Goal: Task Accomplishment & Management: Complete application form

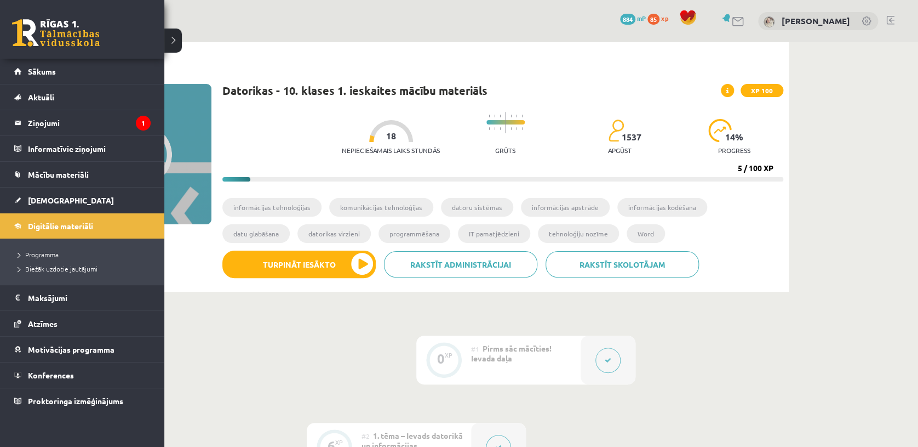
click at [70, 22] on link at bounding box center [56, 32] width 88 height 27
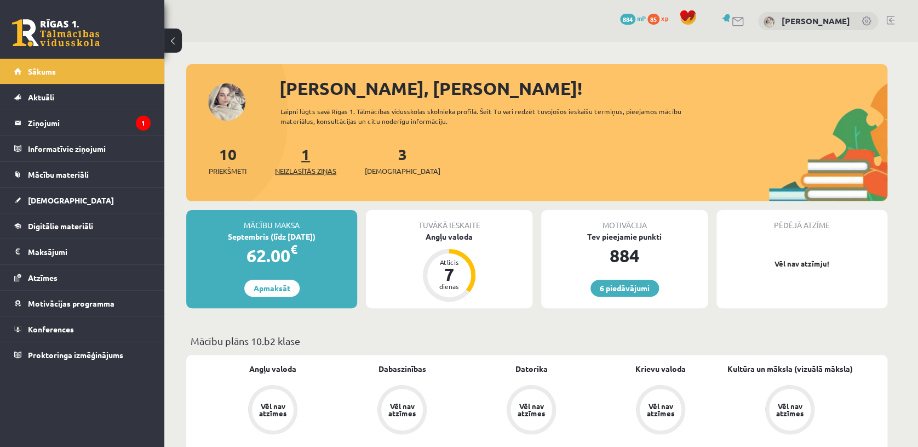
click at [310, 174] on span "Neizlasītās ziņas" at bounding box center [305, 170] width 61 height 11
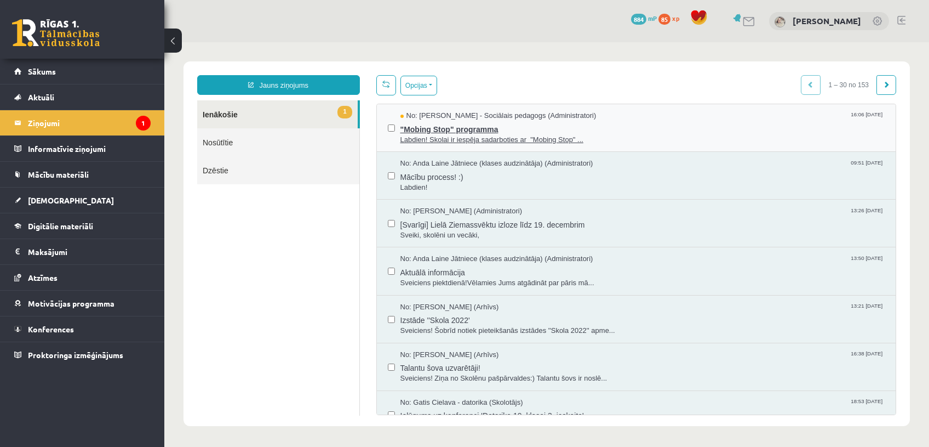
click at [524, 136] on span "Labdien! Skolai ir iespēja sadarboties ar "Mobing Stop" ..." at bounding box center [643, 140] width 485 height 10
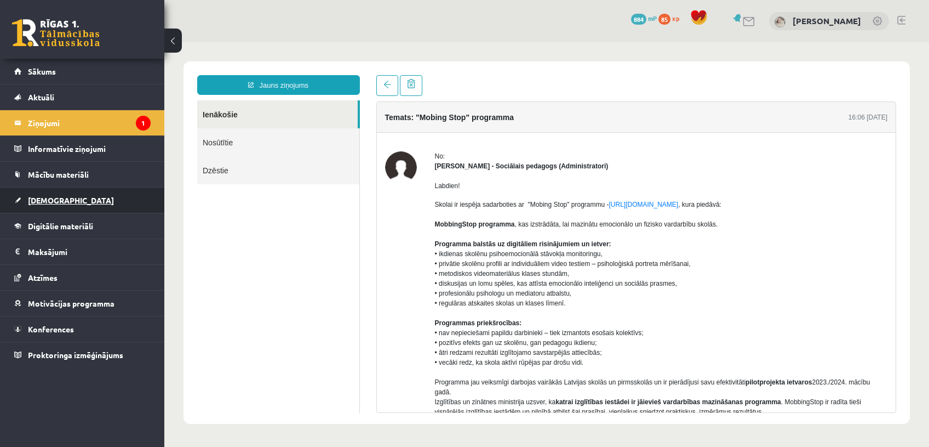
click at [66, 195] on link "[DEMOGRAPHIC_DATA]" at bounding box center [82, 199] width 136 height 25
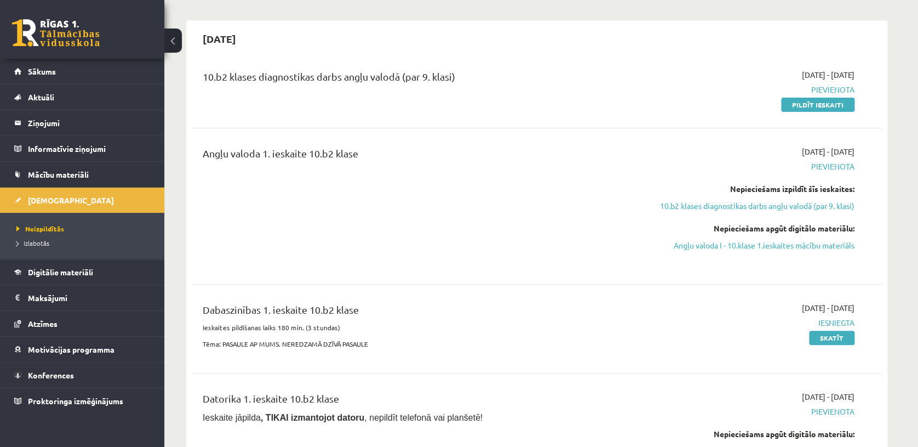
scroll to position [90, 0]
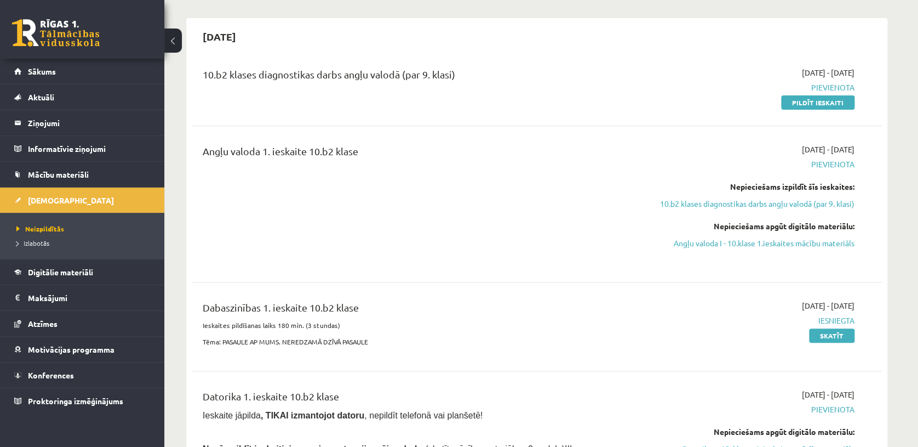
click at [467, 53] on div "2025-09-15 10.b2 klases diagnostikas darbs angļu valodā (par 9. klasi) 2025-09-…" at bounding box center [536, 318] width 701 height 600
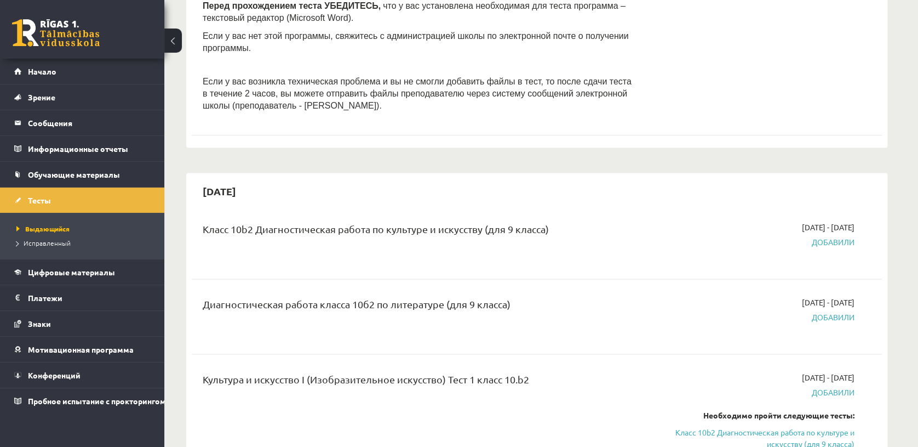
scroll to position [653, 0]
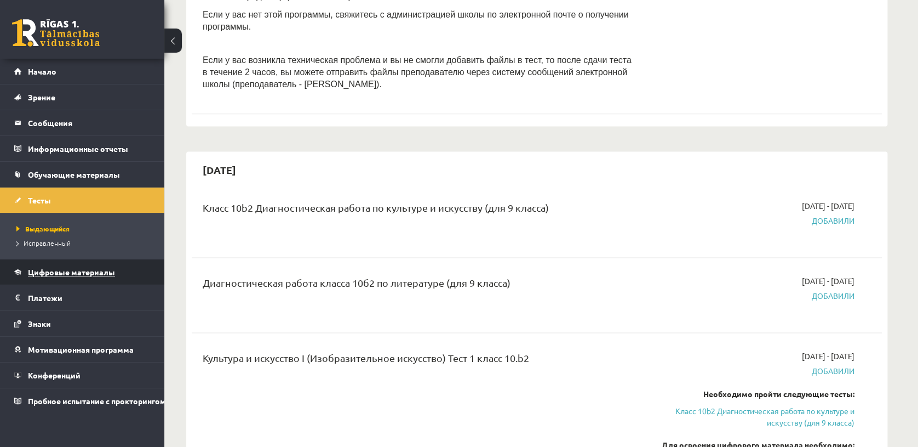
click at [101, 273] on span "Цифровые материалы" at bounding box center [71, 272] width 87 height 10
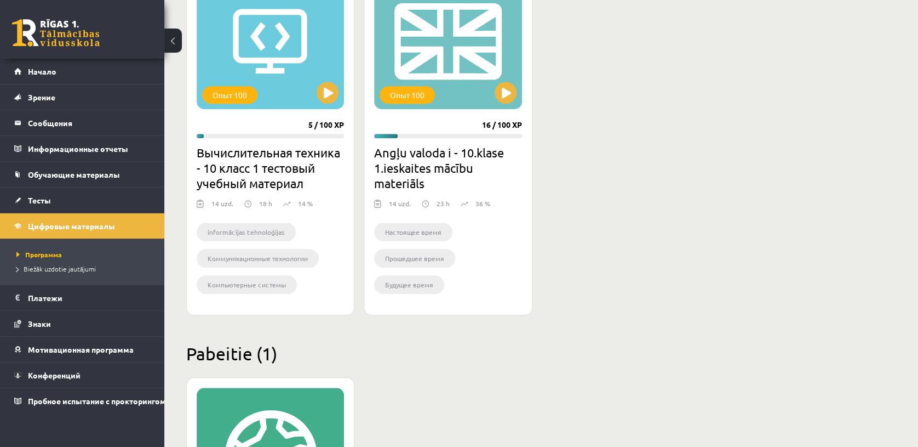
scroll to position [254, 0]
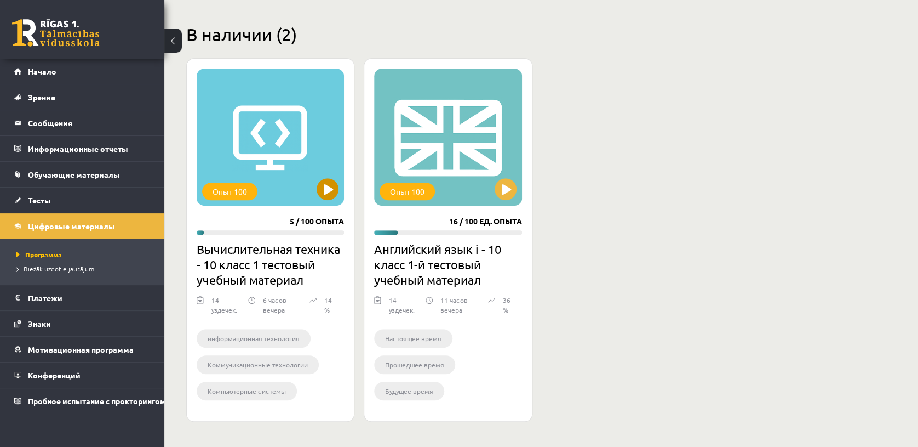
click at [248, 169] on div "Опыт 100" at bounding box center [270, 137] width 147 height 137
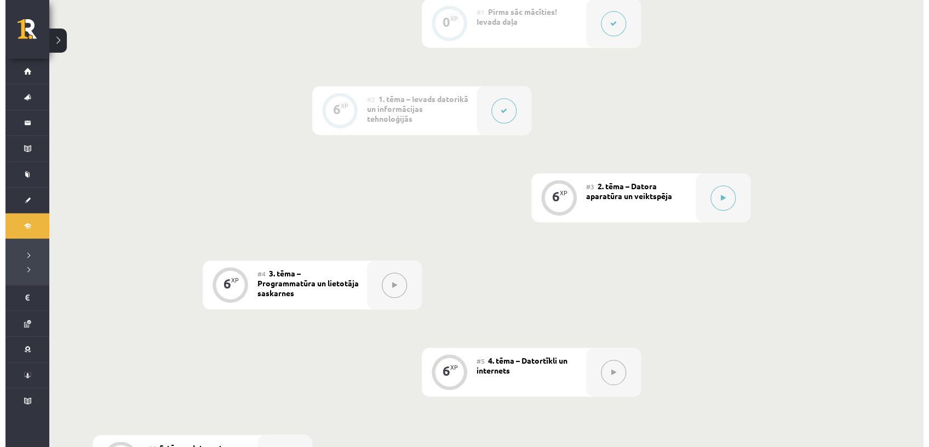
scroll to position [334, 0]
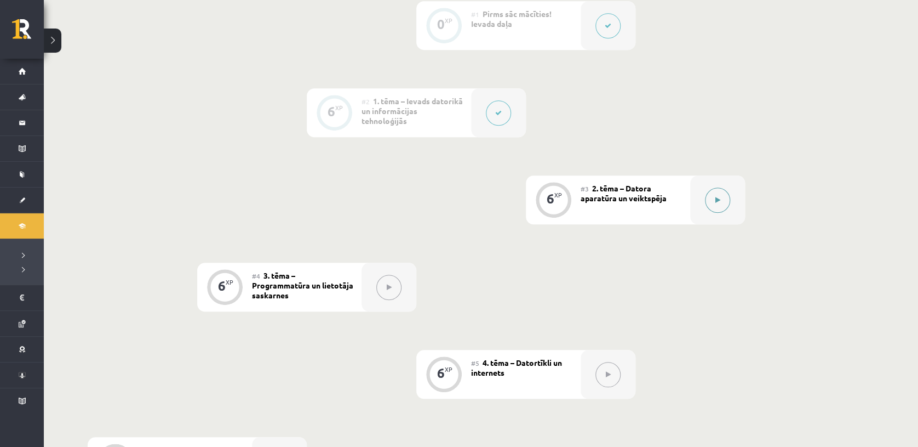
click at [711, 205] on button at bounding box center [717, 199] width 25 height 25
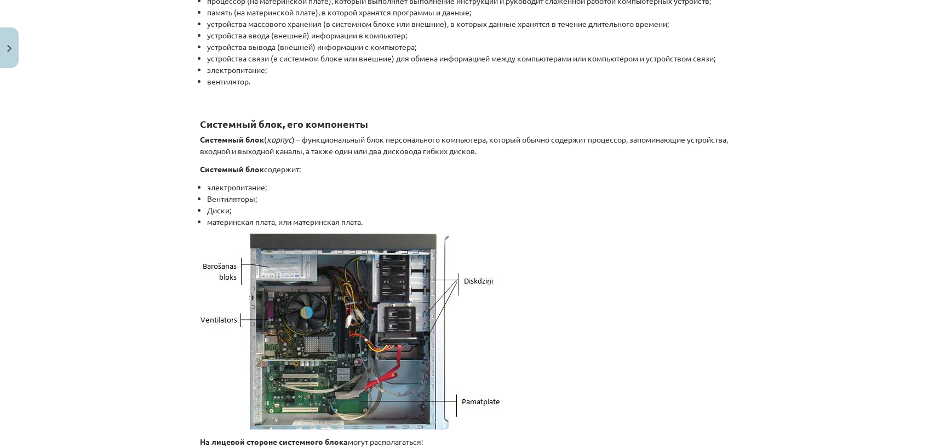
scroll to position [373, 0]
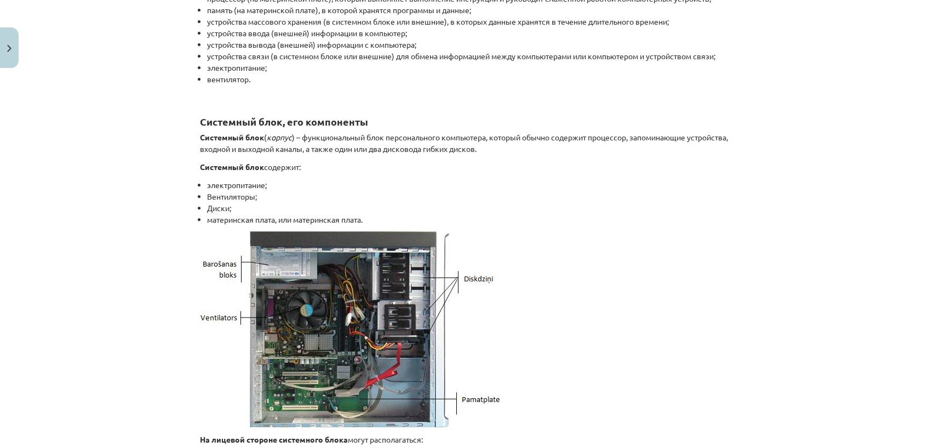
click at [788, 158] on div "Учебная тема: Вычислительная техника - 10 класс 1-й тестовый учебный материал #…" at bounding box center [464, 223] width 929 height 447
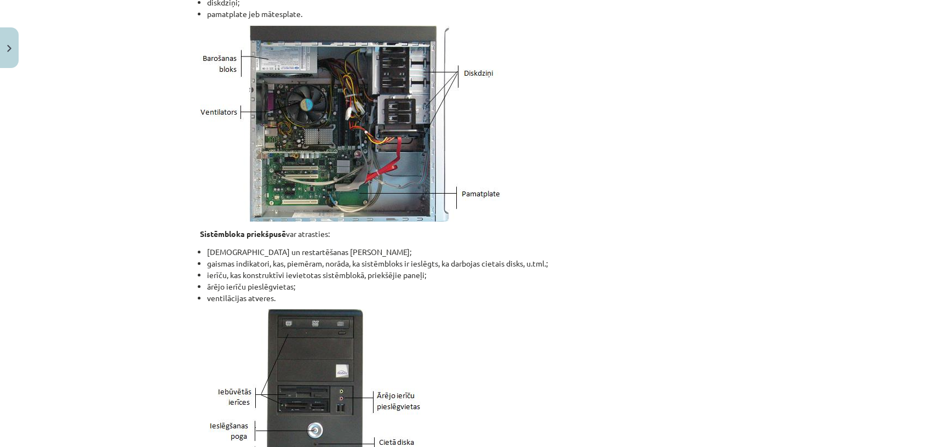
scroll to position [578, 0]
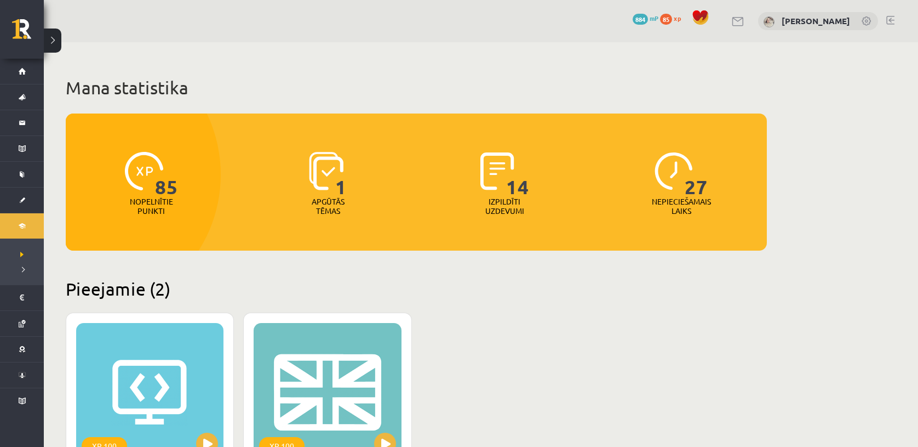
scroll to position [254, 0]
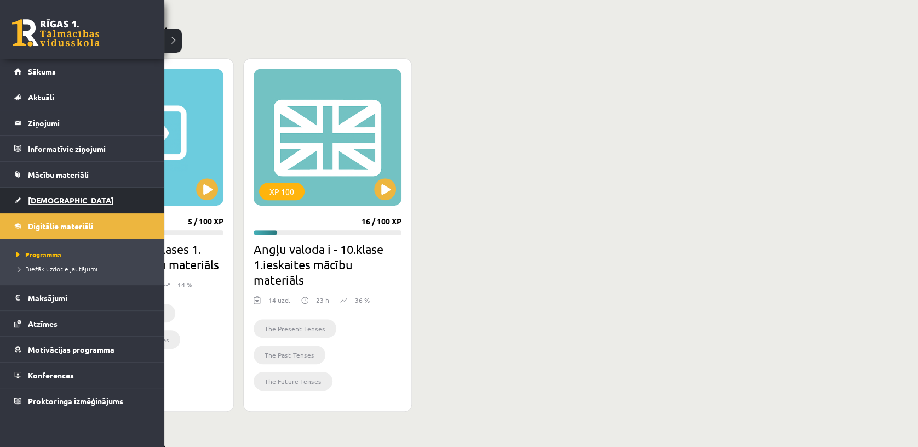
click at [47, 198] on span "[DEMOGRAPHIC_DATA]" at bounding box center [71, 200] width 86 height 10
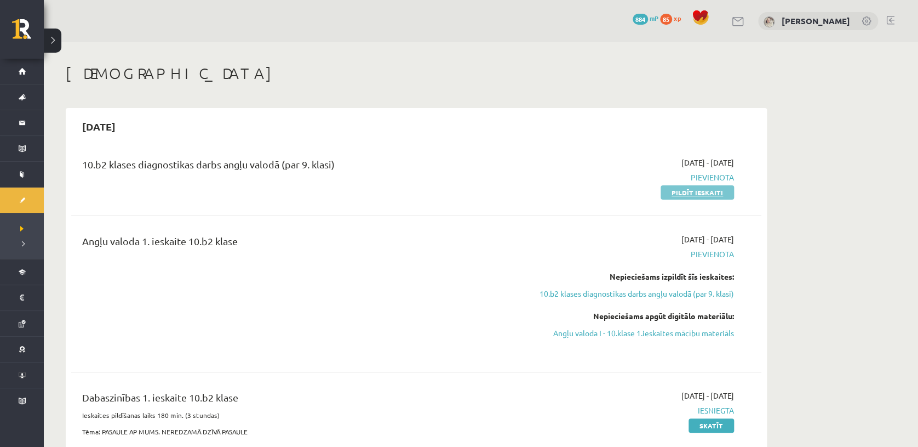
click at [723, 192] on link "Pildīt ieskaiti" at bounding box center [697, 192] width 73 height 14
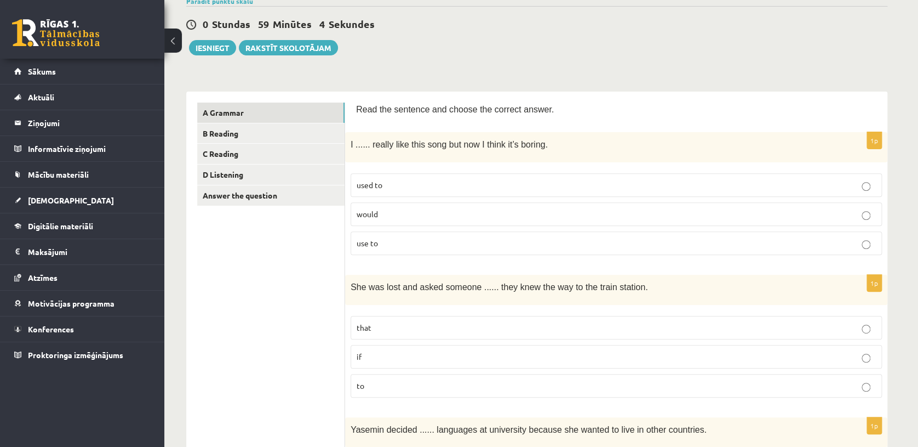
scroll to position [98, 0]
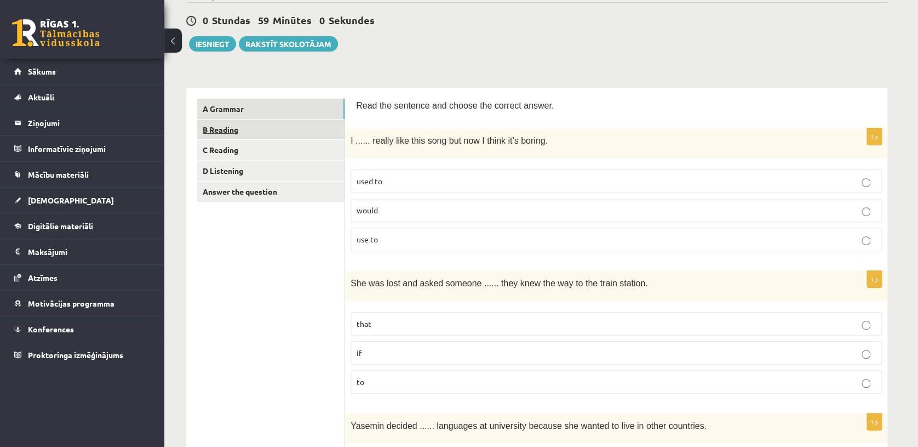
click at [246, 133] on link "B Reading" at bounding box center [270, 129] width 147 height 20
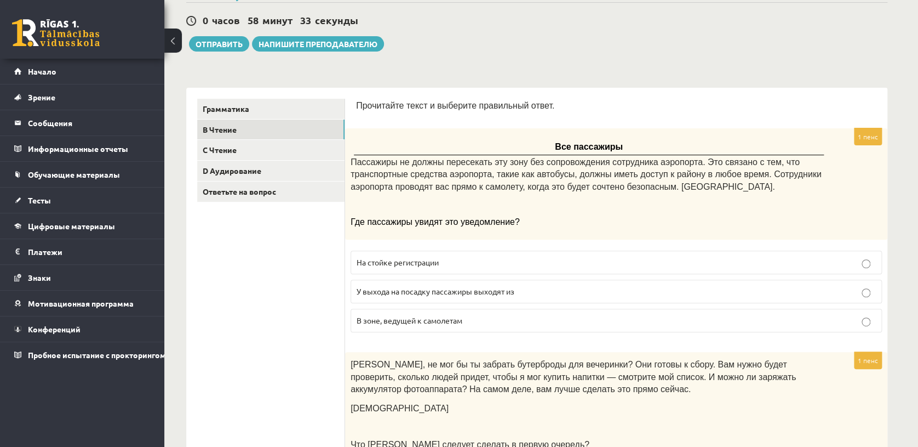
drag, startPoint x: 672, startPoint y: 128, endPoint x: 749, endPoint y: 123, distance: 76.4
click at [697, 228] on div "Все пассажиры Пассажиры не должны пересекать эту зону без сопровождения сотрудн…" at bounding box center [616, 183] width 543 height 111
click at [593, 295] on p "У выхода на посадку пассажиры выходят из" at bounding box center [617, 292] width 520 height 12
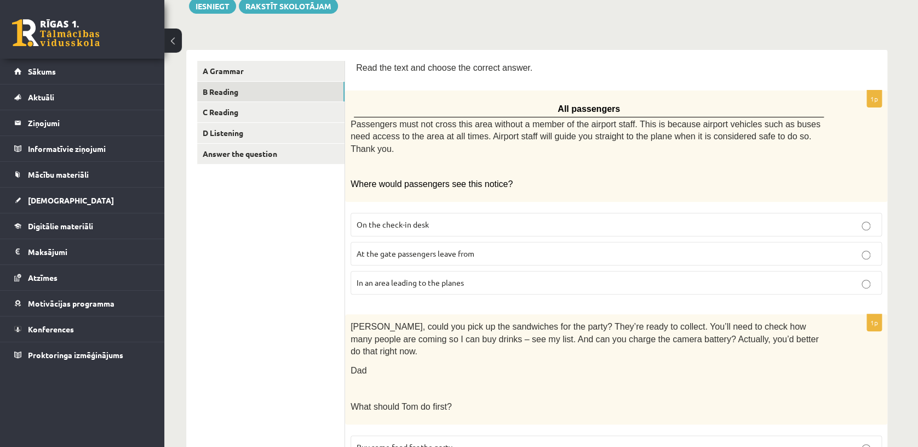
scroll to position [122, 0]
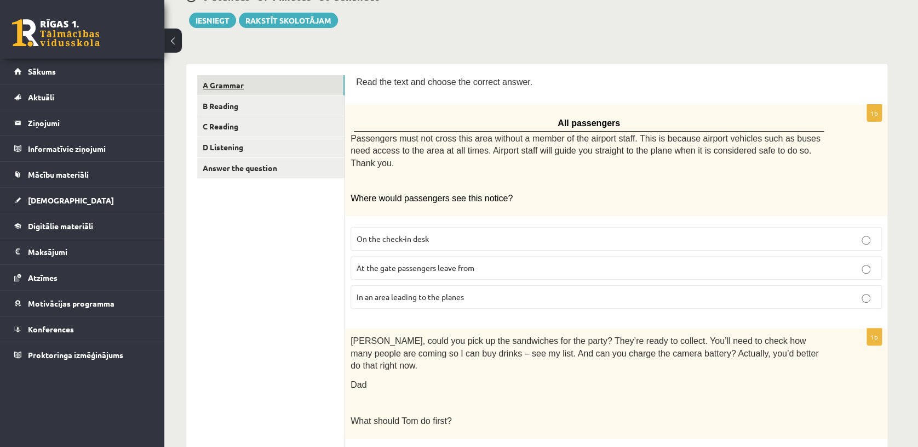
click at [324, 83] on link "A Grammar" at bounding box center [270, 85] width 147 height 20
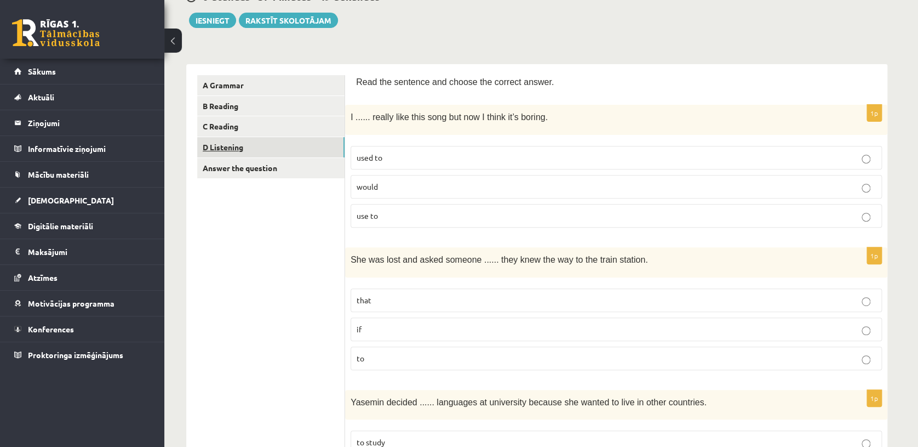
click at [274, 149] on link "D Listening" at bounding box center [270, 147] width 147 height 20
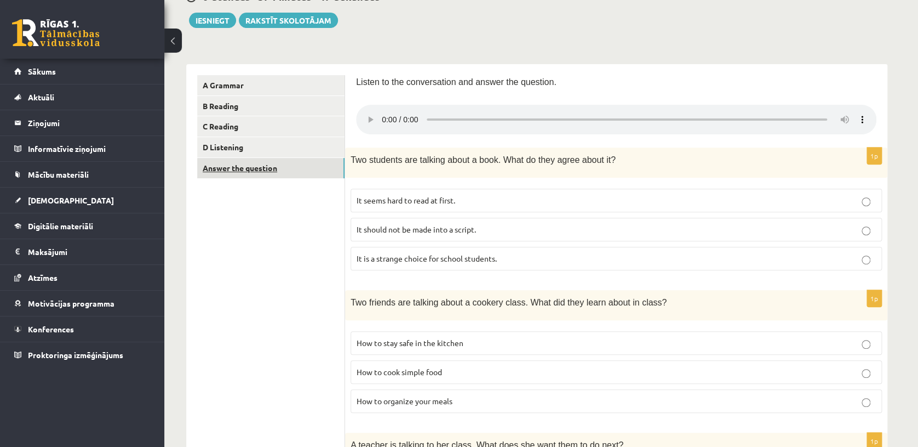
click at [271, 166] on link "Answer the question" at bounding box center [270, 168] width 147 height 20
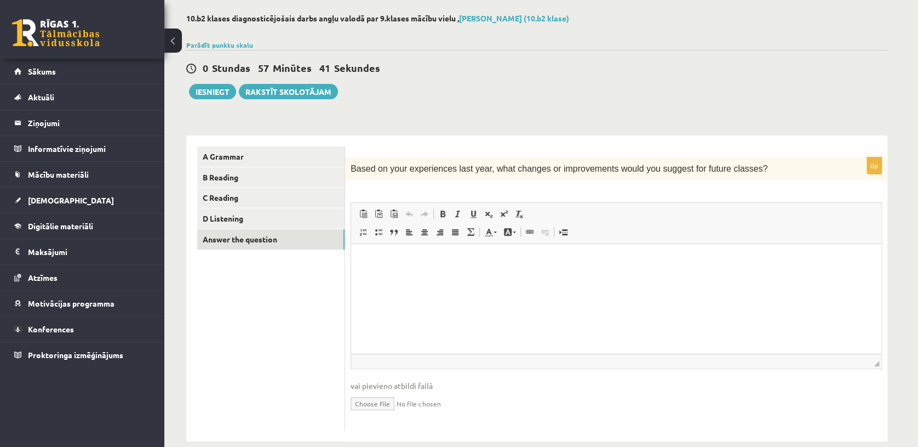
scroll to position [55, 0]
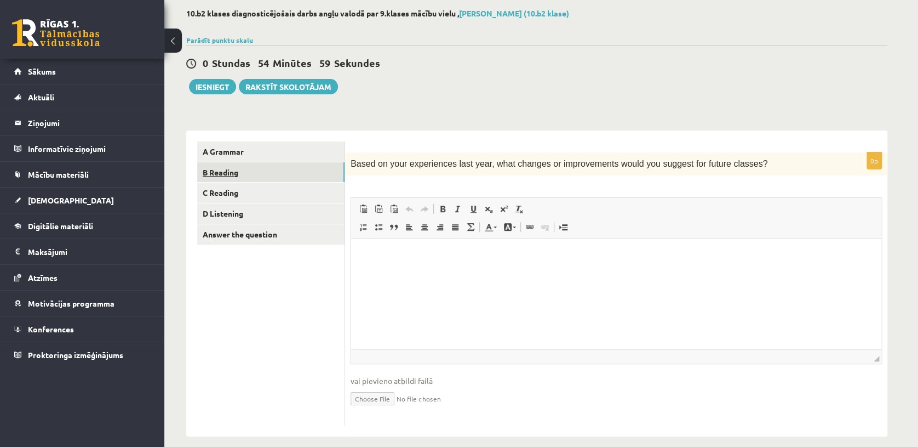
click at [272, 174] on link "B Reading" at bounding box center [270, 172] width 147 height 20
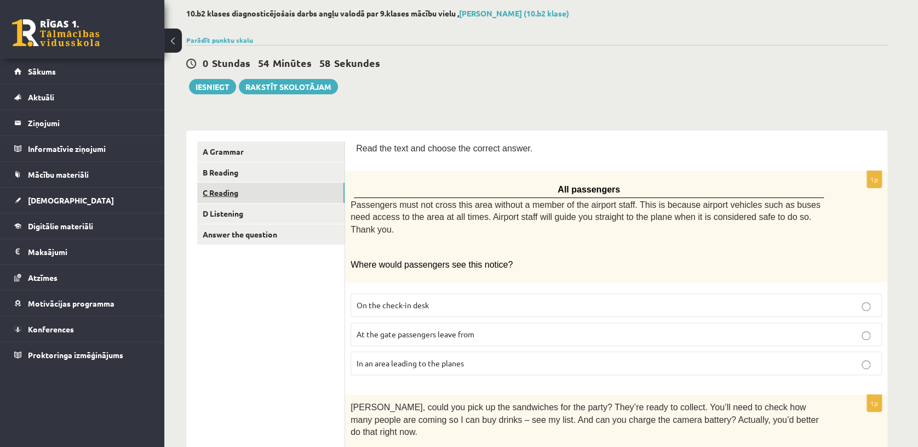
click at [263, 196] on link "C Reading" at bounding box center [270, 192] width 147 height 20
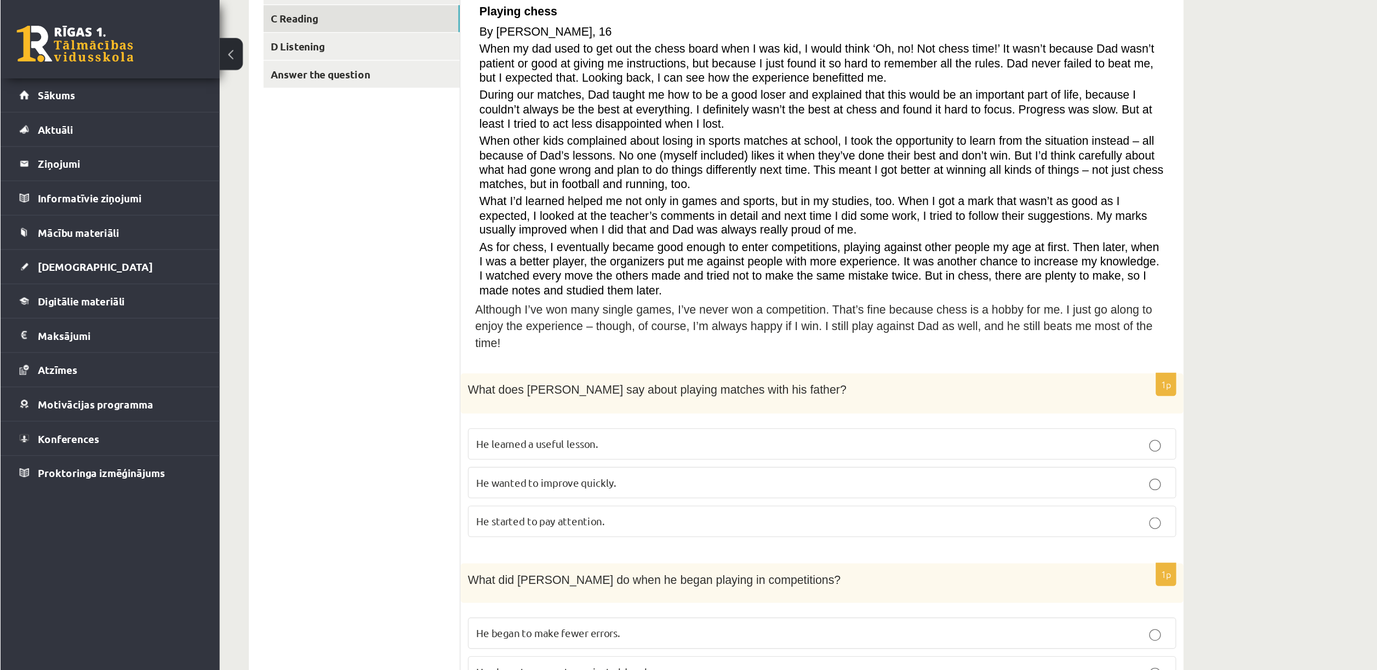
scroll to position [233, 0]
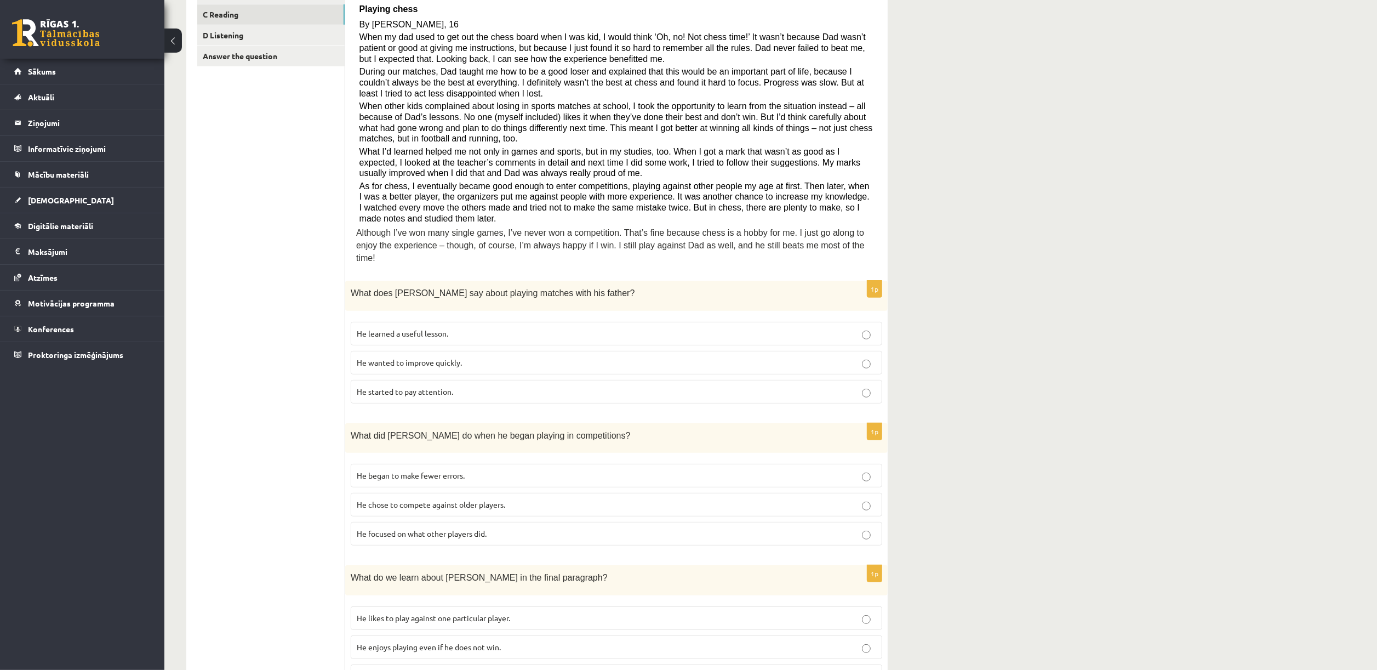
drag, startPoint x: 802, startPoint y: 0, endPoint x: 916, endPoint y: 115, distance: 162.0
click at [916, 115] on div "10.b2 klases diagnosticējošais darbs angļu valodā par 9.klases mācību vielu , A…" at bounding box center [770, 481] width 1213 height 1345
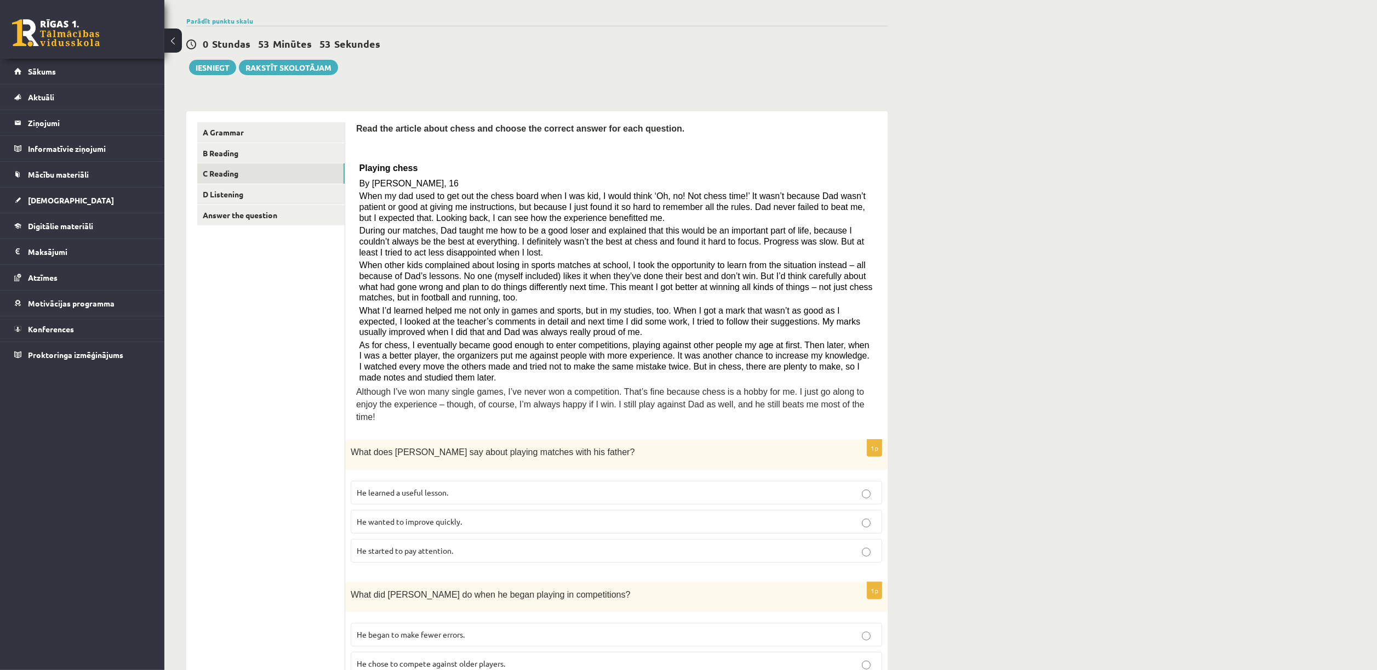
scroll to position [69, 0]
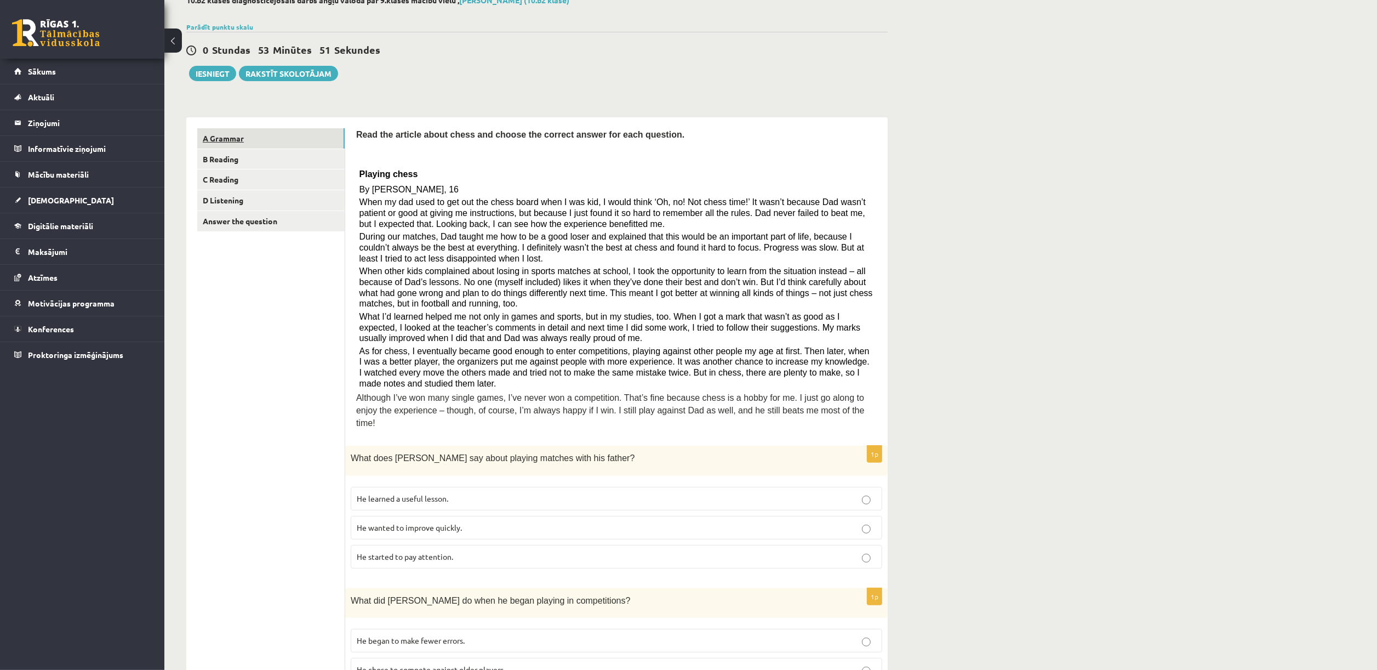
click at [258, 139] on link "A Grammar" at bounding box center [270, 138] width 147 height 20
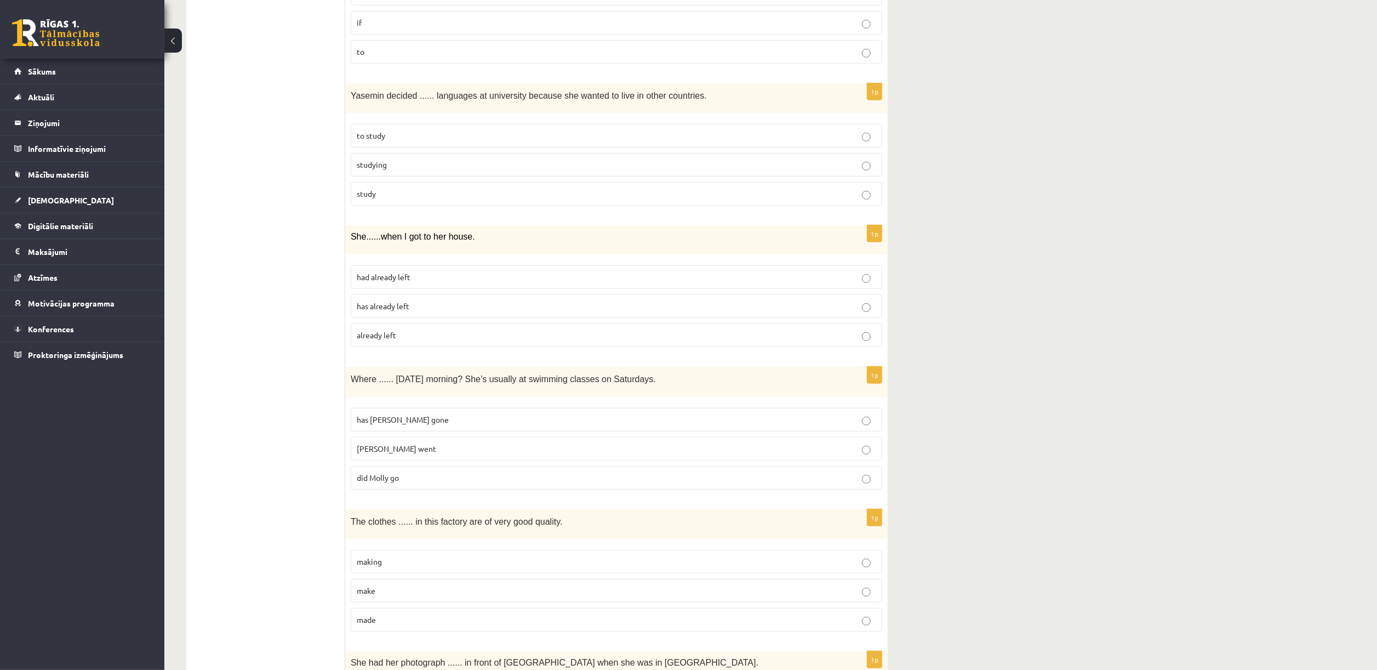
scroll to position [476, 0]
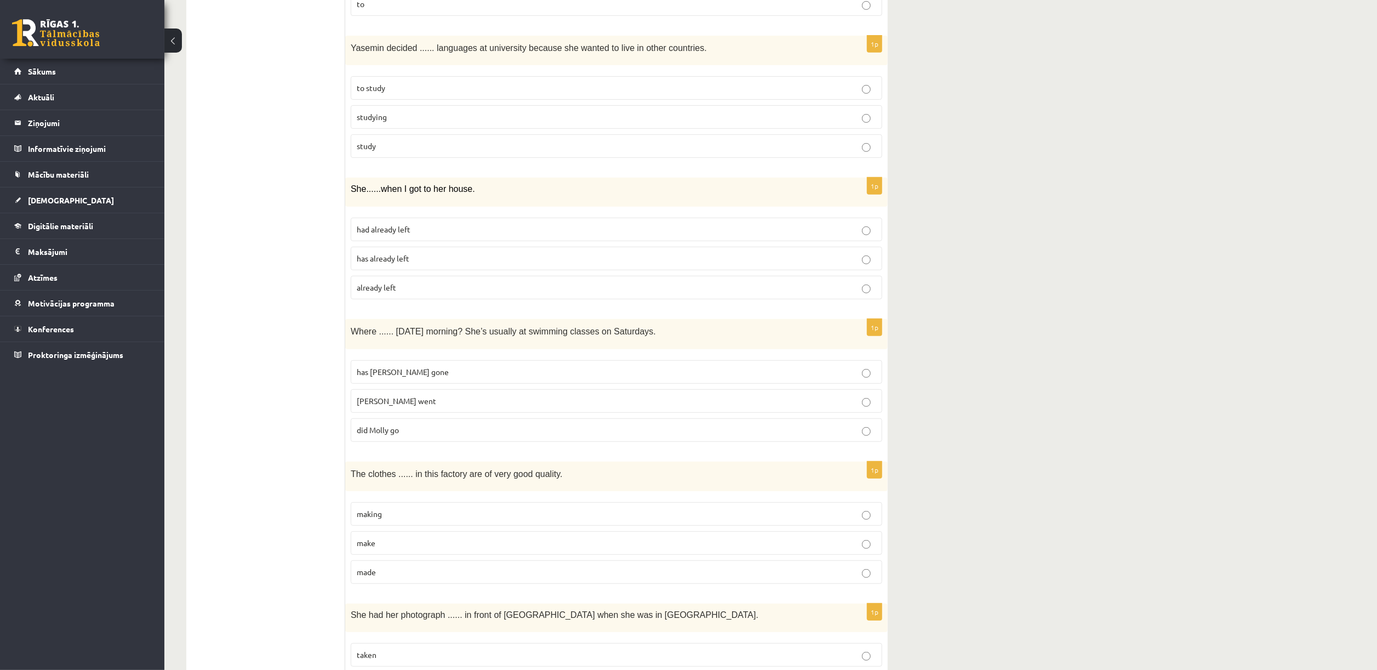
click at [584, 229] on p "had already left" at bounding box center [617, 230] width 520 height 12
click at [601, 378] on p "has Molly gone" at bounding box center [617, 372] width 520 height 12
click at [630, 402] on p "Molly went" at bounding box center [617, 401] width 520 height 12
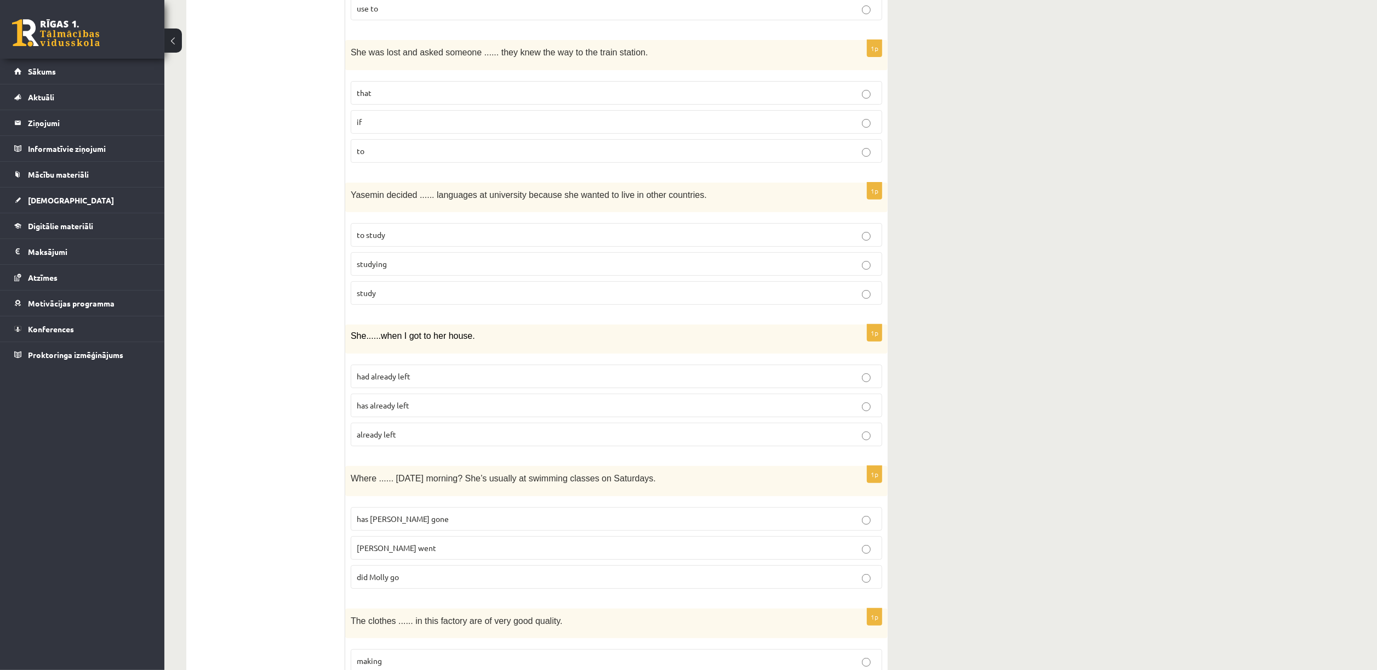
scroll to position [0, 0]
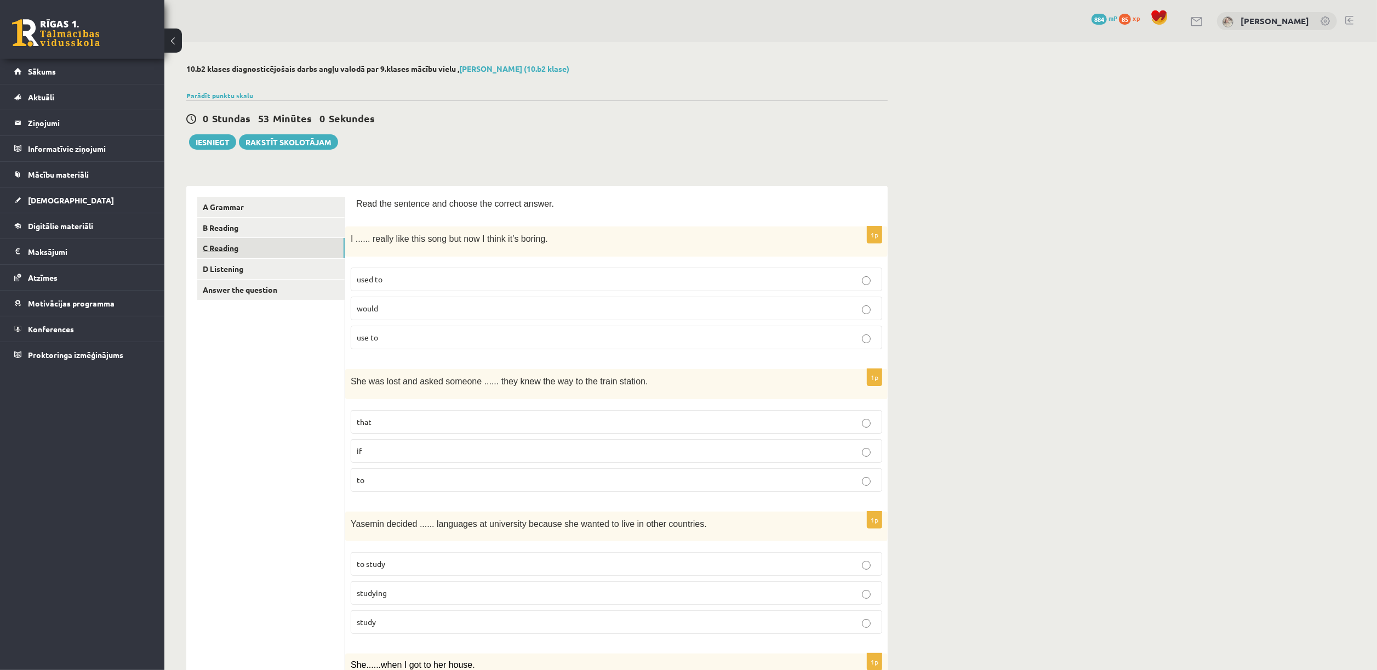
click at [246, 244] on link "C Reading" at bounding box center [270, 248] width 147 height 20
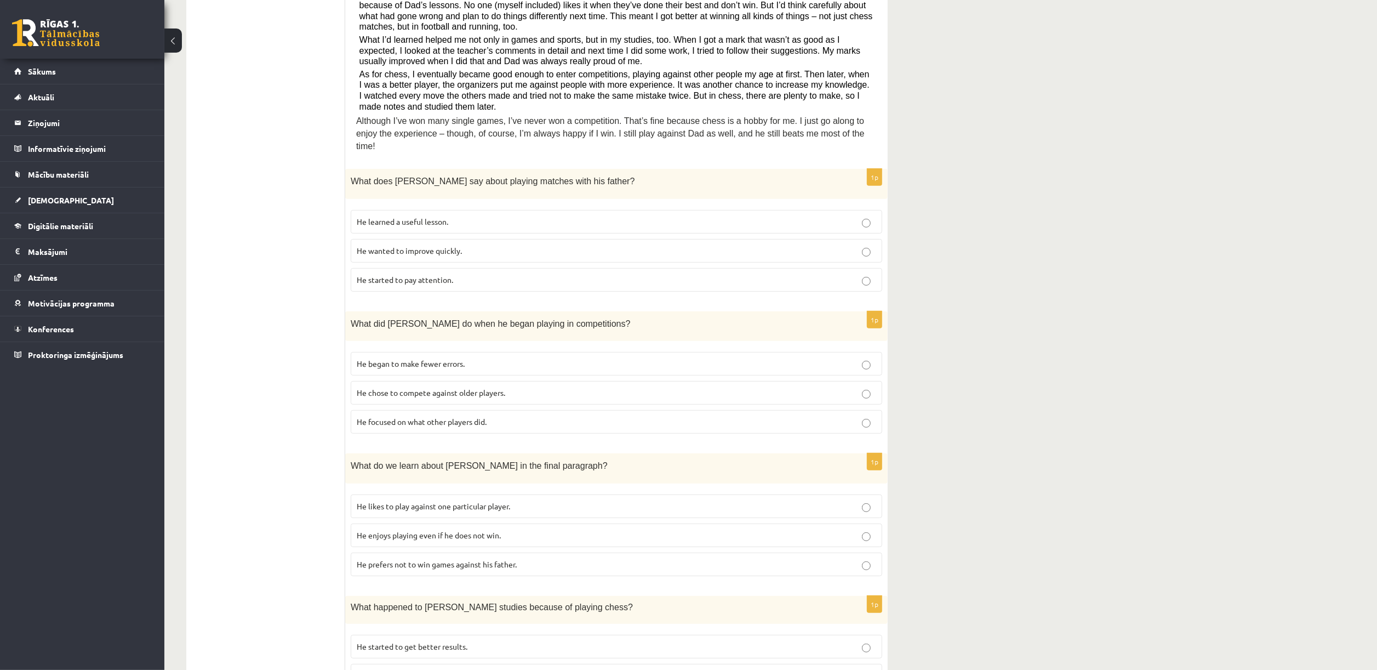
scroll to position [349, 0]
click at [688, 413] on p "He focused on what other players did." at bounding box center [617, 419] width 520 height 12
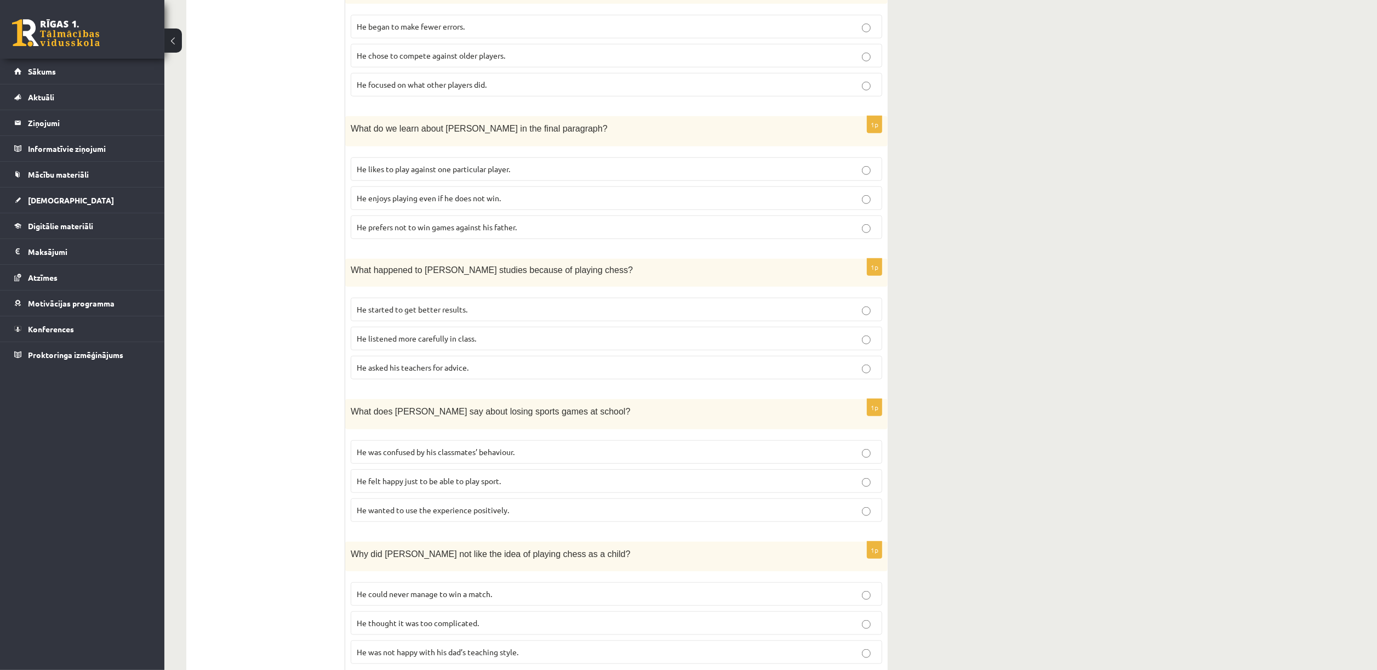
scroll to position [715, 0]
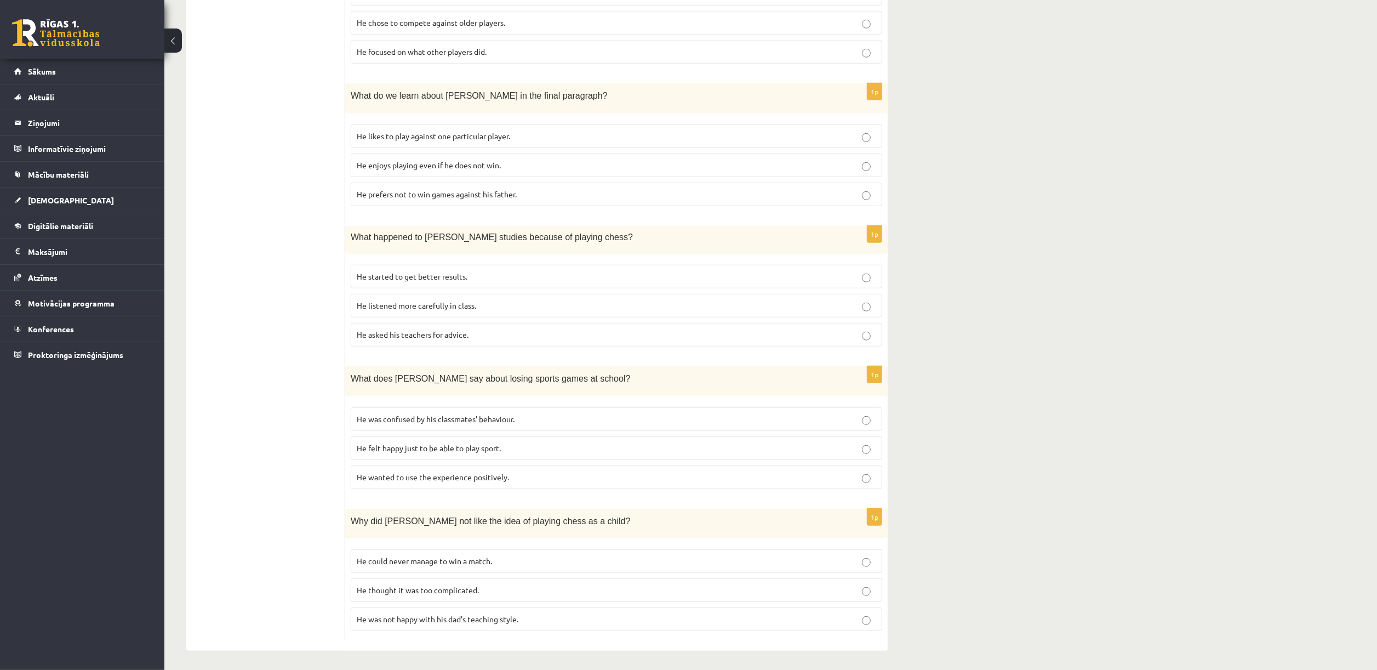
click at [853, 163] on p "He enjoys playing even if he does not win." at bounding box center [617, 165] width 520 height 12
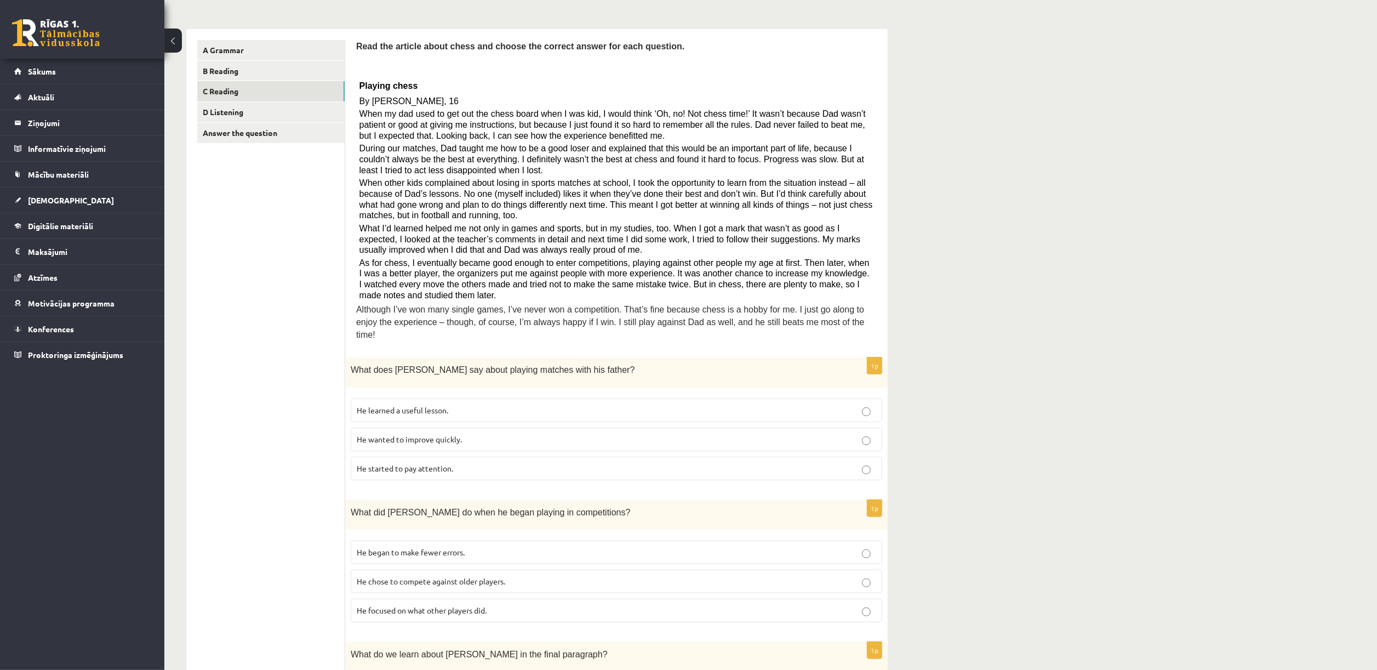
scroll to position [113, 0]
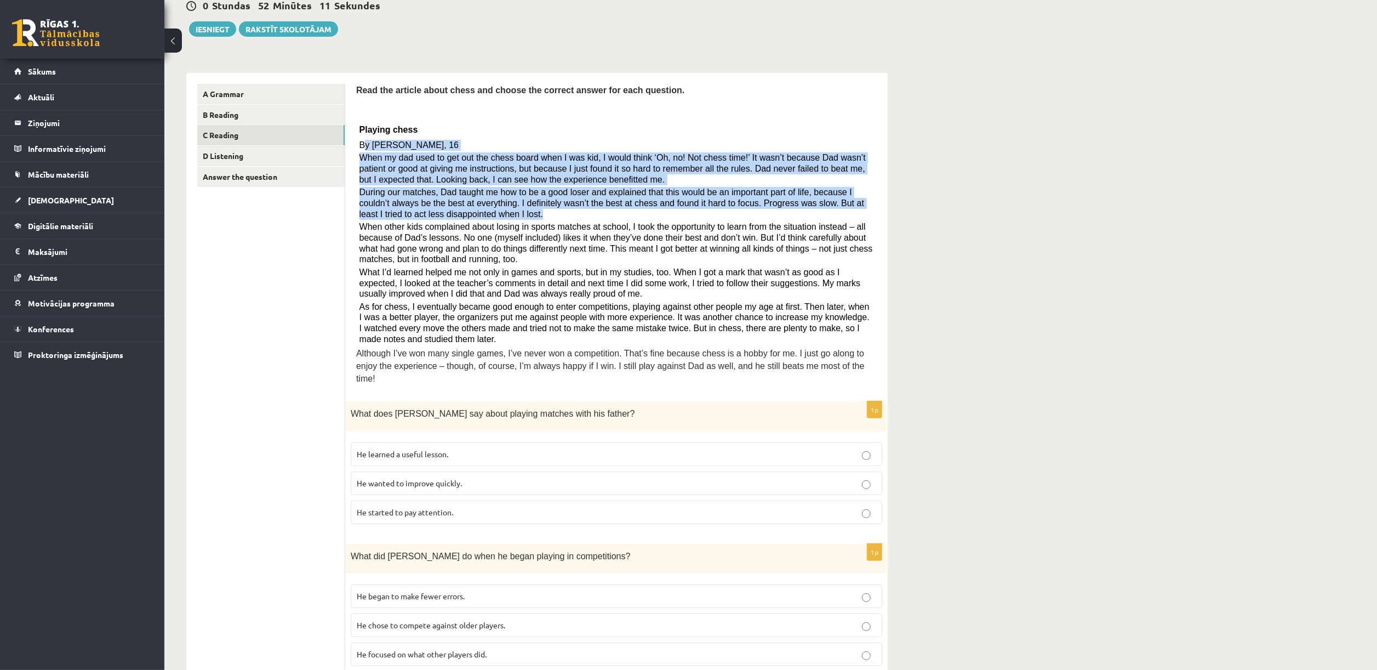
drag, startPoint x: 362, startPoint y: 141, endPoint x: 499, endPoint y: 210, distance: 153.7
click at [499, 210] on div "Read the article about chess and choose the correct answer for each question. P…" at bounding box center [616, 237] width 521 height 306
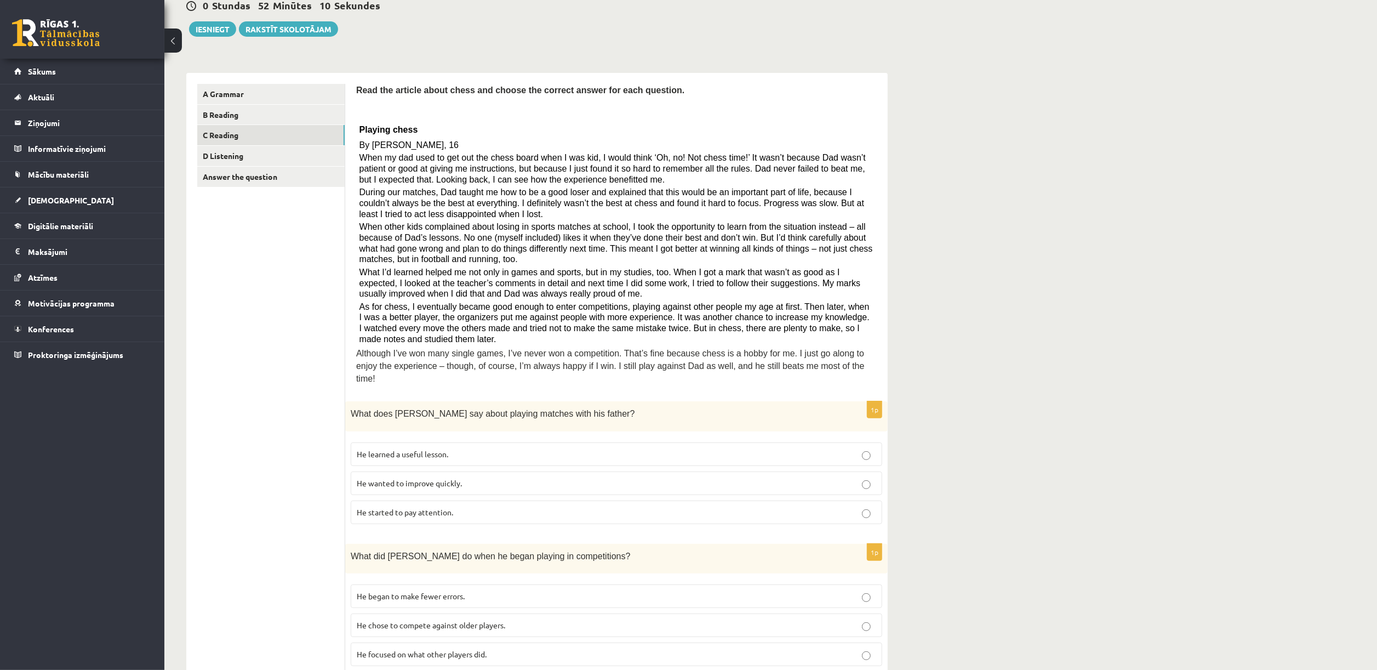
drag, startPoint x: 499, startPoint y: 210, endPoint x: 465, endPoint y: 132, distance: 85.2
click at [465, 132] on p "Playing chess" at bounding box center [616, 129] width 515 height 18
click at [309, 347] on ul "A Grammar B Reading C Reading D Listening Answer the question" at bounding box center [271, 663] width 148 height 1158
click at [918, 132] on div "10.b2 klases diagnosticējošais darbs angļu valodā par 9.klases mācību vielu , A…" at bounding box center [770, 601] width 1213 height 1345
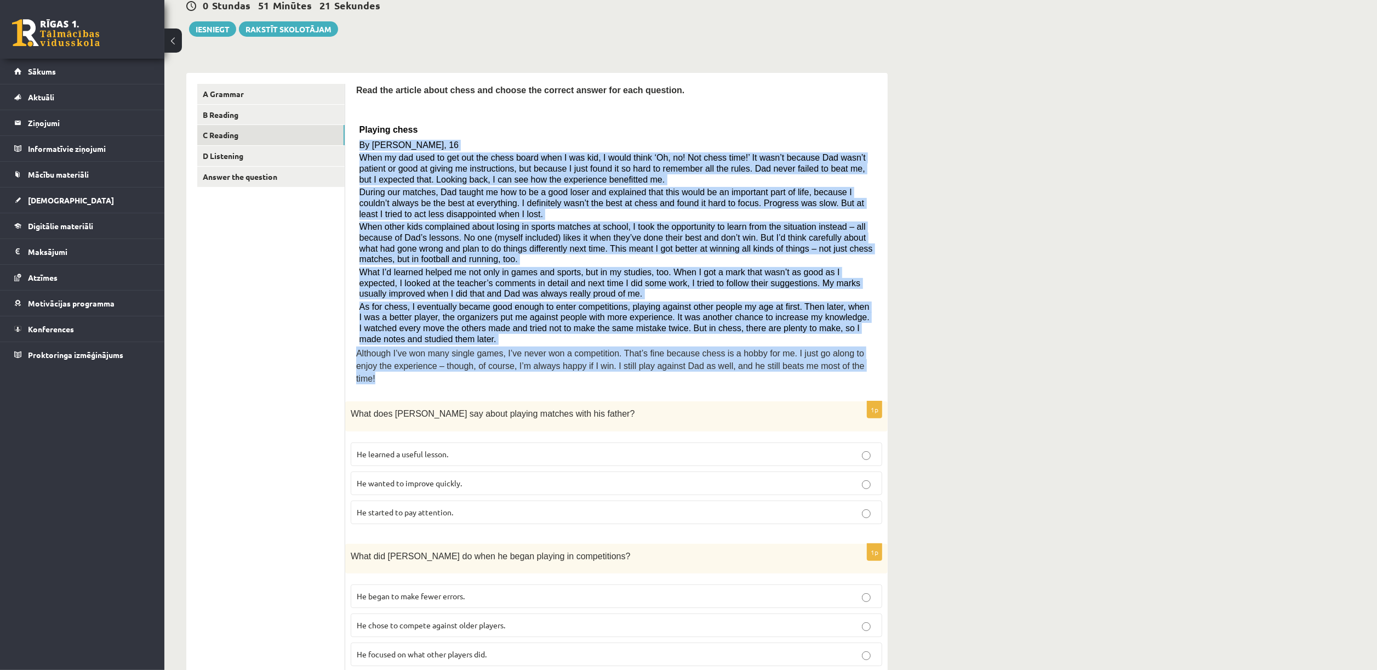
drag, startPoint x: 360, startPoint y: 139, endPoint x: 813, endPoint y: 378, distance: 512.1
click at [813, 378] on div "Read the article about chess and choose the correct answer for each question. P…" at bounding box center [616, 237] width 521 height 306
copy div "By Sam Long, 16 When my dad used to get out the chess board when I was kid, I w…"
click at [918, 327] on div "10.b2 klases diagnosticējošais darbs angļu valodā par 9.klases mācību vielu , A…" at bounding box center [770, 601] width 1213 height 1345
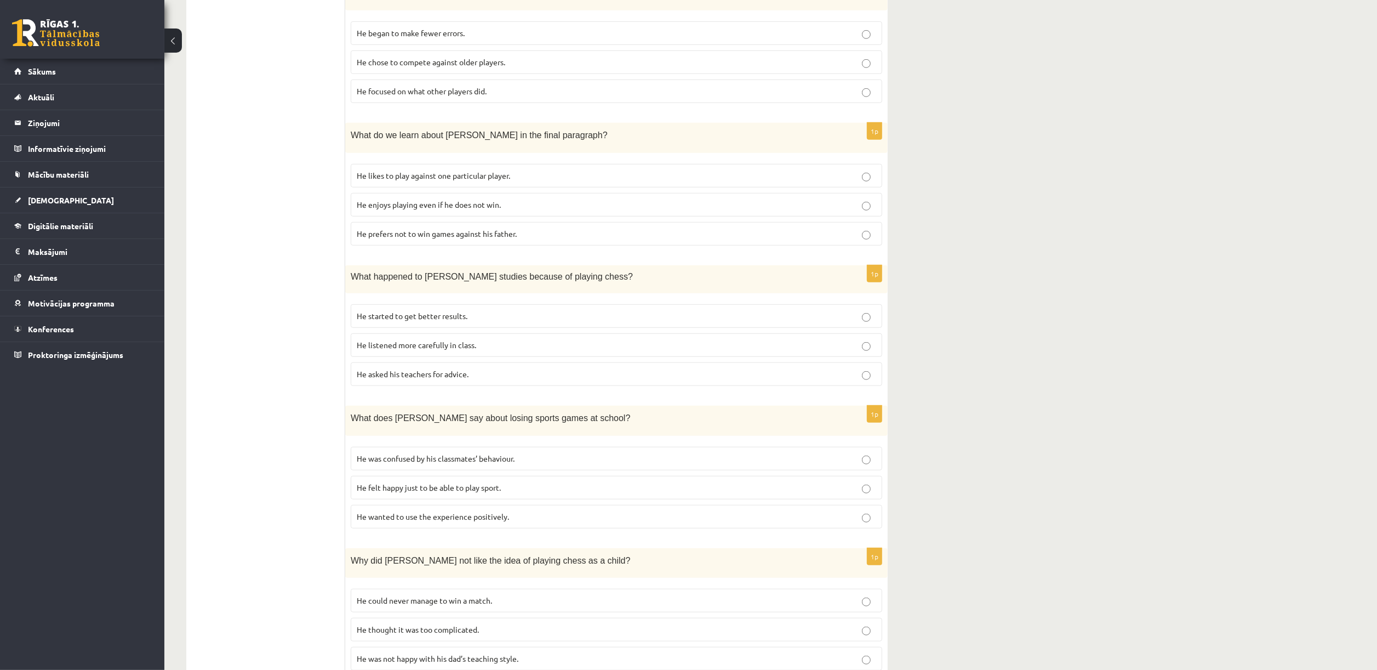
scroll to position [715, 0]
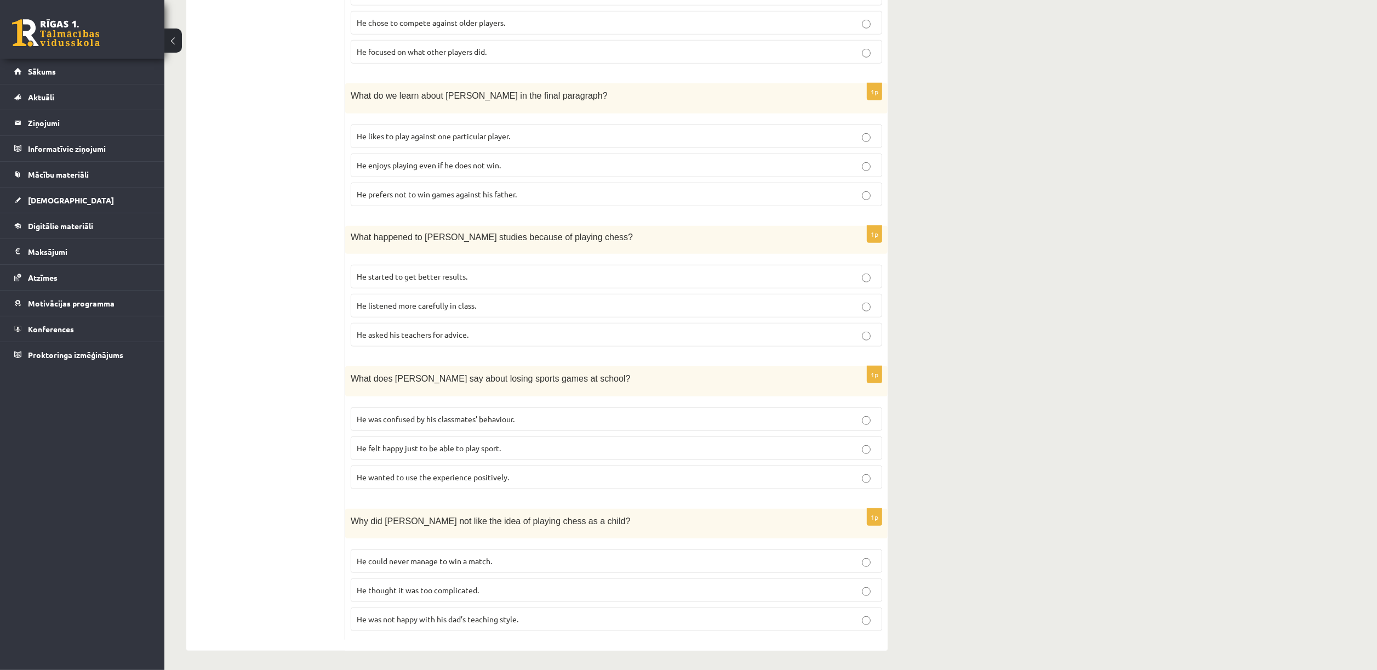
click at [798, 294] on label "He listened more carefully in class." at bounding box center [617, 306] width 532 height 24
click at [352, 375] on span "What does Sam say about losing sports games at school?" at bounding box center [490, 378] width 279 height 9
click at [470, 378] on p "What does Sam say about losing sports games at school?" at bounding box center [589, 378] width 477 height 13
drag, startPoint x: 549, startPoint y: 372, endPoint x: 351, endPoint y: 361, distance: 198.1
click at [351, 366] on div "What does Sam say about losing sports games at school?" at bounding box center [616, 381] width 543 height 30
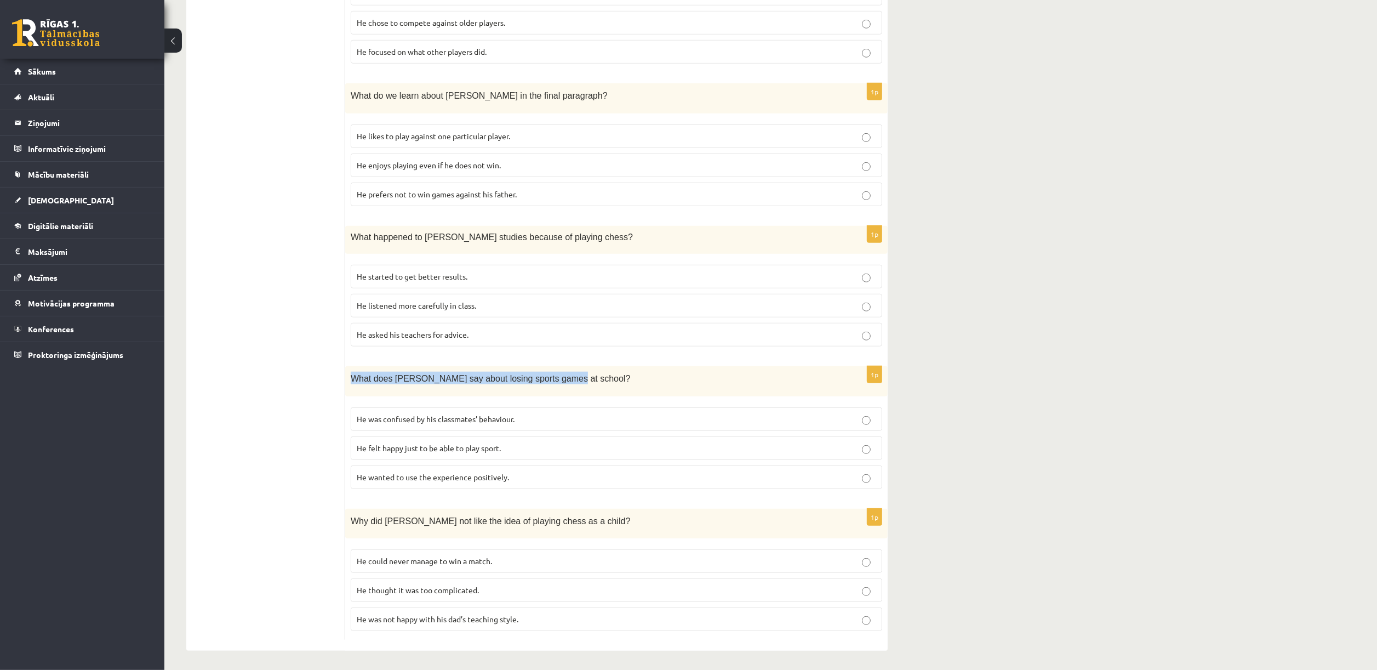
copy span "What does Sam say about losing sports games at school"
click at [312, 363] on ul "A Grammar B Reading C Reading D Listening Answer the question" at bounding box center [271, 61] width 148 height 1158
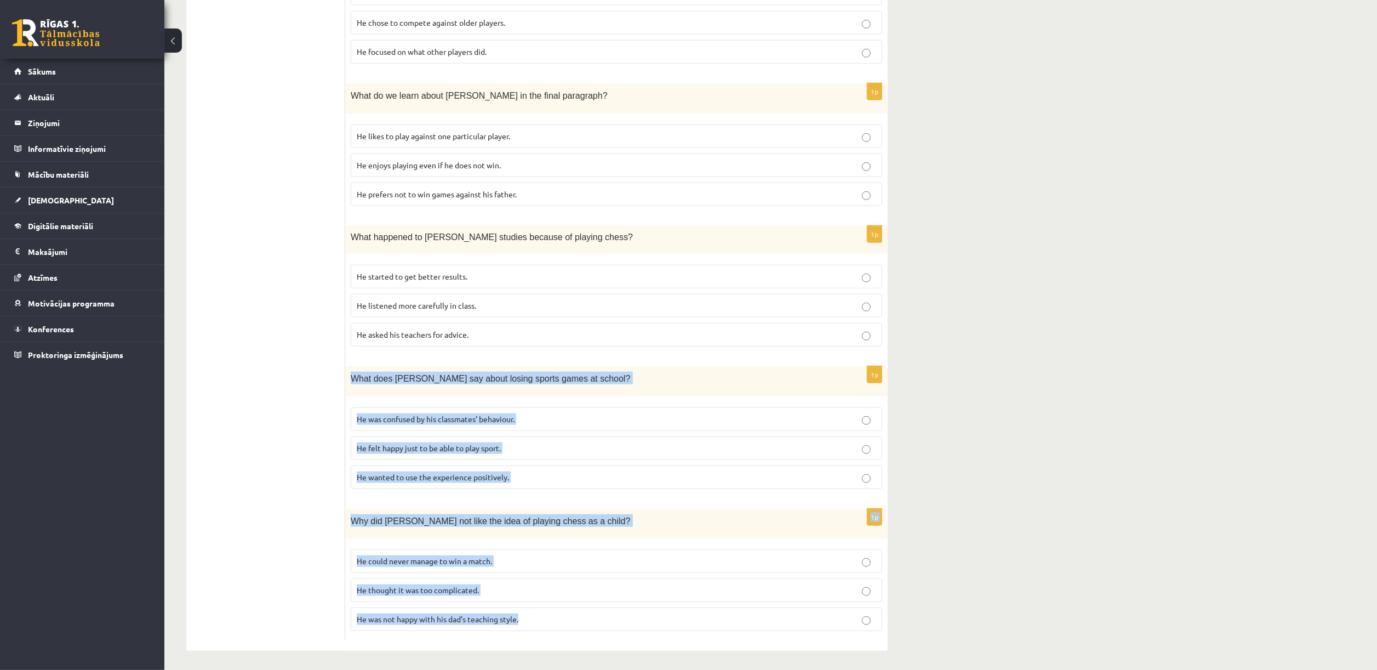
drag, startPoint x: 349, startPoint y: 373, endPoint x: 726, endPoint y: 672, distance: 481.3
copy form "What does Sam say about losing sports games at school? He was confused by his c…"
click at [631, 372] on p "What does Sam say about losing sports games at school?" at bounding box center [589, 378] width 477 height 13
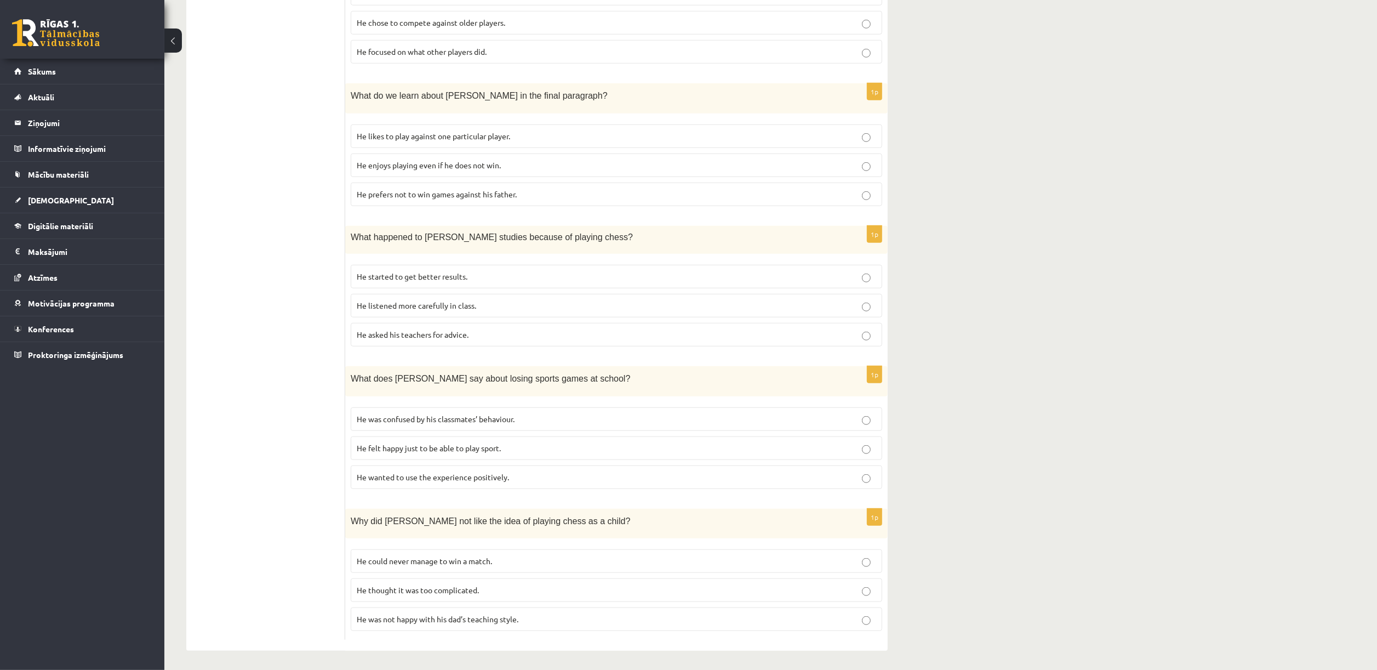
click at [512, 446] on p "He wanted to use the experience positively." at bounding box center [617, 477] width 520 height 12
click at [494, 446] on p "He thought it was too complicated." at bounding box center [617, 590] width 520 height 12
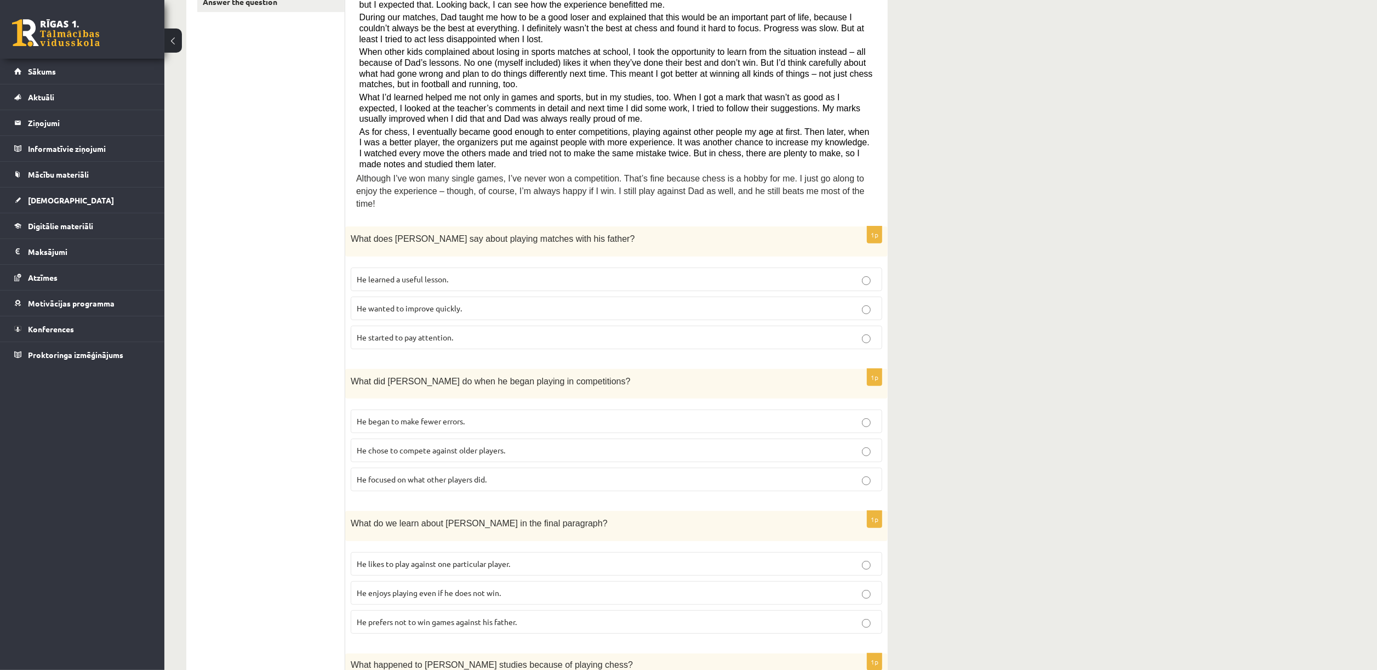
scroll to position [0, 0]
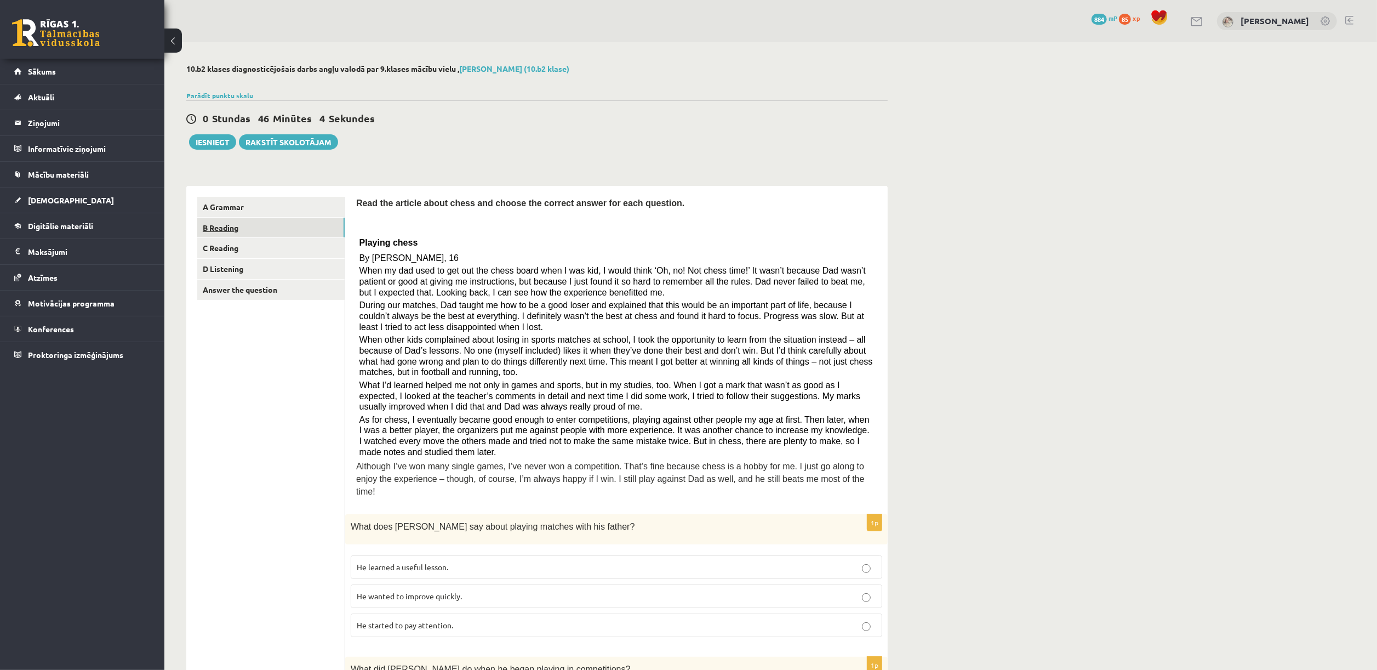
click at [209, 225] on link "B Reading" at bounding box center [270, 228] width 147 height 20
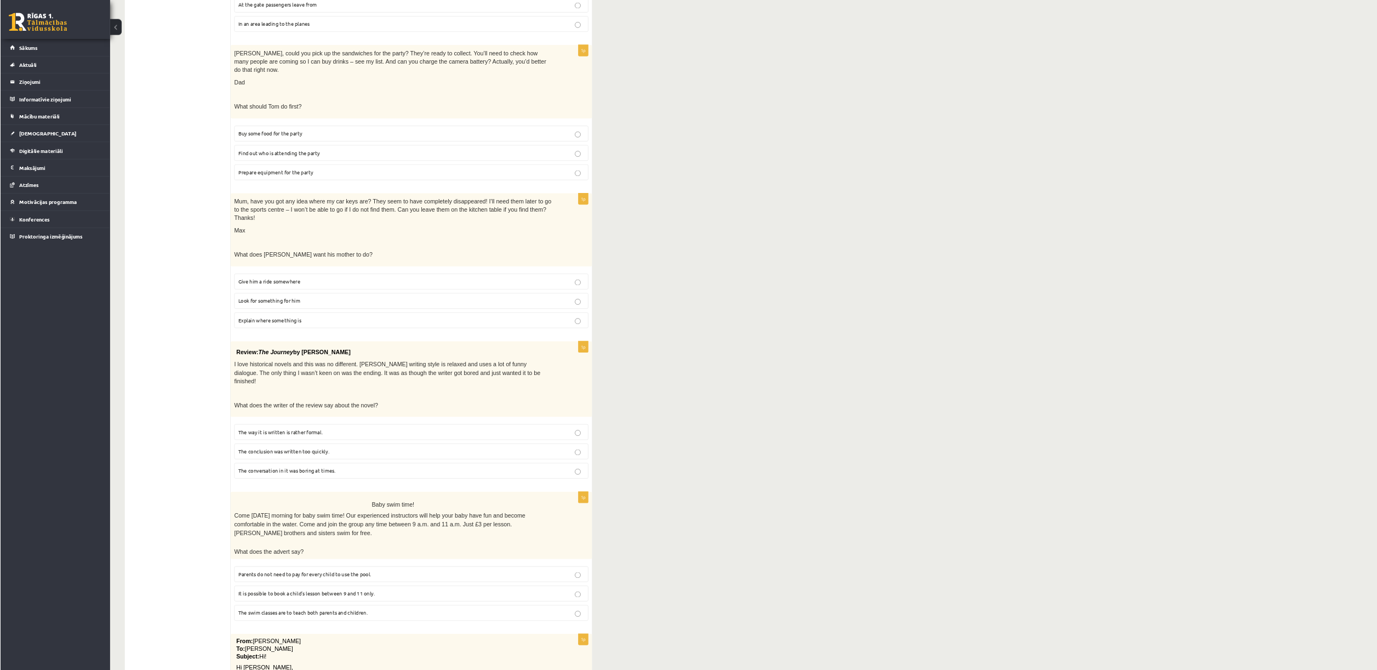
scroll to position [383, 0]
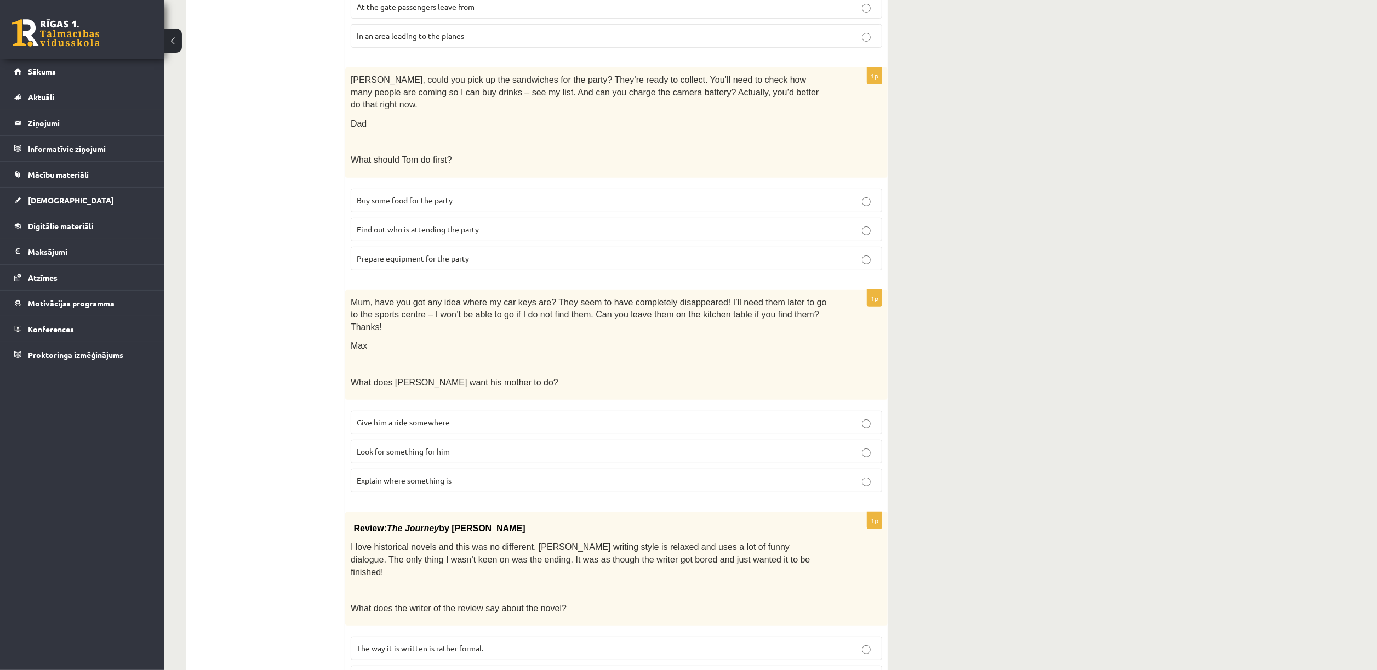
drag, startPoint x: 1147, startPoint y: 3, endPoint x: 901, endPoint y: 165, distance: 294.4
click at [901, 165] on div "10.b2 klases diagnosticējošais darbs angļu valodā par 9.klases mācību vielu , A…" at bounding box center [536, 440] width 745 height 1561
click at [814, 141] on div "Tom, could you pick up the sandwiches for the party? They’re ready to collect. …" at bounding box center [616, 122] width 543 height 110
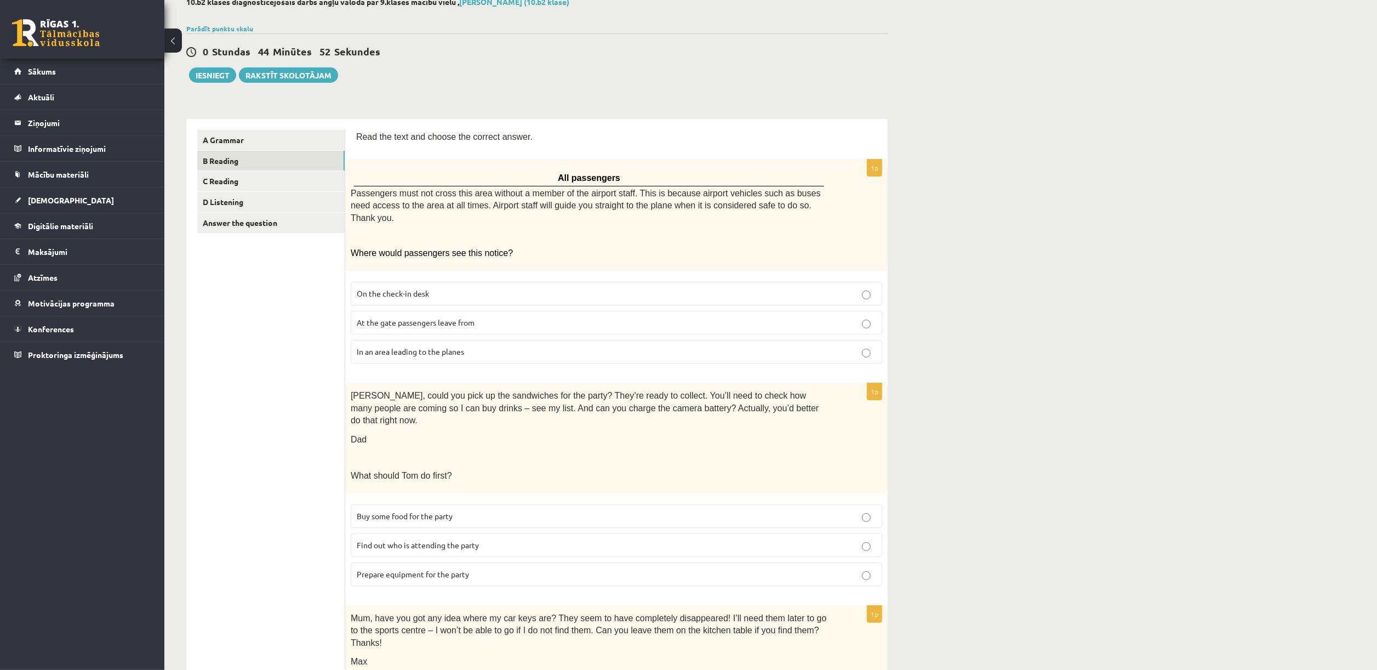
scroll to position [0, 0]
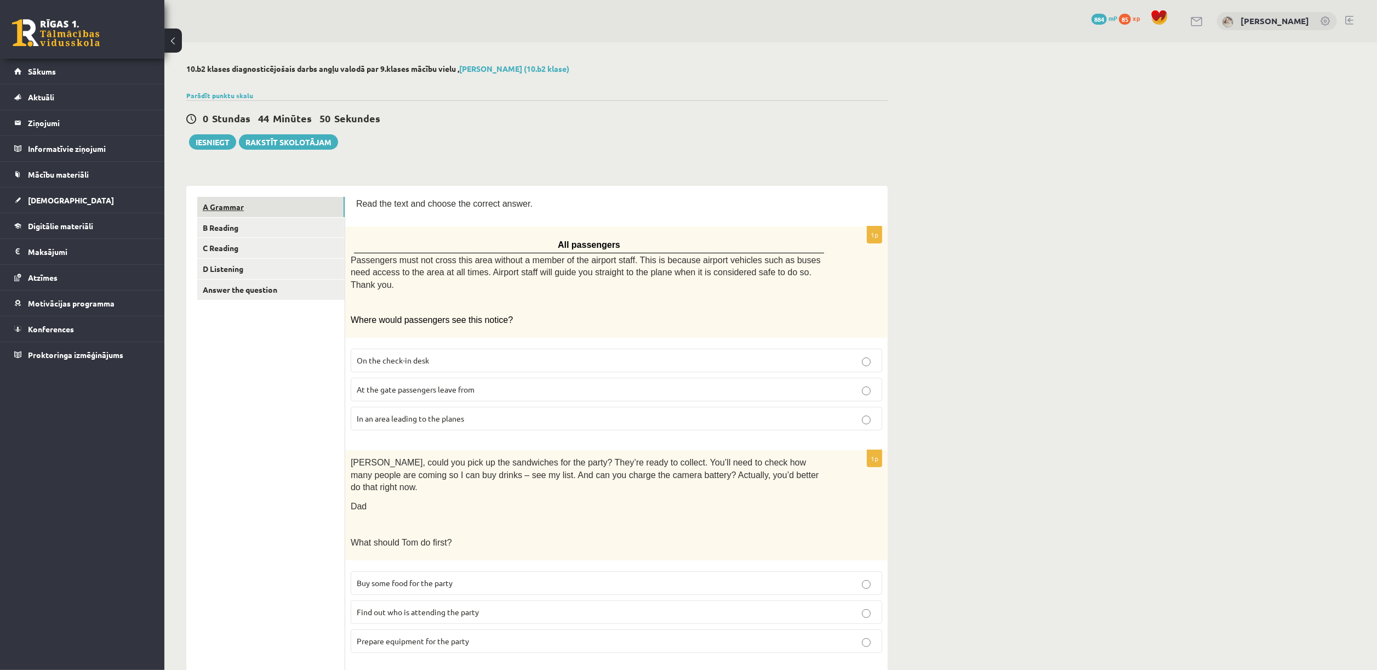
click at [290, 203] on link "A Grammar" at bounding box center [270, 207] width 147 height 20
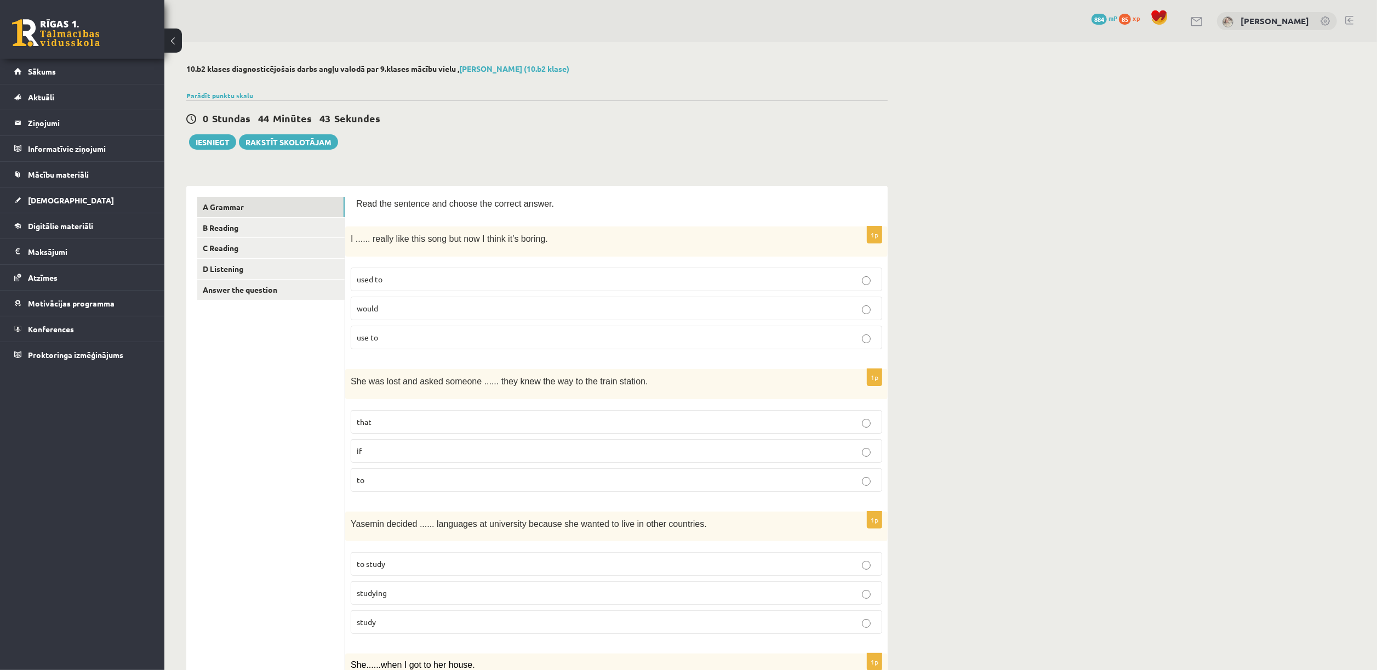
scroll to position [4, 0]
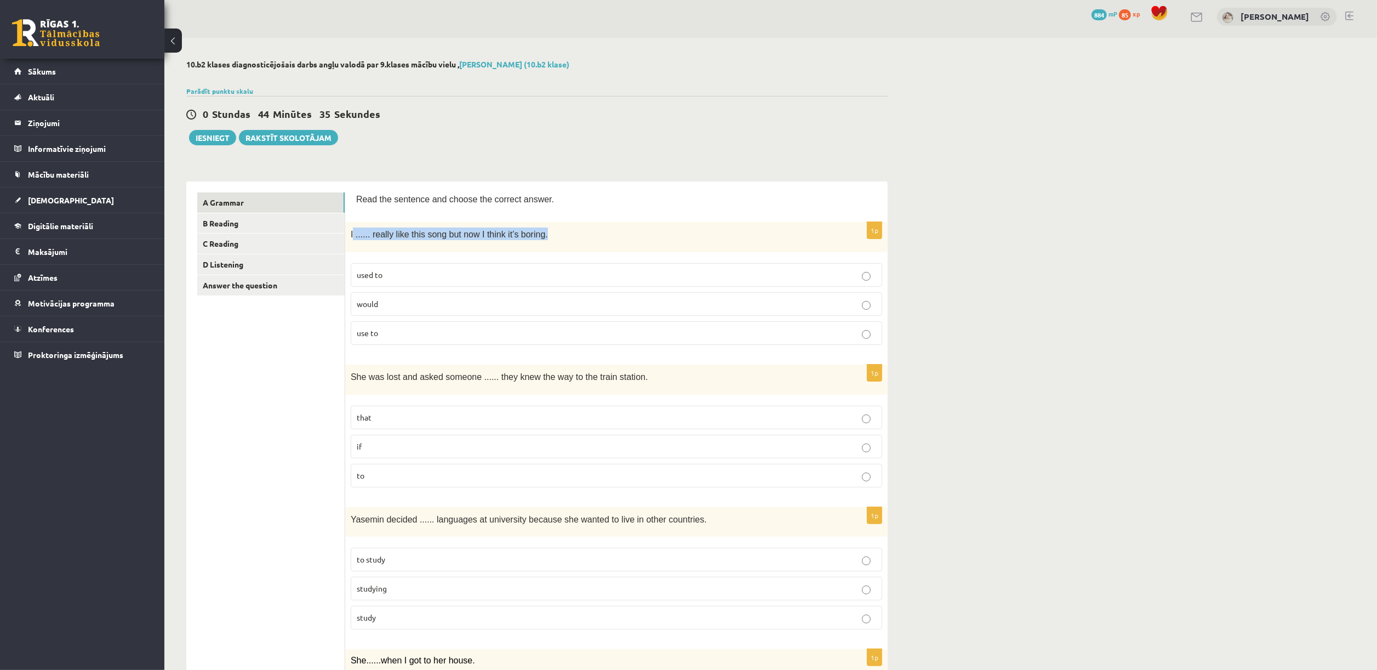
drag, startPoint x: 539, startPoint y: 235, endPoint x: 353, endPoint y: 248, distance: 186.8
click at [353, 248] on div "I ...... really like this song but now I think it’s boring." at bounding box center [616, 237] width 543 height 30
click at [354, 246] on div "I ...... really like this song but now I think it’s boring." at bounding box center [616, 237] width 543 height 30
drag, startPoint x: 349, startPoint y: 229, endPoint x: 561, endPoint y: 493, distance: 339.5
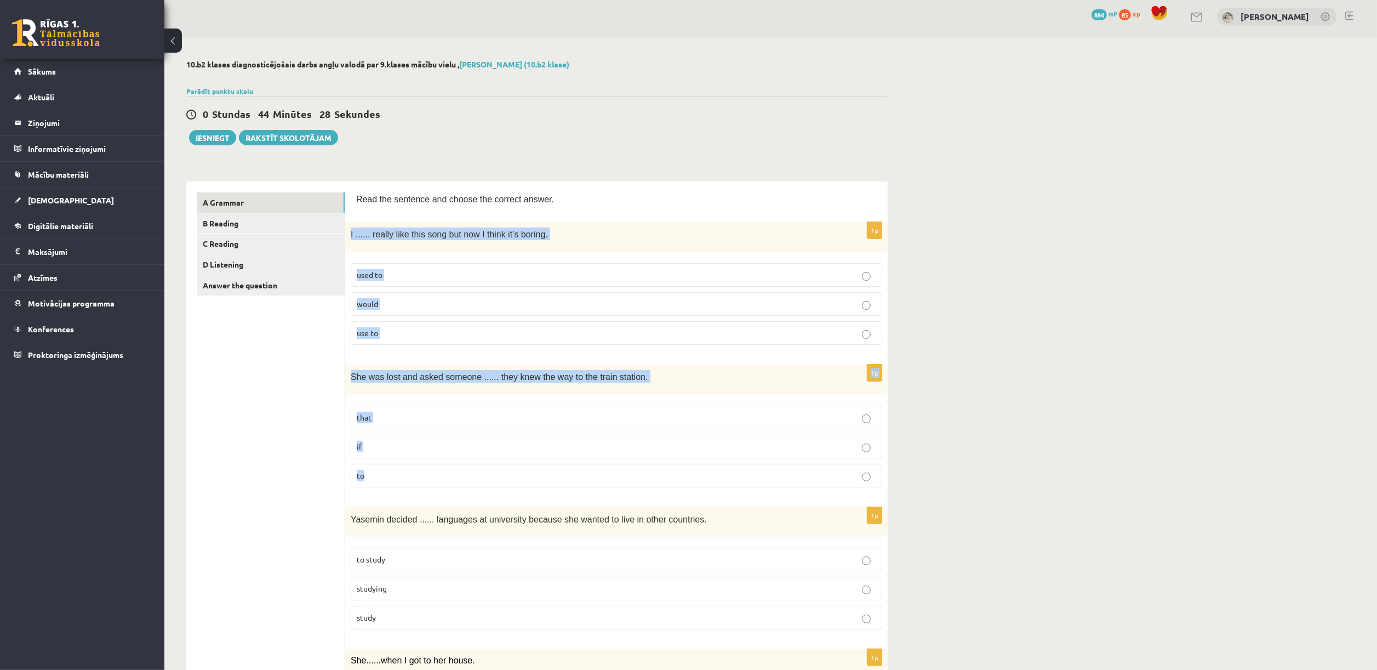
copy form "I ...... really like this song but now I think it’s boring. used to would use t…"
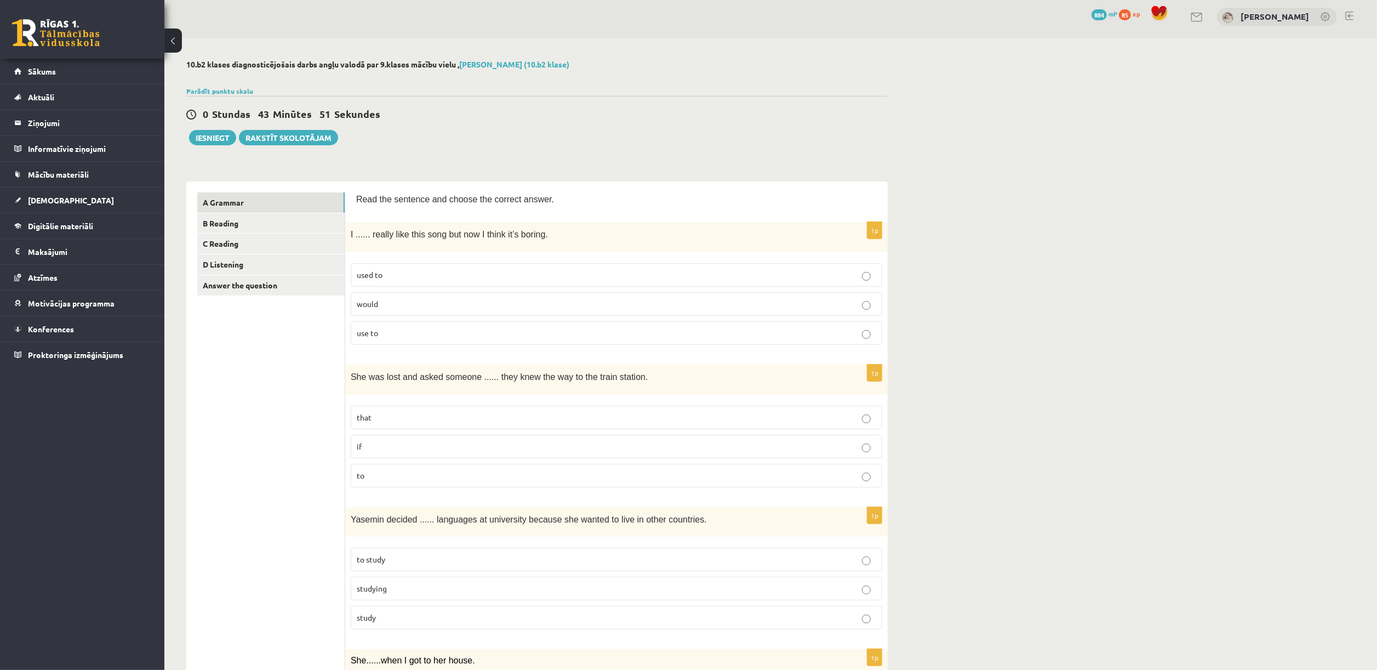
click at [864, 284] on label "used to" at bounding box center [617, 275] width 532 height 24
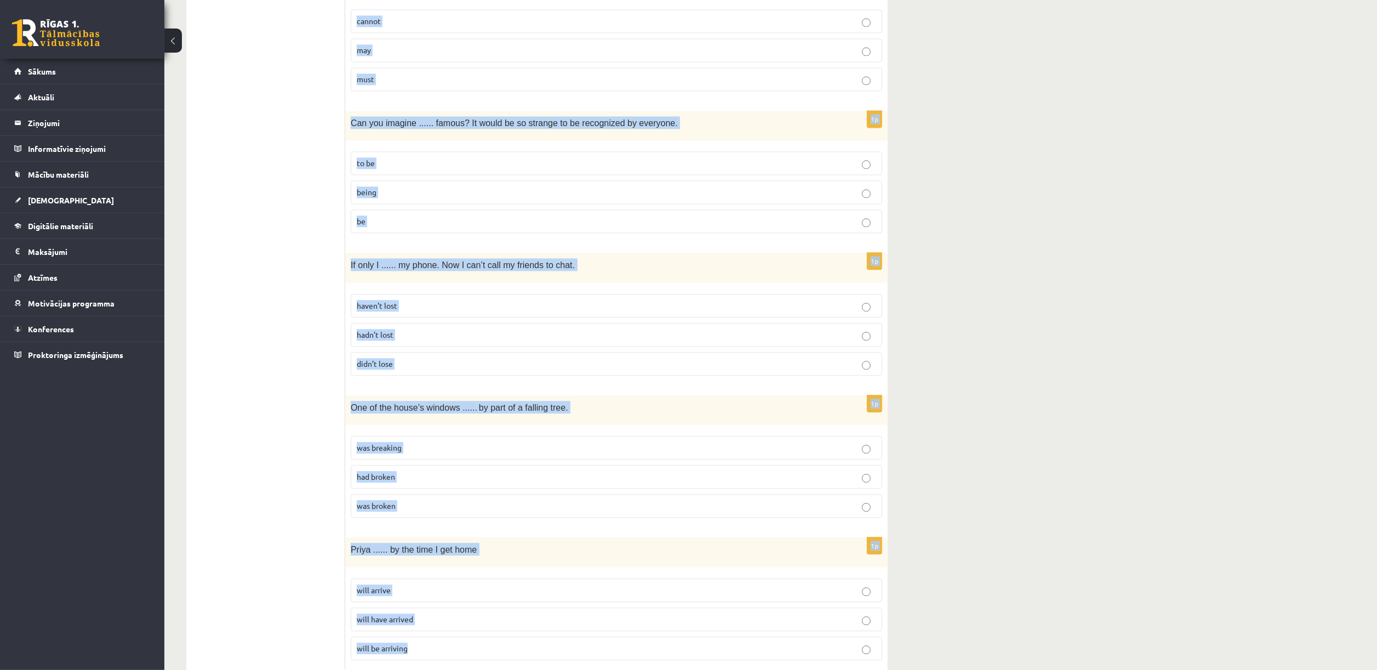
scroll to position [2440, 0]
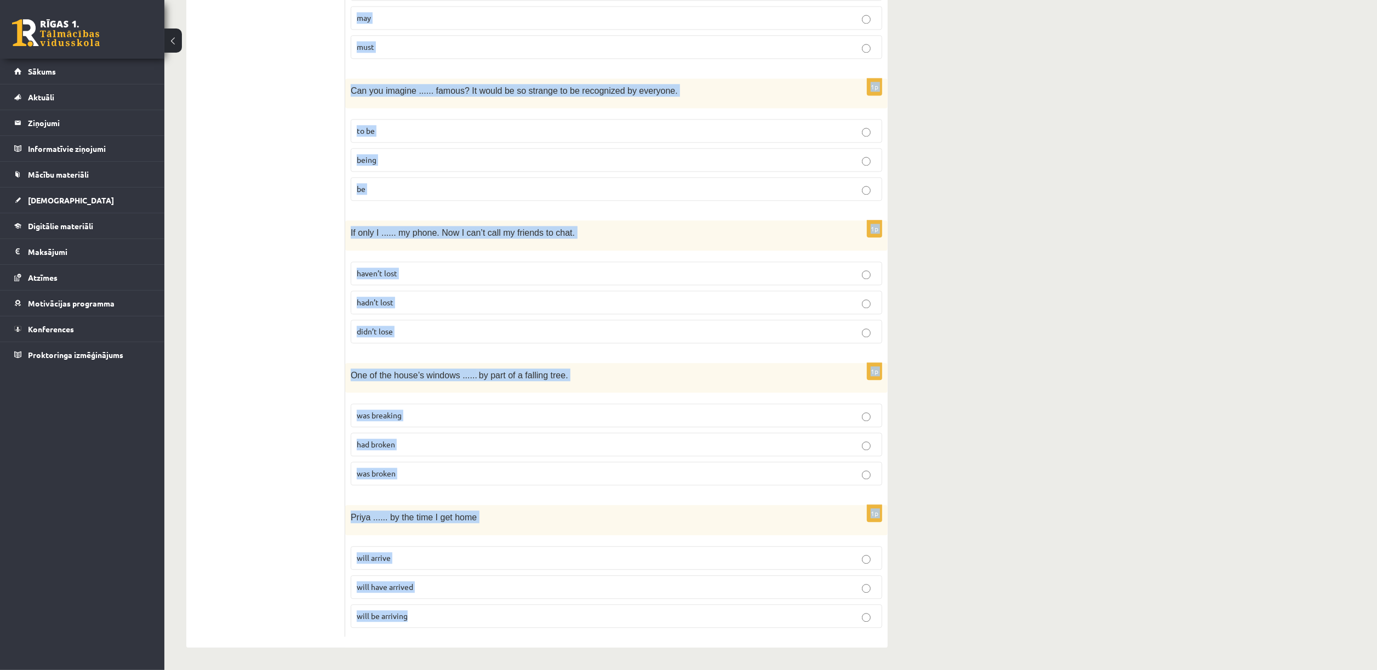
drag, startPoint x: 351, startPoint y: 124, endPoint x: 627, endPoint y: 672, distance: 613.4
drag, startPoint x: 627, startPoint y: 672, endPoint x: 450, endPoint y: 514, distance: 237.2
copy form "The clothes ...... in this factory are of very good quality. making make made 1…"
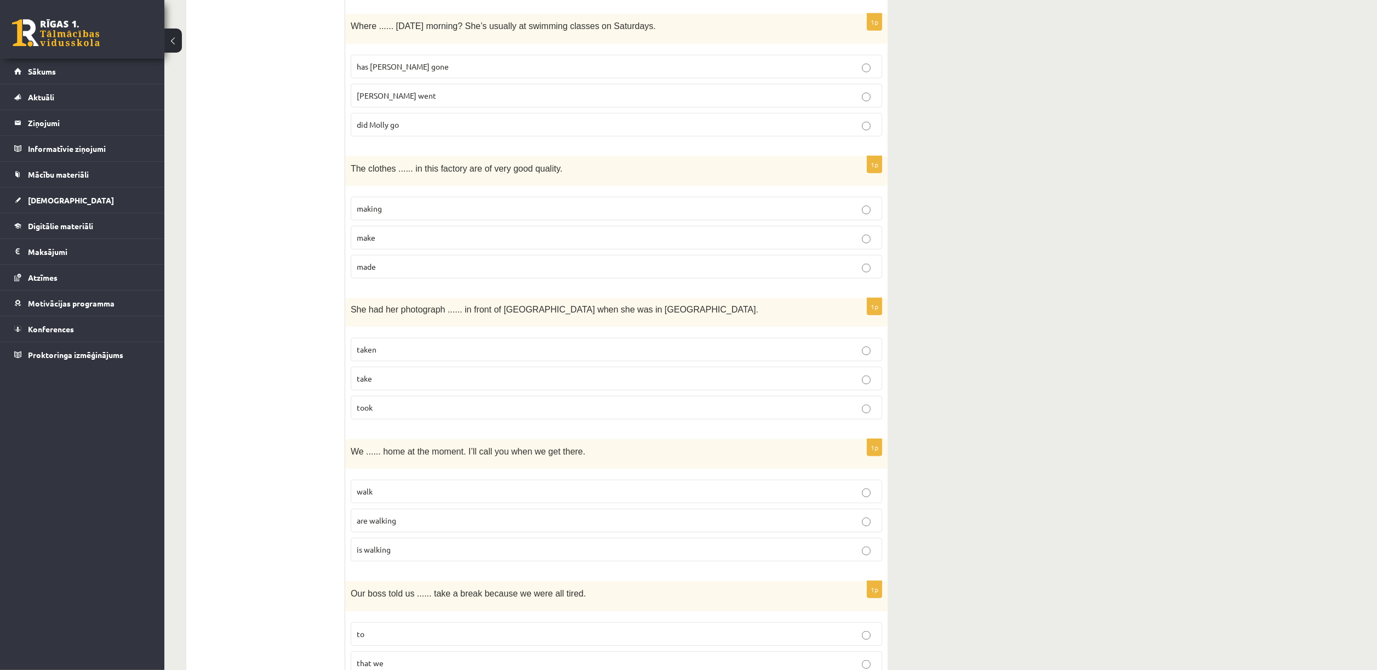
scroll to position [788, 0]
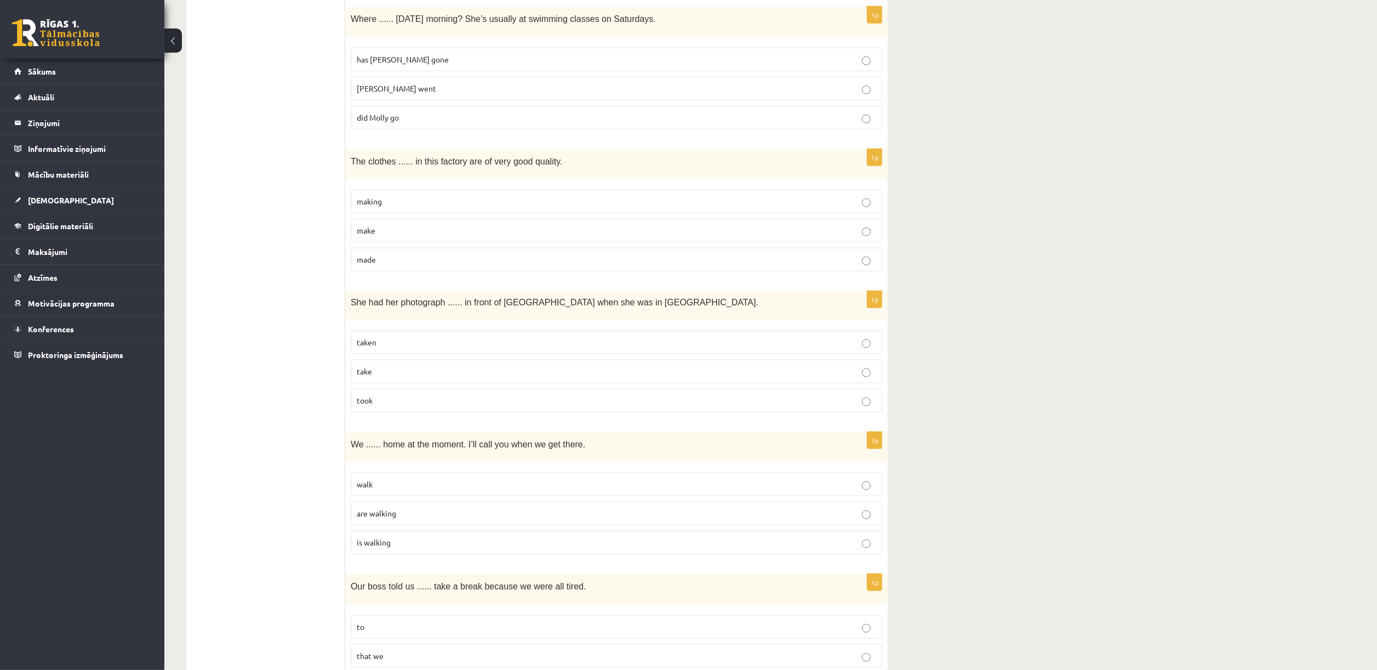
click at [417, 261] on p "made" at bounding box center [617, 260] width 520 height 12
click at [460, 348] on p "taken" at bounding box center [617, 342] width 520 height 12
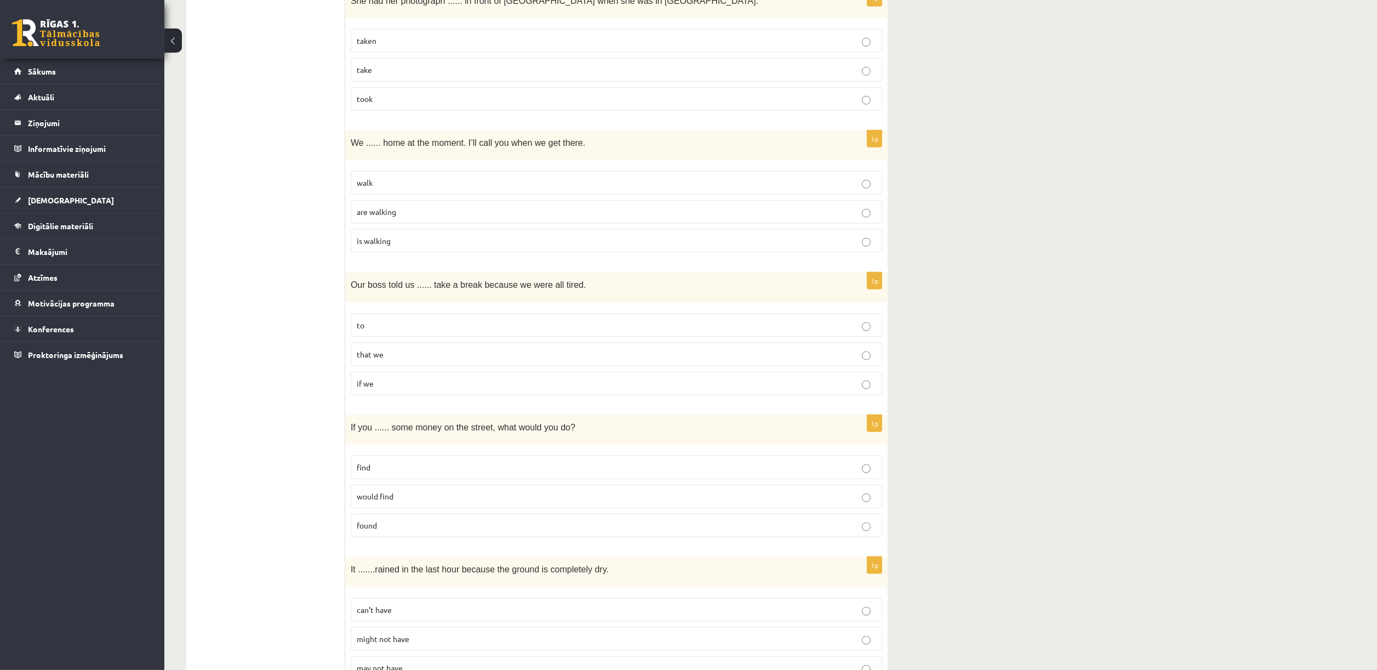
scroll to position [1140, 0]
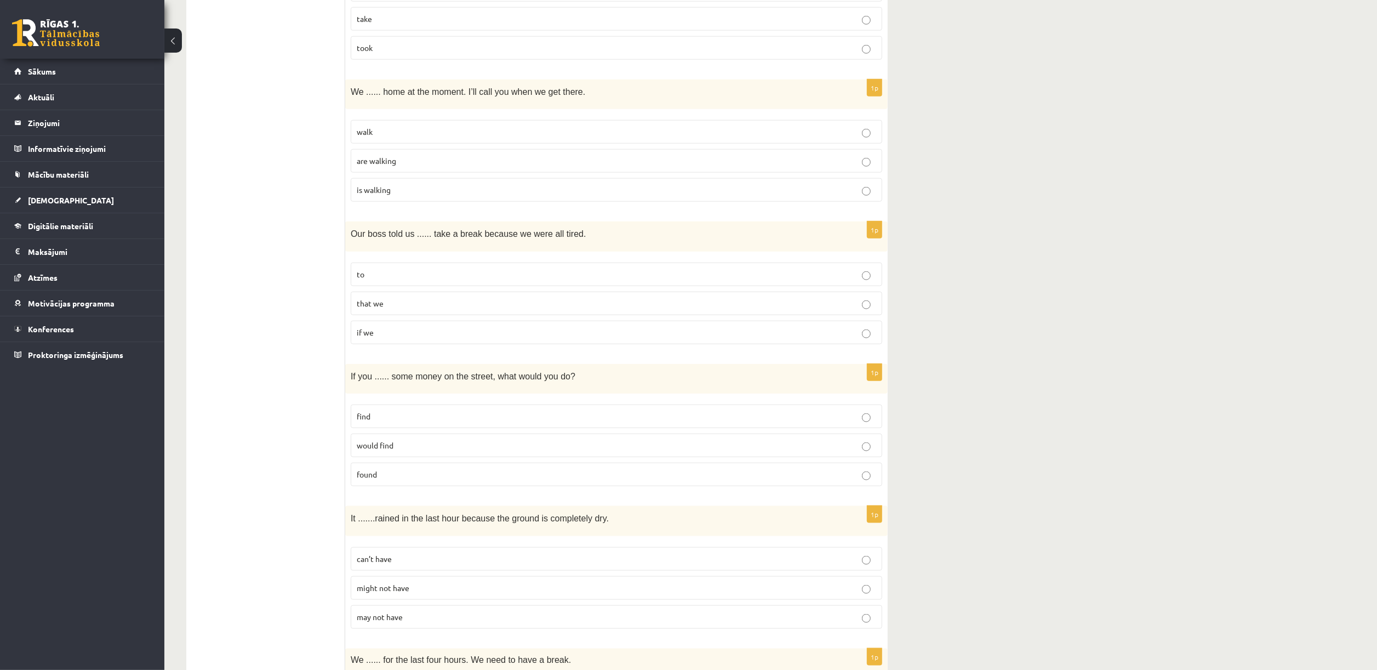
click at [671, 167] on p "are walking" at bounding box center [617, 161] width 520 height 12
click at [534, 272] on label "to" at bounding box center [617, 274] width 532 height 24
click at [452, 446] on p "found" at bounding box center [617, 475] width 520 height 12
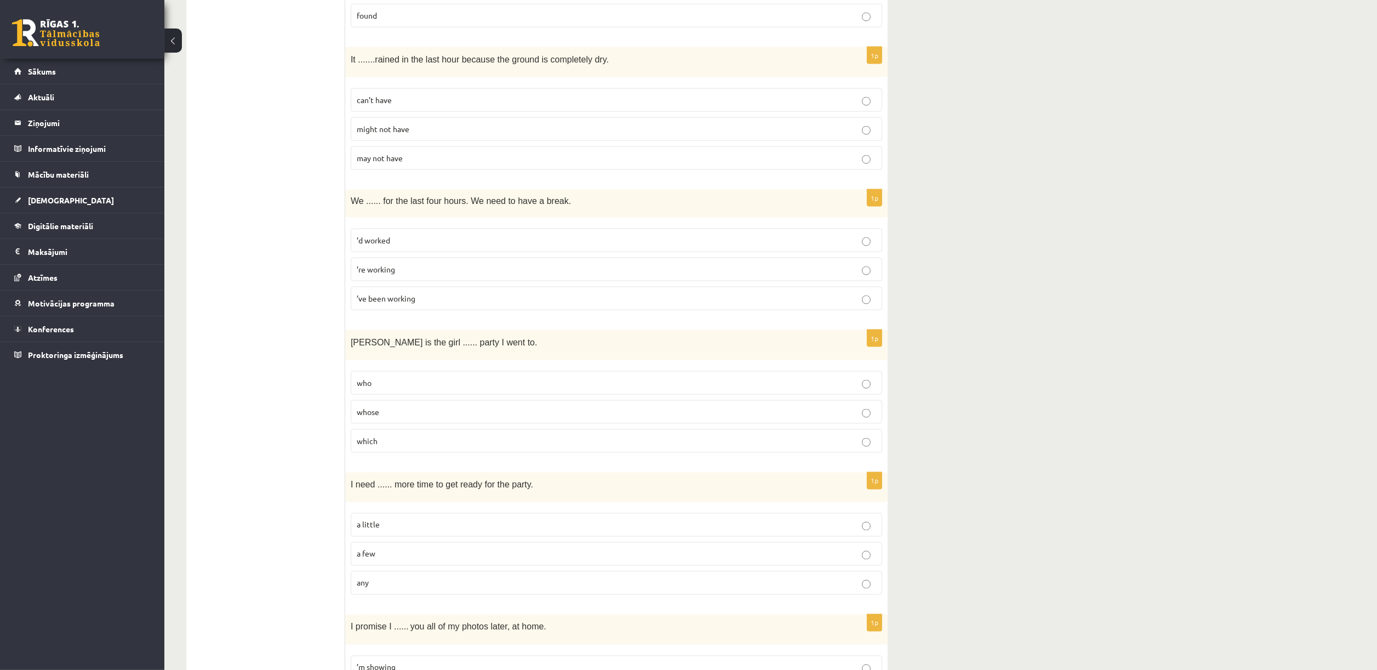
click at [456, 106] on p "can’t have" at bounding box center [617, 100] width 520 height 12
click at [467, 304] on p "’ve been working" at bounding box center [617, 299] width 520 height 12
click at [459, 418] on p "whose" at bounding box center [617, 412] width 520 height 12
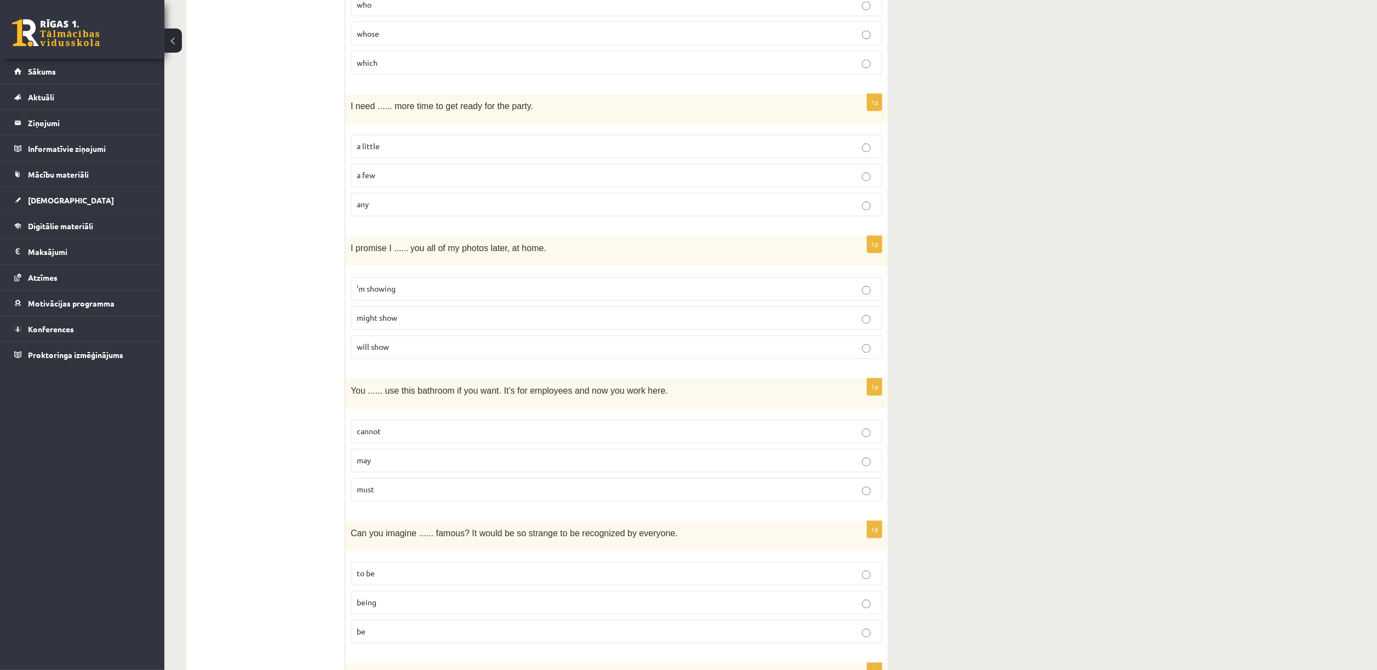
scroll to position [2028, 0]
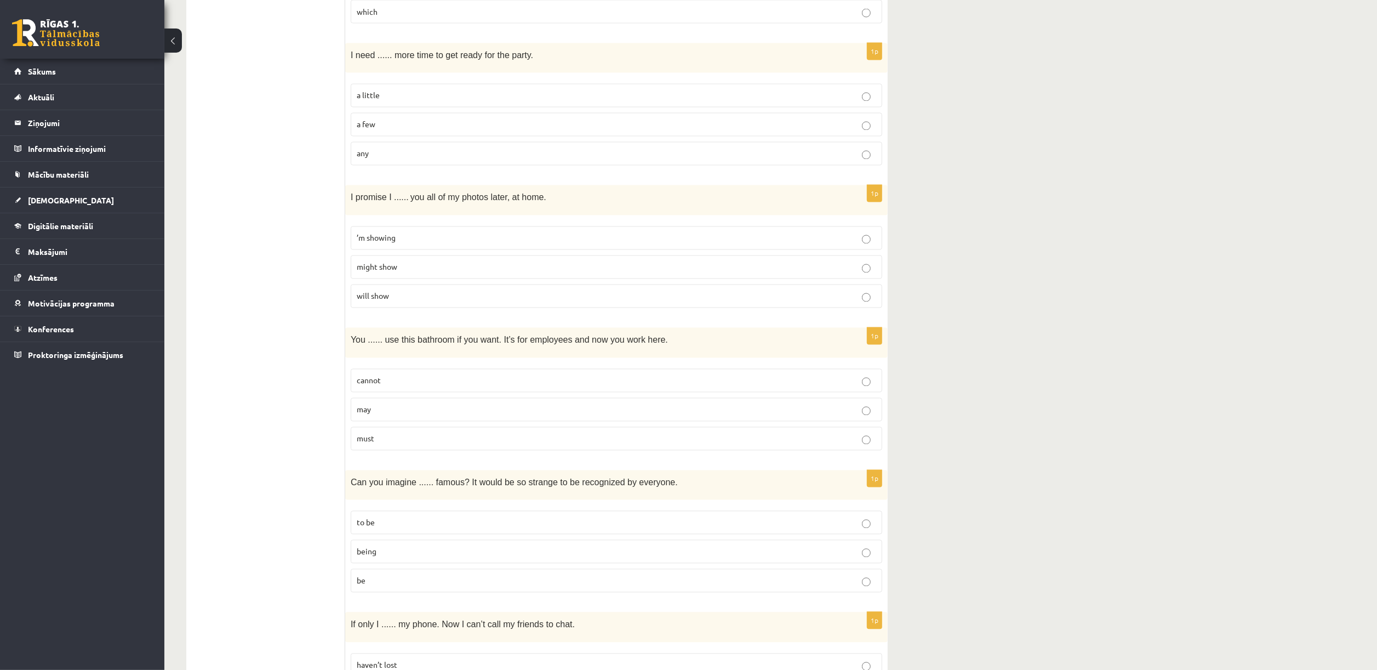
click at [401, 101] on label "a little" at bounding box center [617, 96] width 532 height 24
click at [423, 302] on p "will show" at bounding box center [617, 296] width 520 height 12
click at [429, 415] on p "may" at bounding box center [617, 410] width 520 height 12
click at [401, 446] on p "being" at bounding box center [617, 552] width 520 height 12
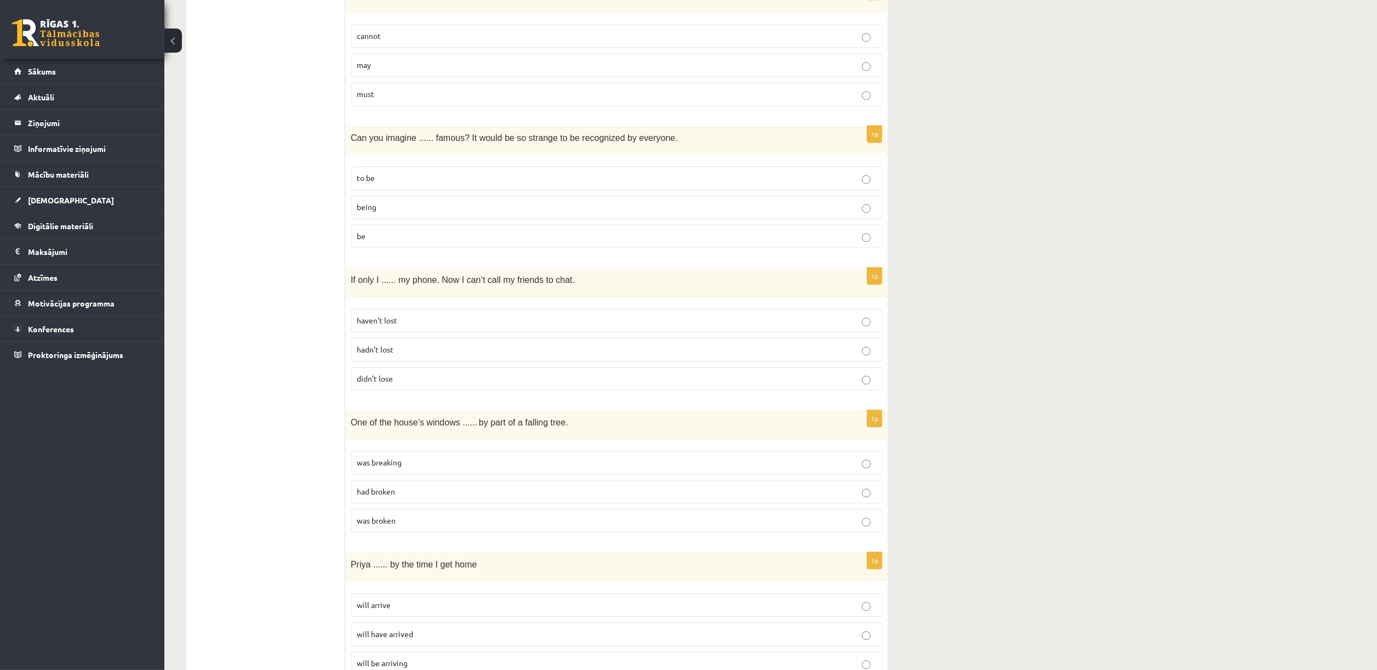
scroll to position [2440, 0]
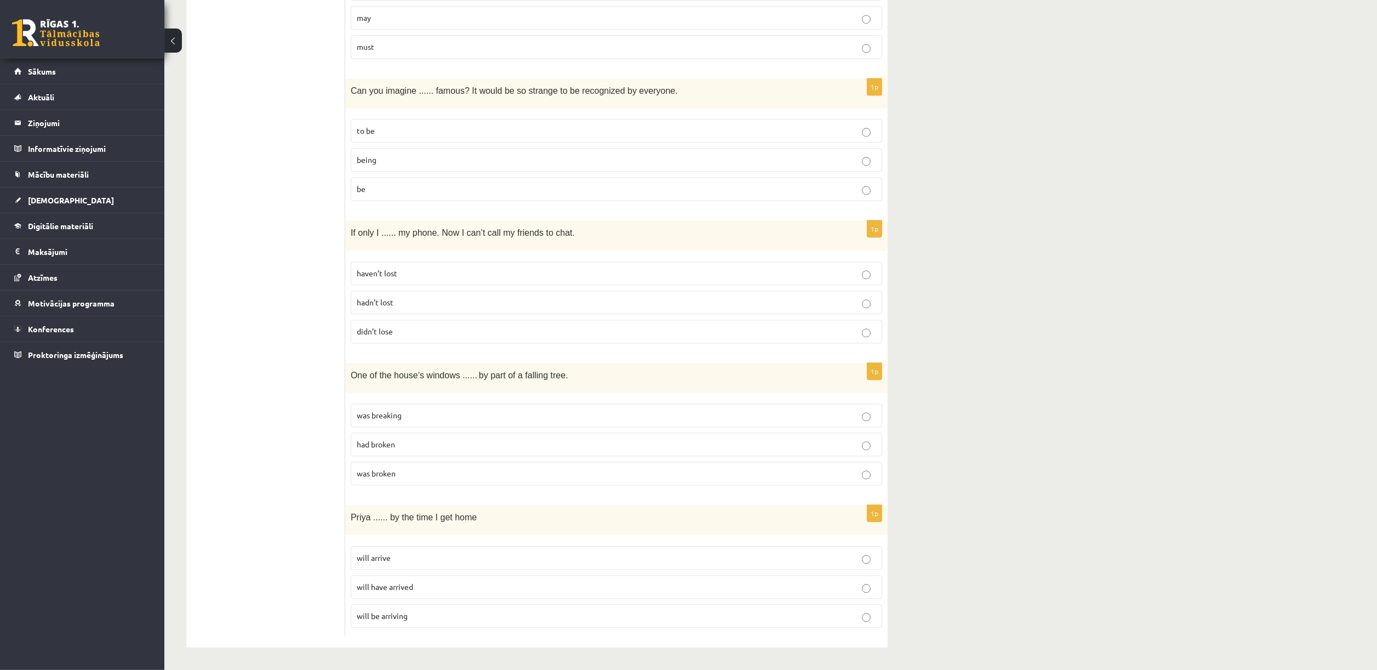
click at [583, 305] on p "hadn’t lost" at bounding box center [617, 302] width 520 height 12
click at [448, 446] on p "was broken" at bounding box center [617, 473] width 520 height 12
click at [416, 446] on p "will have arrived" at bounding box center [617, 587] width 520 height 12
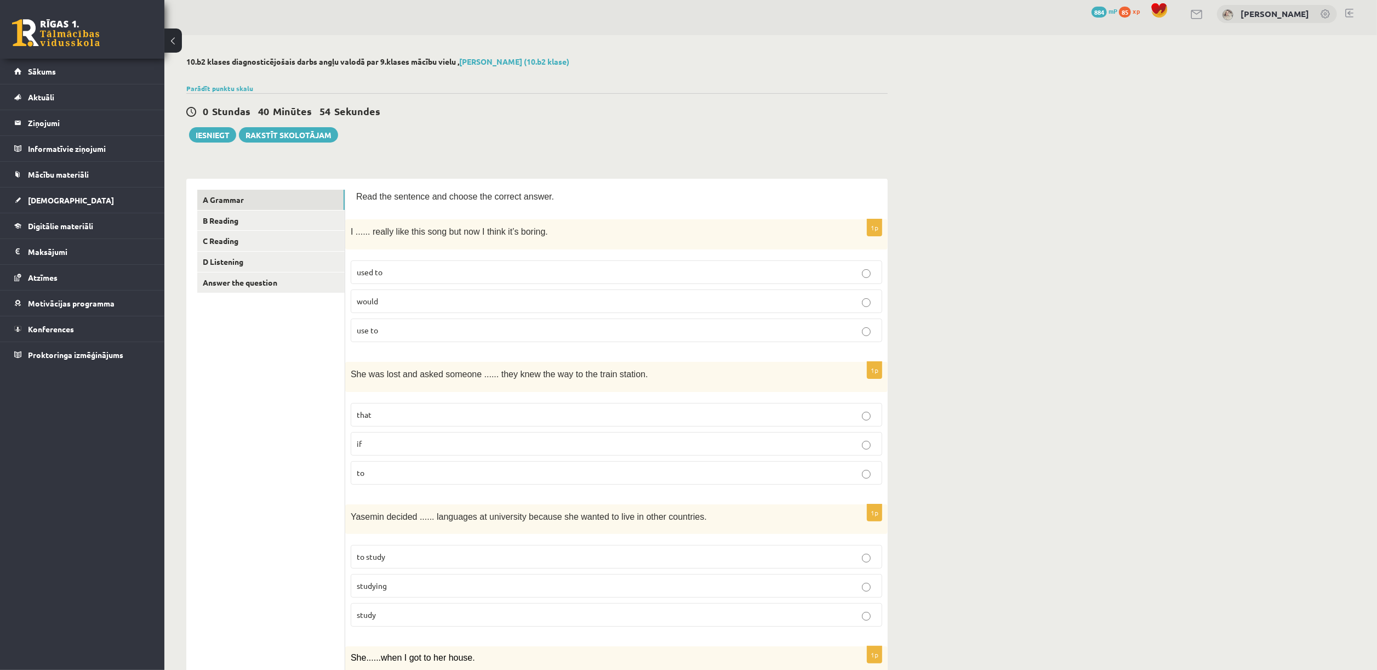
scroll to position [0, 0]
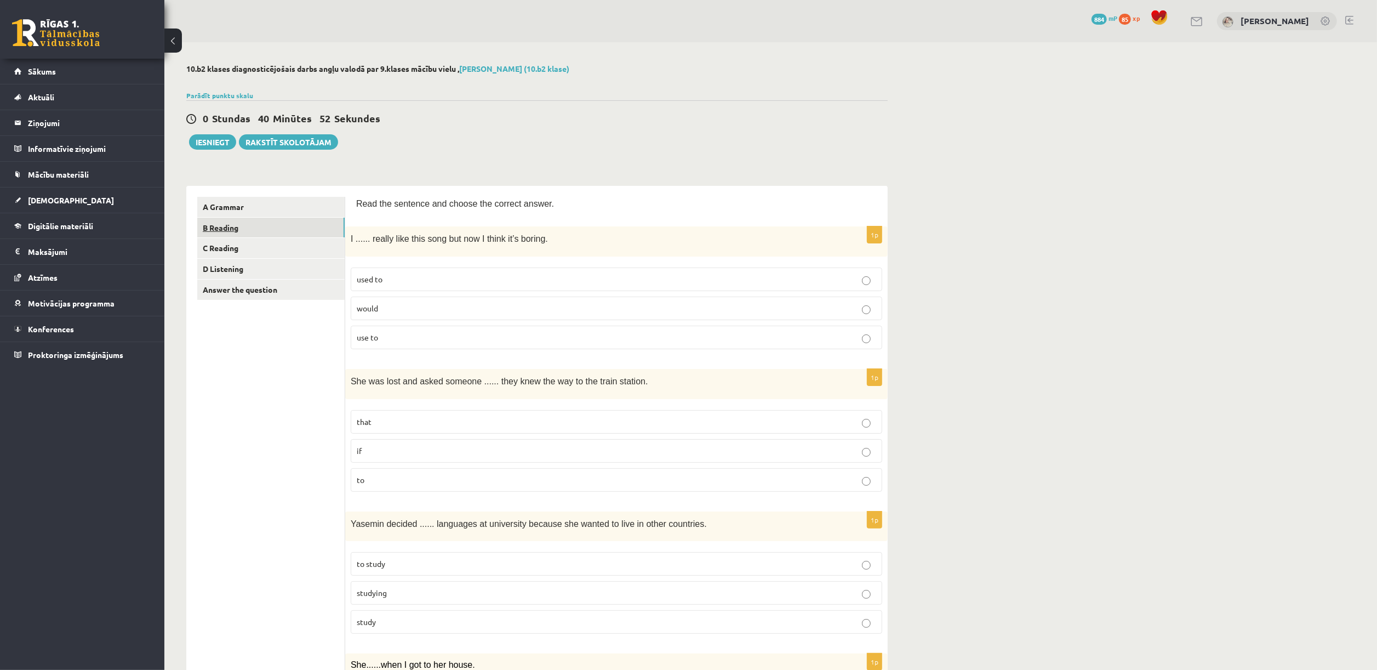
click at [240, 220] on link "B Reading" at bounding box center [270, 228] width 147 height 20
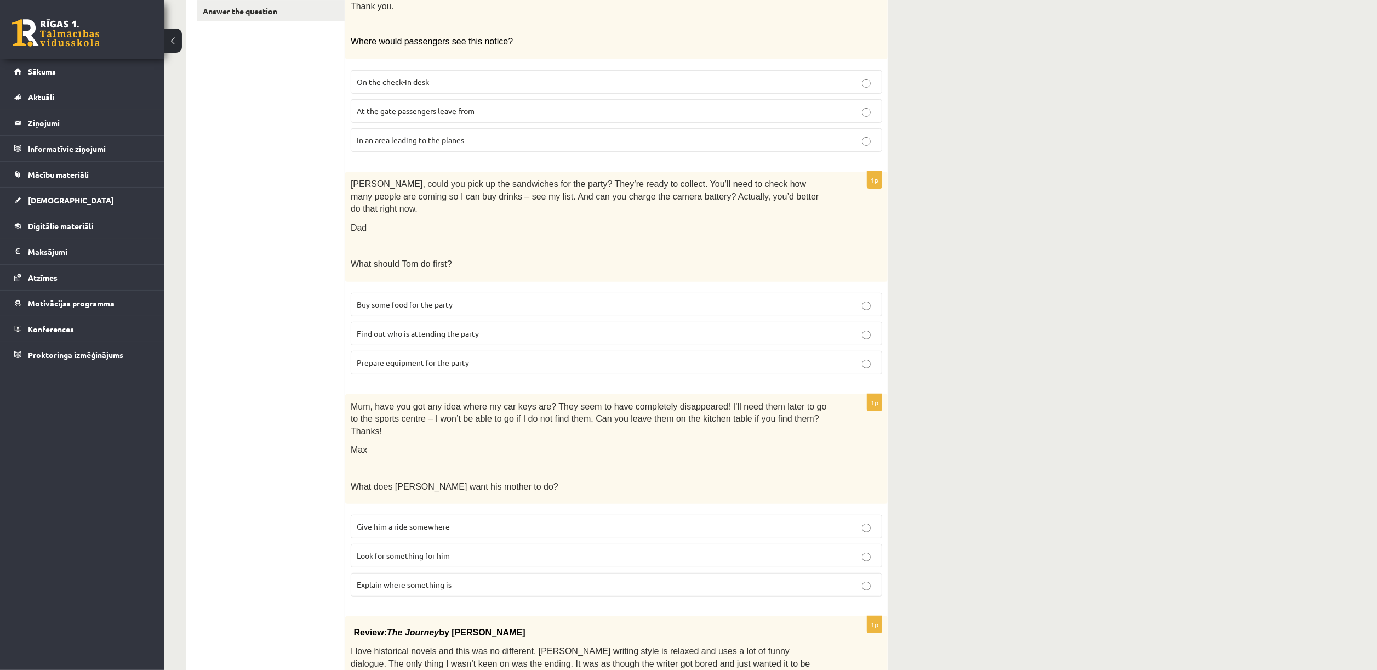
scroll to position [277, 0]
click at [851, 358] on p "Prepare equipment for the party" at bounding box center [617, 364] width 520 height 12
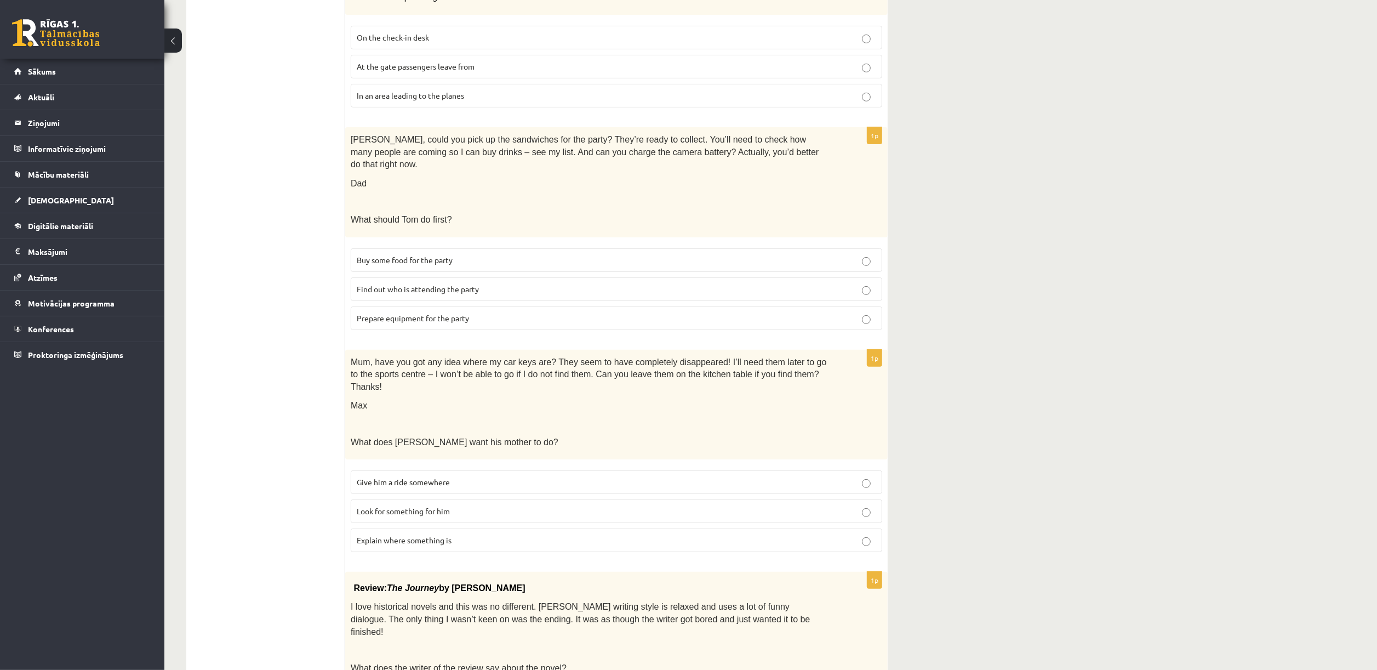
scroll to position [325, 0]
click at [873, 446] on p "Look for something for him" at bounding box center [617, 509] width 520 height 12
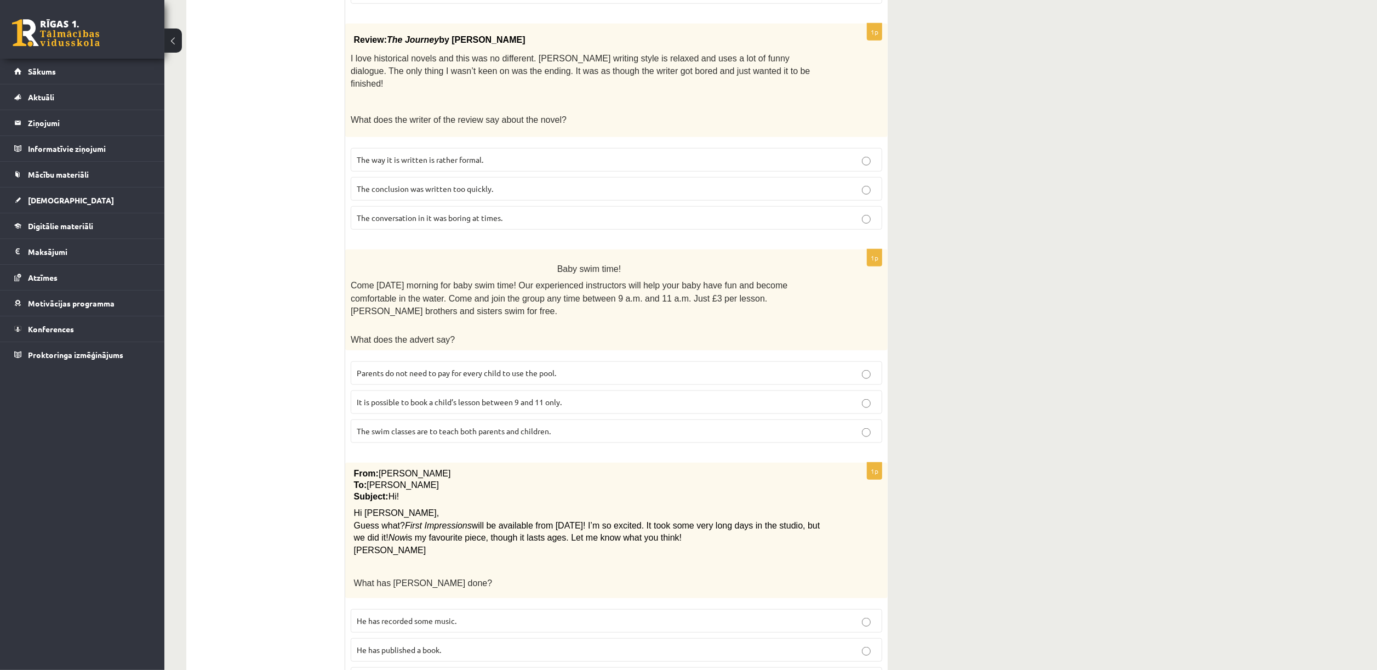
scroll to position [871, 0]
drag, startPoint x: 443, startPoint y: 213, endPoint x: 643, endPoint y: 220, distance: 200.7
click at [643, 259] on p "Baby swim time!" at bounding box center [589, 268] width 477 height 18
click at [671, 199] on form "Read the text and choose the correct answer. 1p All passengers Passengers must …" at bounding box center [616, 11] width 521 height 1373
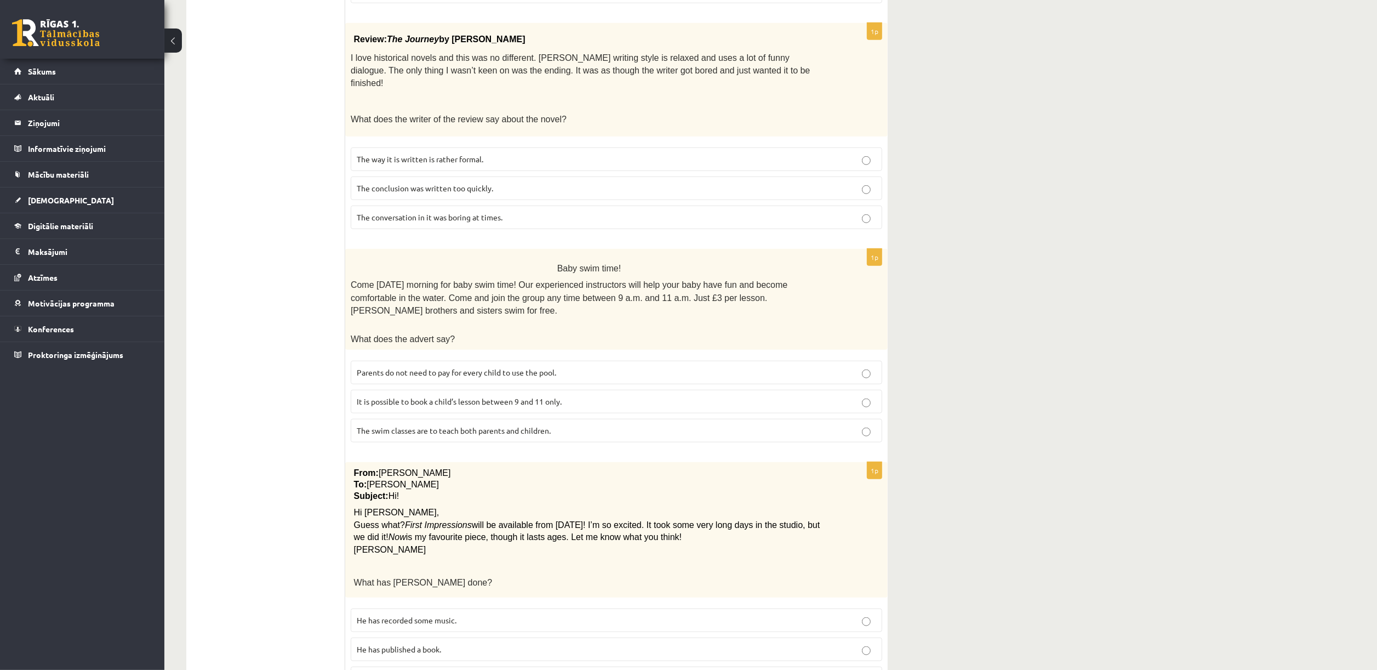
click at [604, 396] on p "It is possible to book a child’s lesson between 9 and 11 only." at bounding box center [617, 402] width 520 height 12
click at [860, 446] on label "He has recorded some music." at bounding box center [617, 620] width 532 height 24
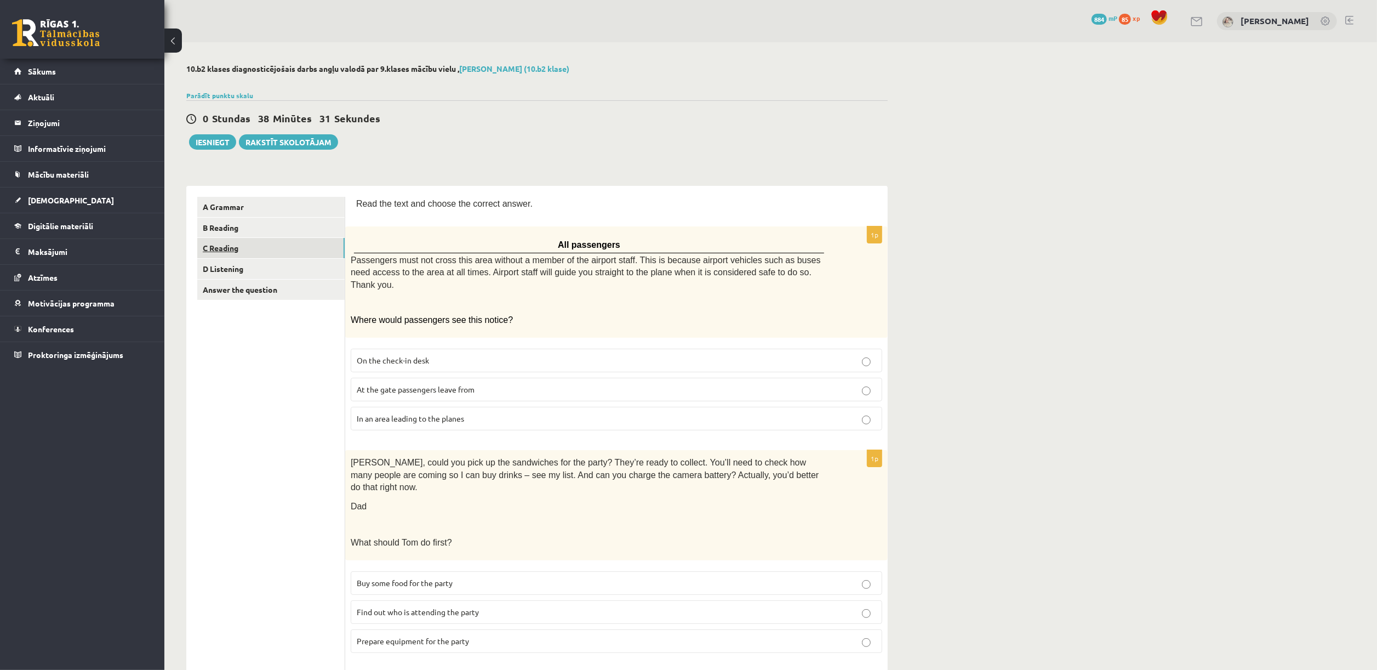
click at [241, 244] on link "C Reading" at bounding box center [270, 248] width 147 height 20
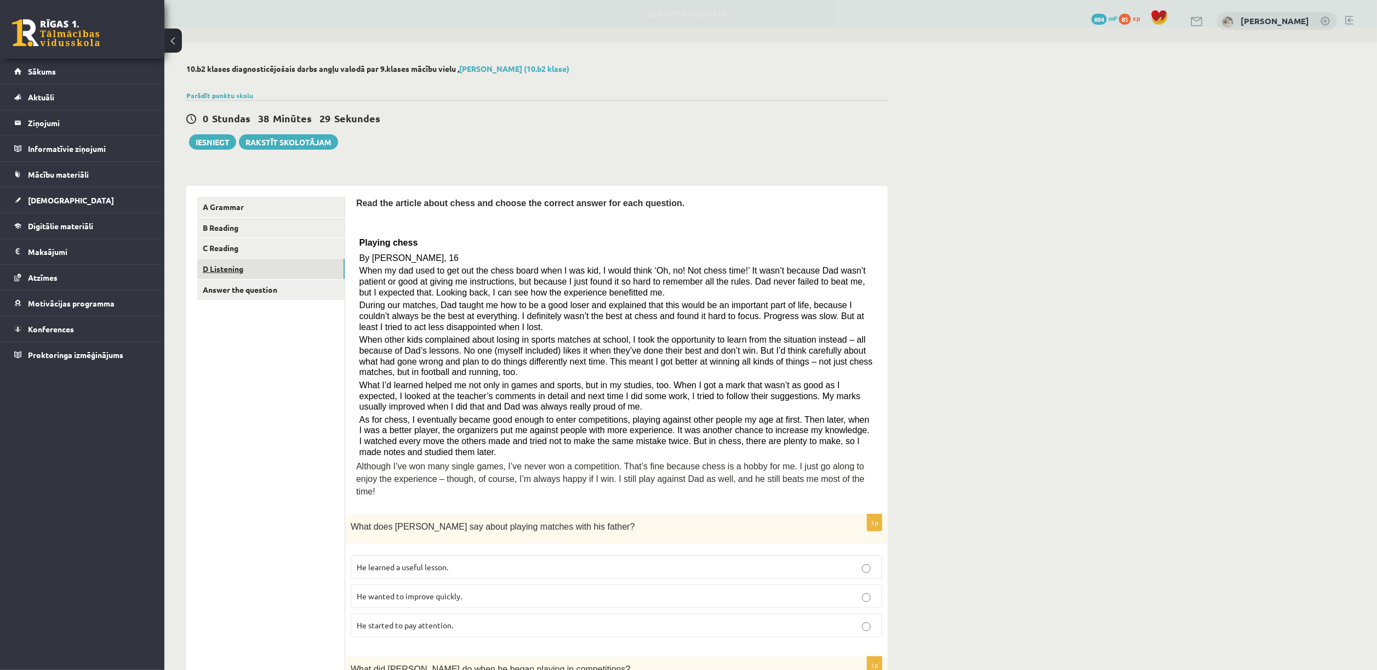
click at [262, 272] on link "D Listening" at bounding box center [270, 269] width 147 height 20
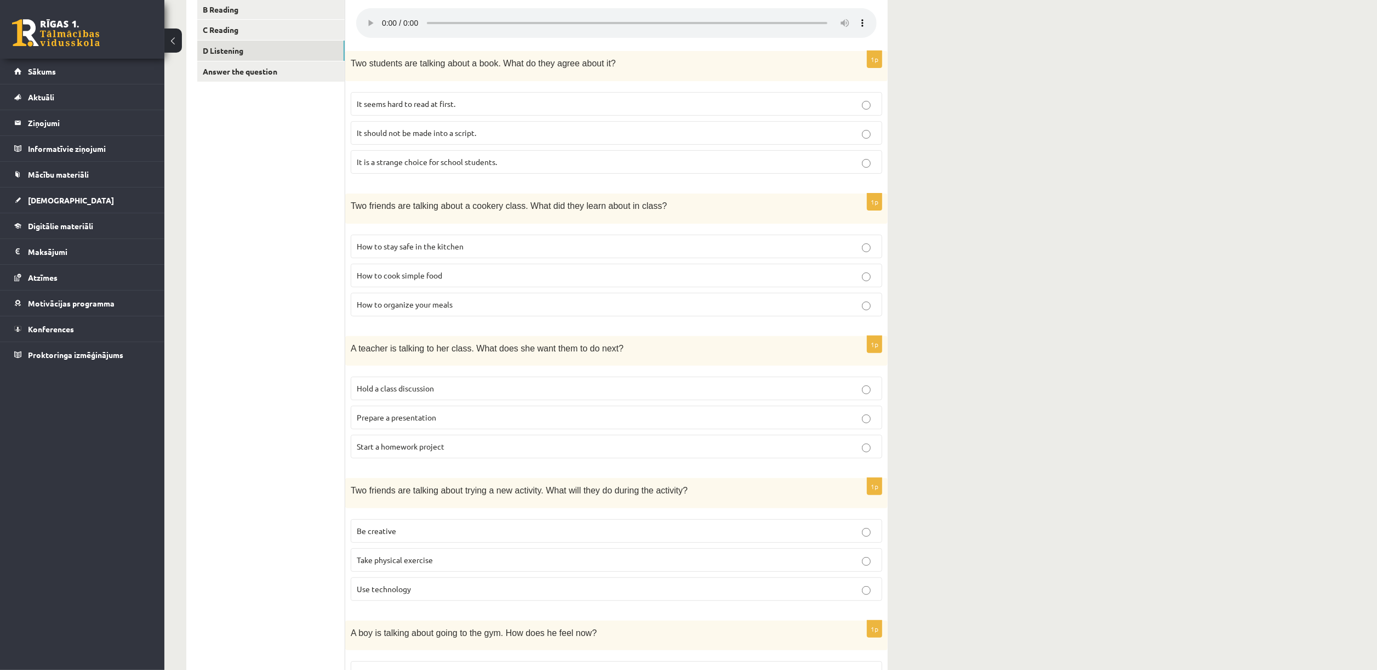
scroll to position [220, 0]
click at [918, 246] on div "10.b2 klases diagnosticējošais darbs angļu valodā par 9.klases mācību vielu , A…" at bounding box center [770, 373] width 1213 height 1103
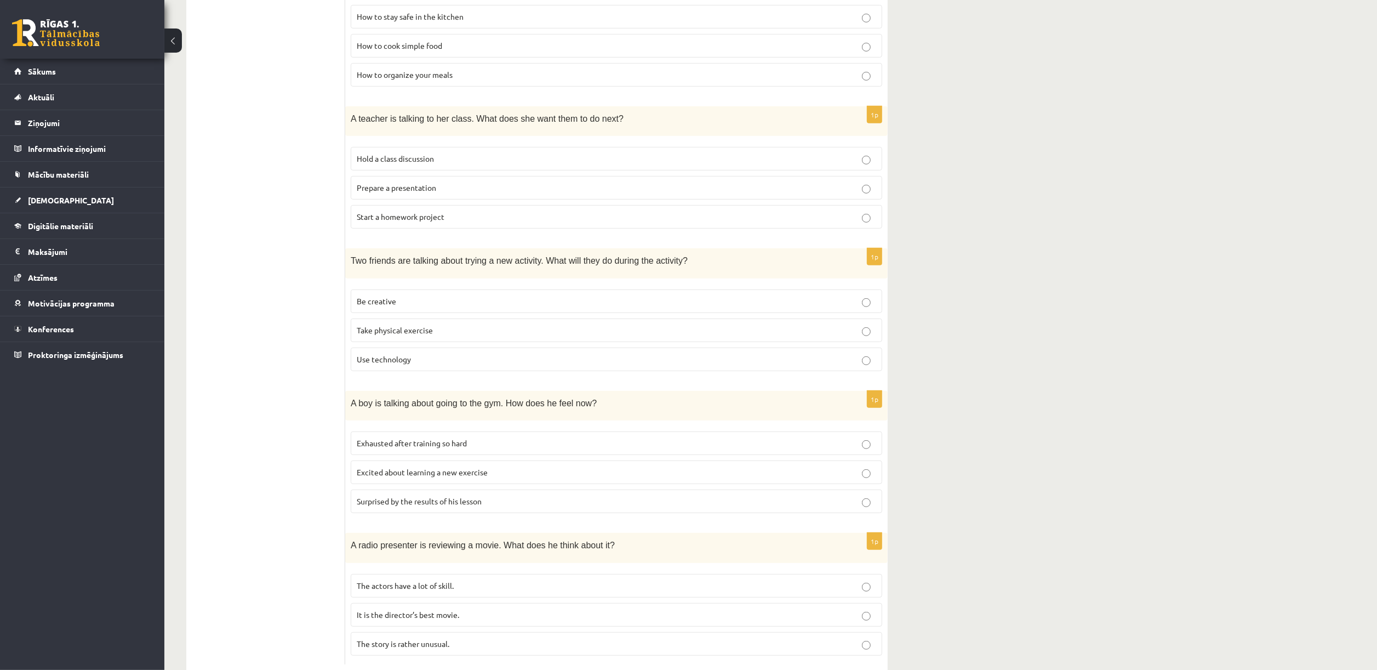
scroll to position [483, 0]
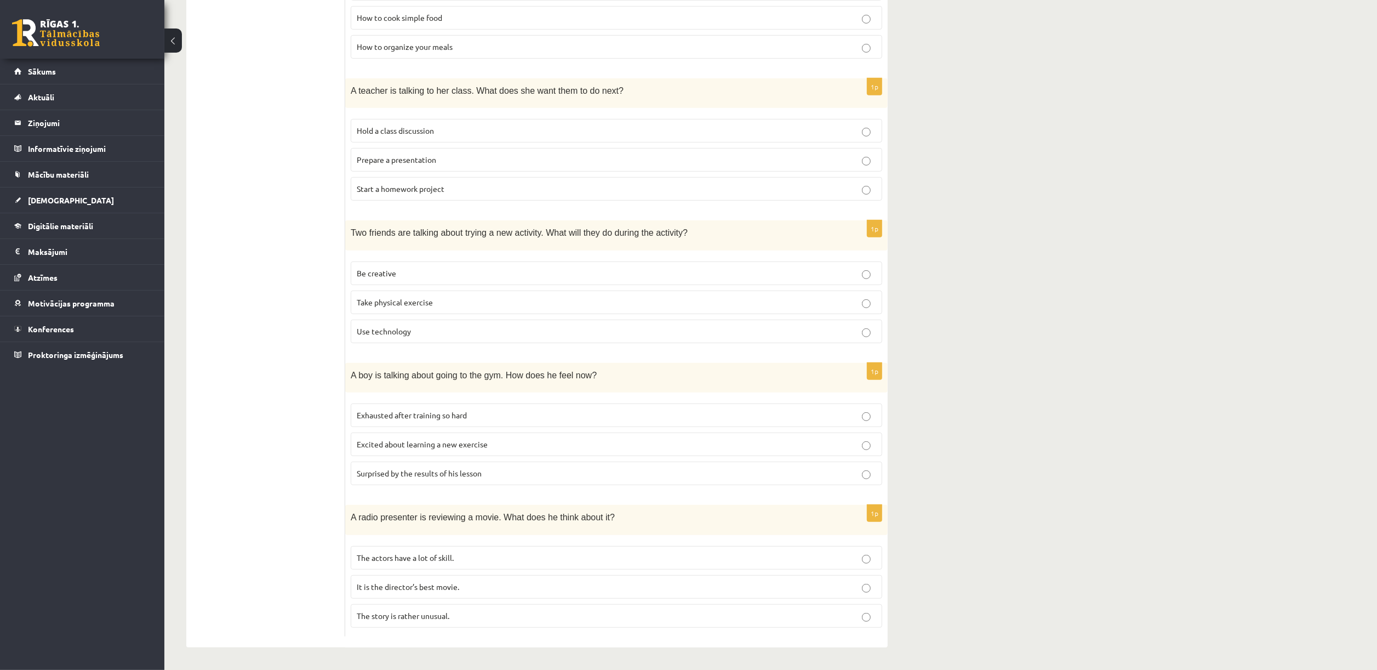
click at [819, 446] on p "Surprised by the results of his lesson" at bounding box center [617, 473] width 520 height 12
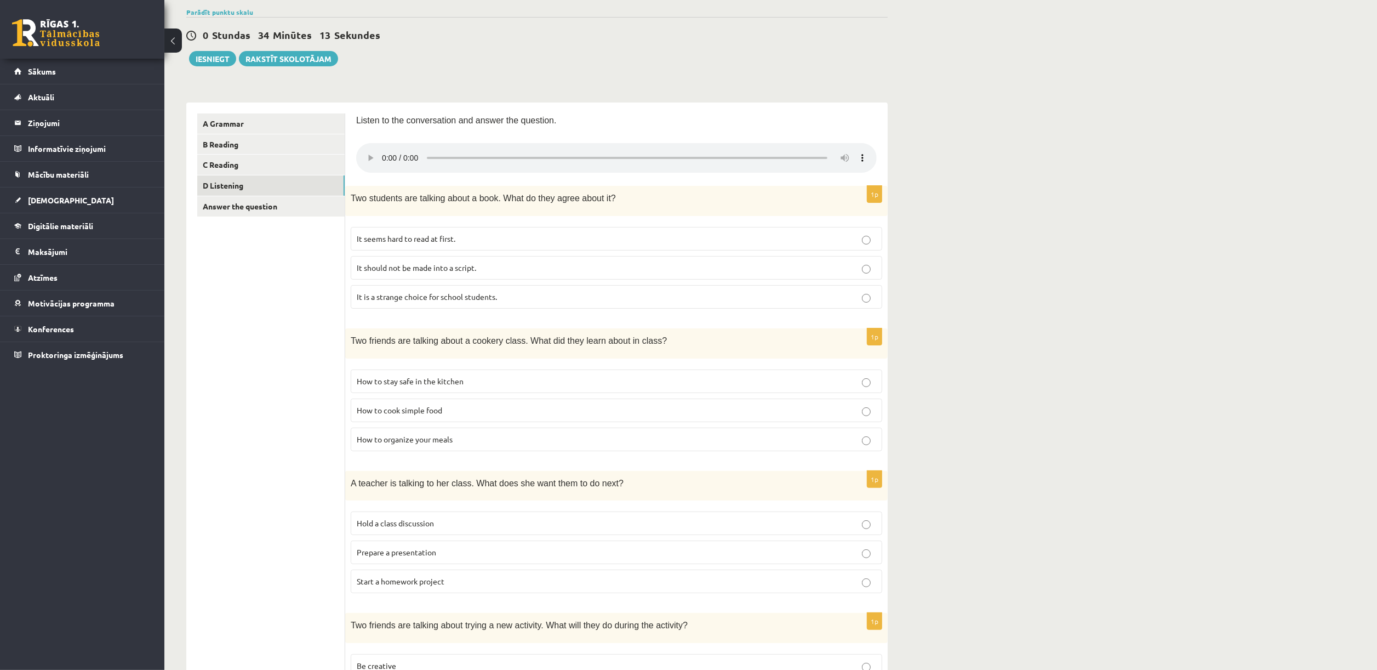
scroll to position [25, 0]
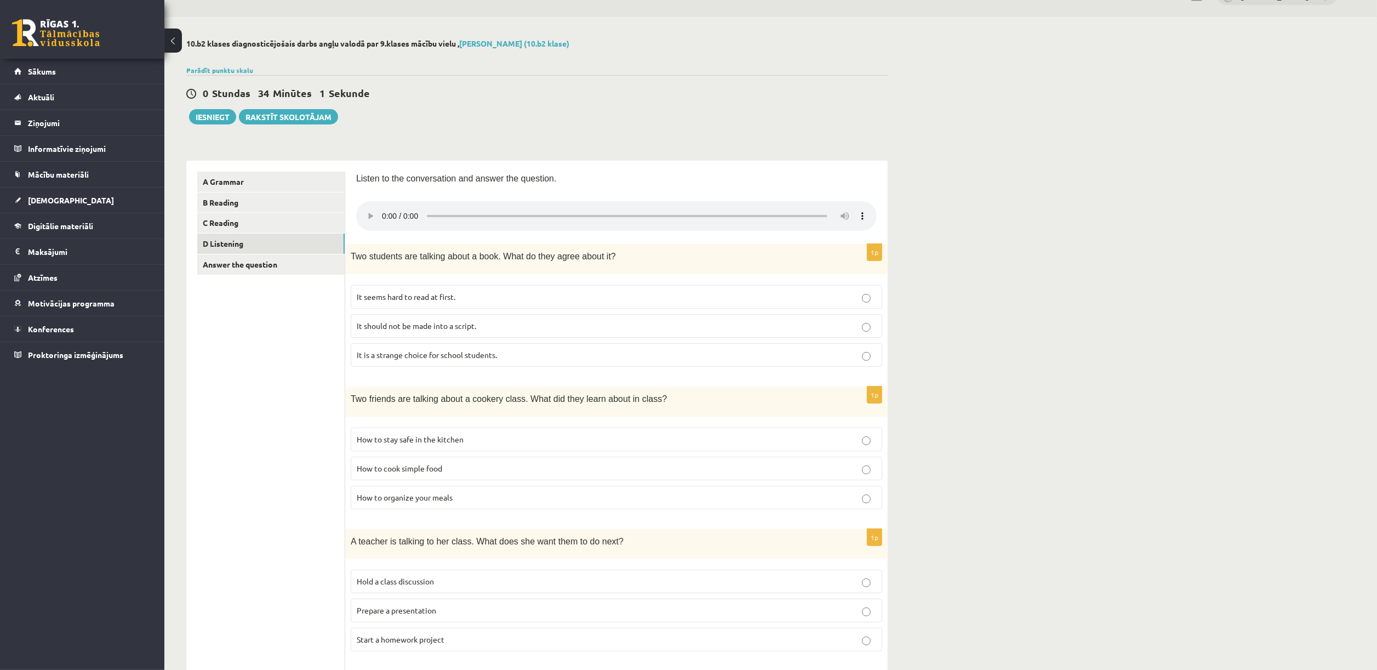
click at [553, 290] on label "It seems hard to read at first." at bounding box center [617, 297] width 532 height 24
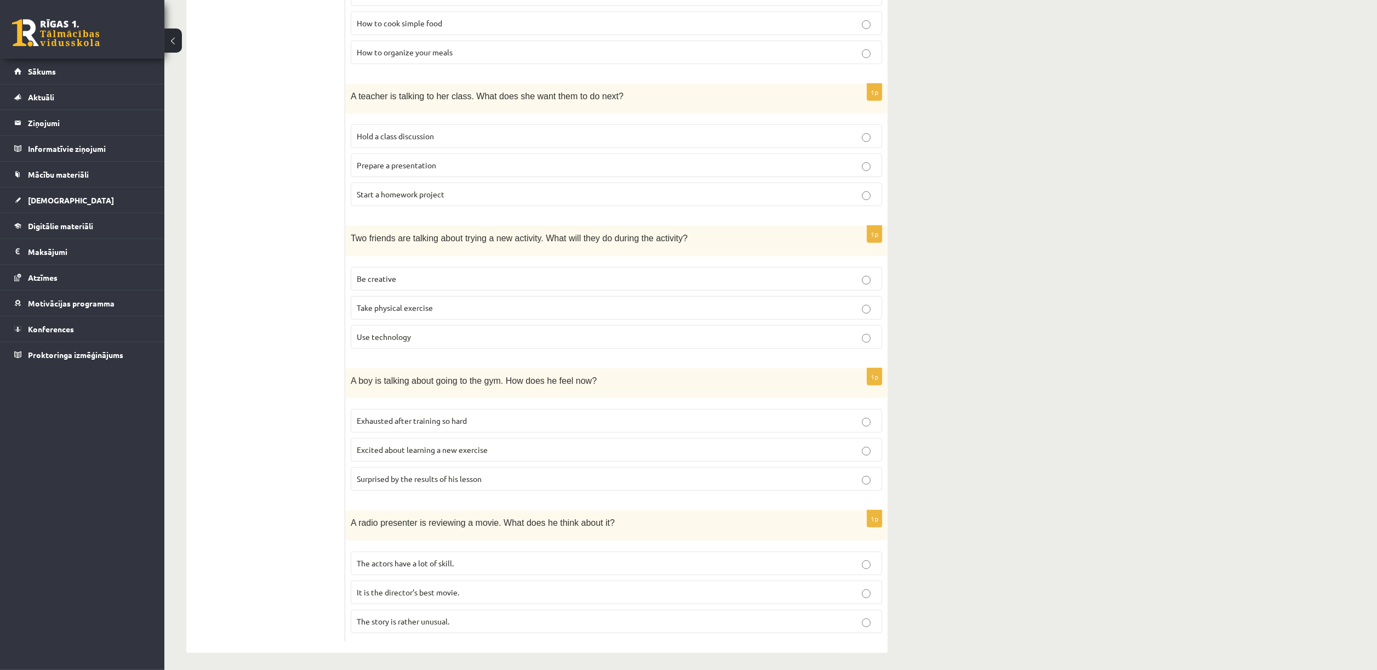
scroll to position [483, 0]
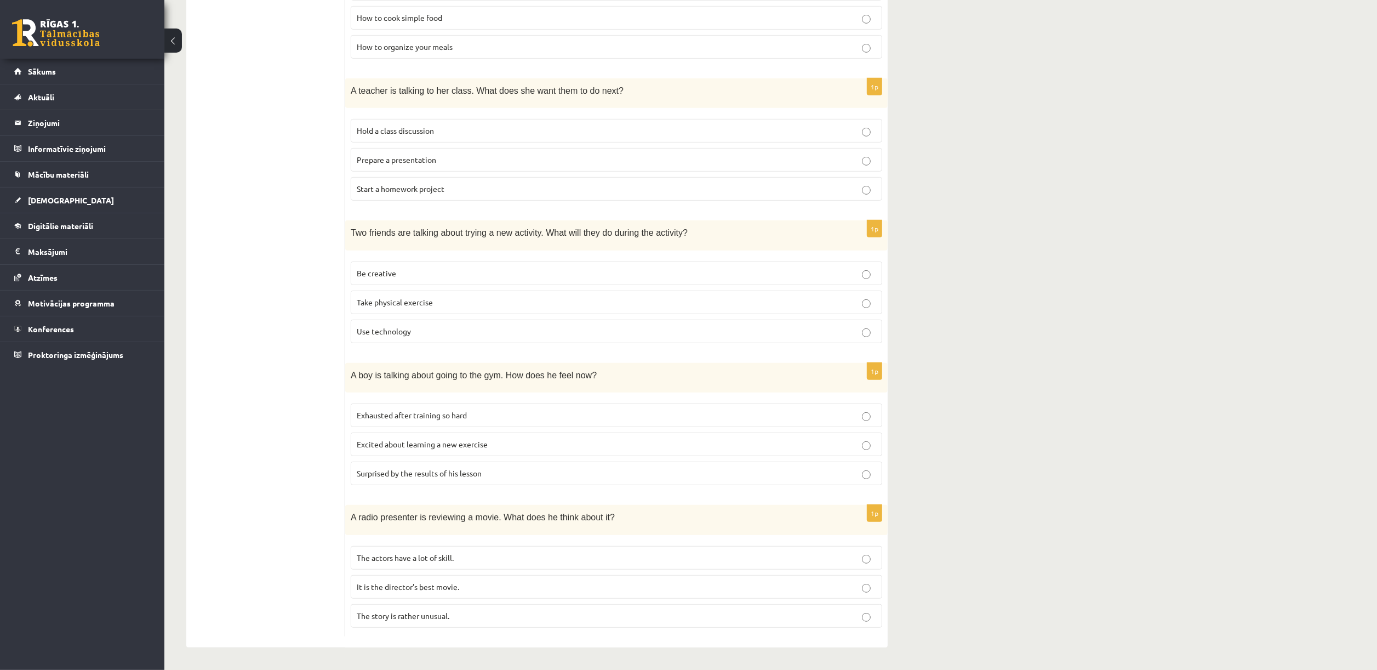
click at [872, 441] on p "Excited about learning a new exercise" at bounding box center [617, 444] width 520 height 12
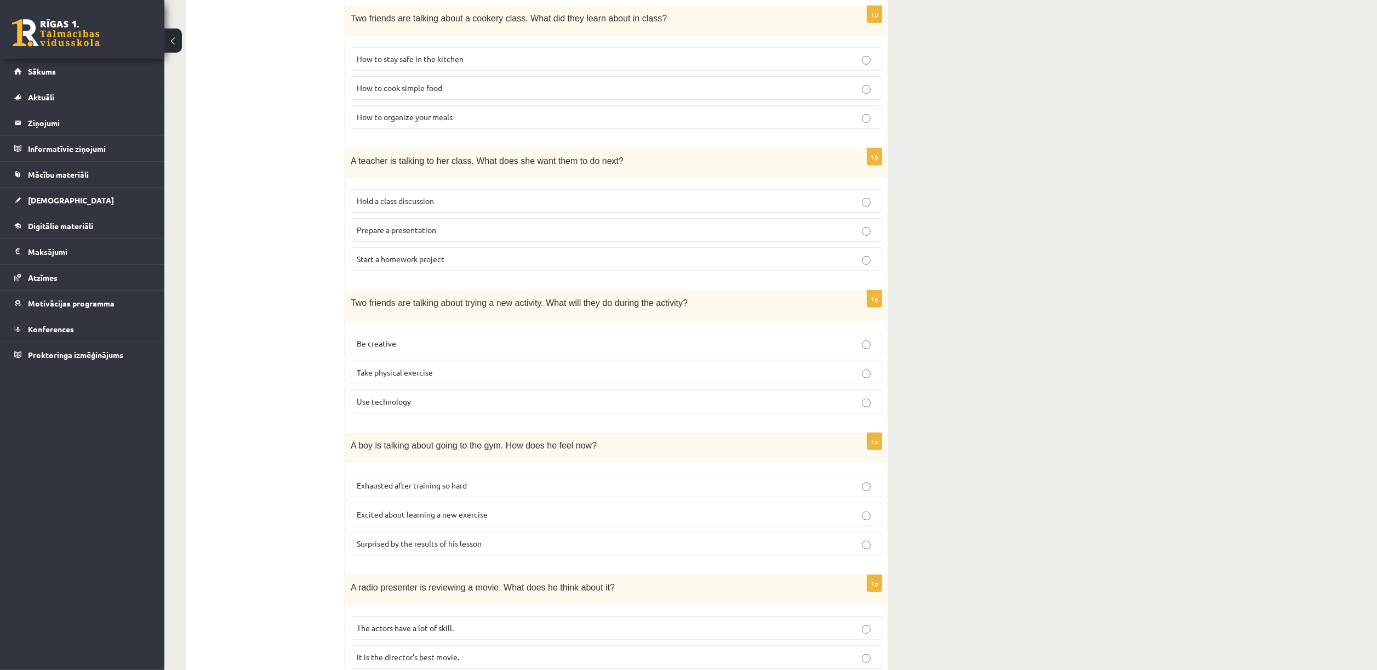
scroll to position [409, 0]
click at [844, 261] on p "Start a homework project" at bounding box center [617, 256] width 520 height 12
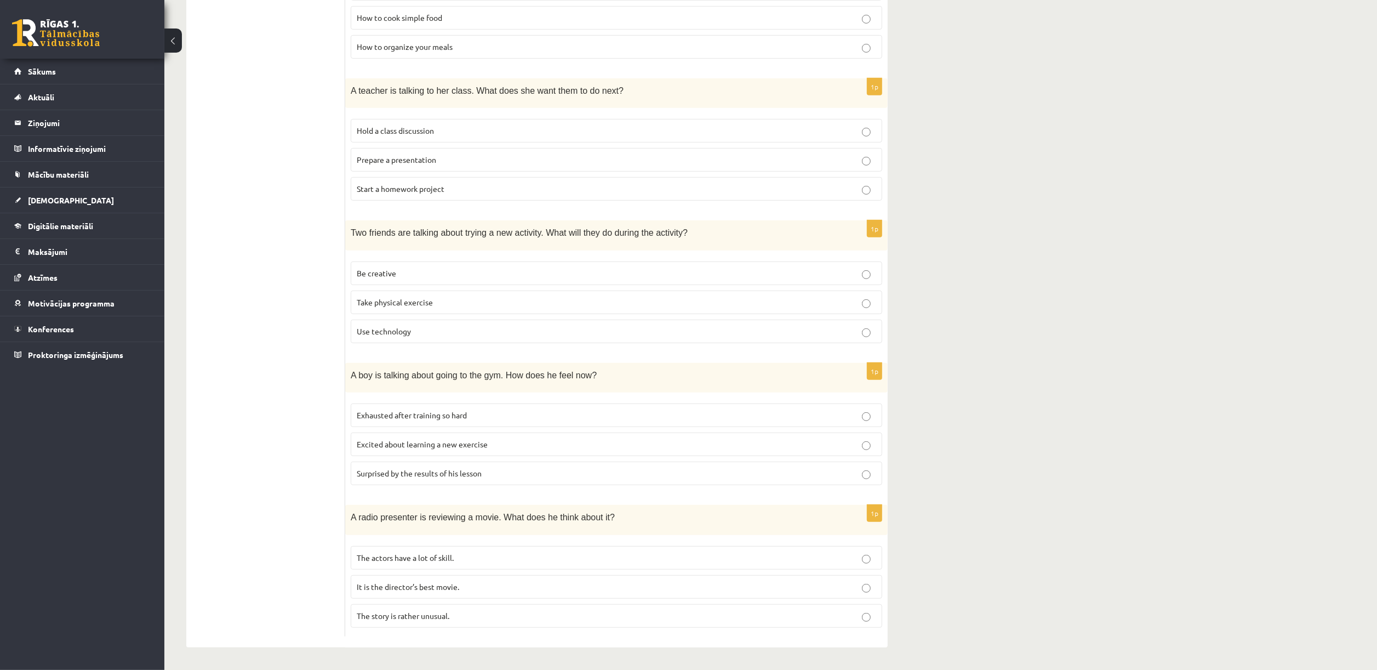
scroll to position [483, 0]
click at [858, 335] on label "Use technology" at bounding box center [617, 331] width 532 height 24
click at [860, 446] on p "The actors have a lot of skill." at bounding box center [617, 558] width 520 height 12
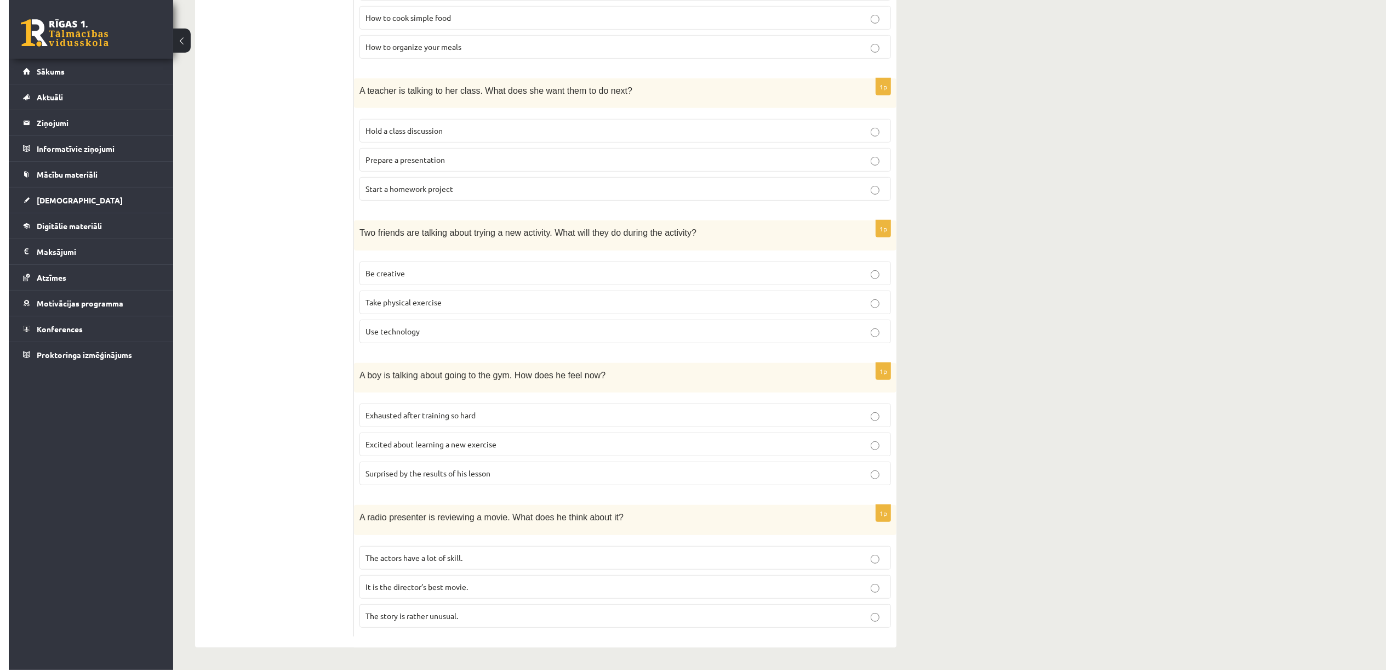
scroll to position [0, 0]
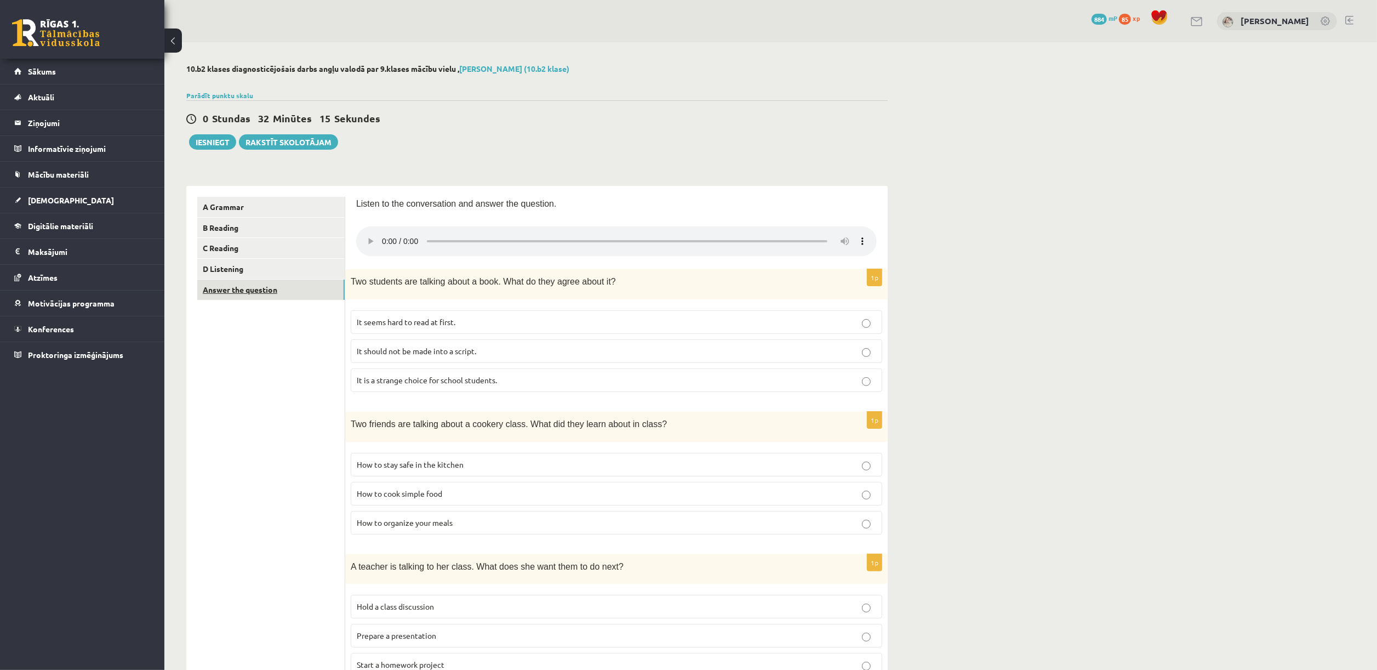
click at [285, 283] on link "Answer the question" at bounding box center [270, 289] width 147 height 20
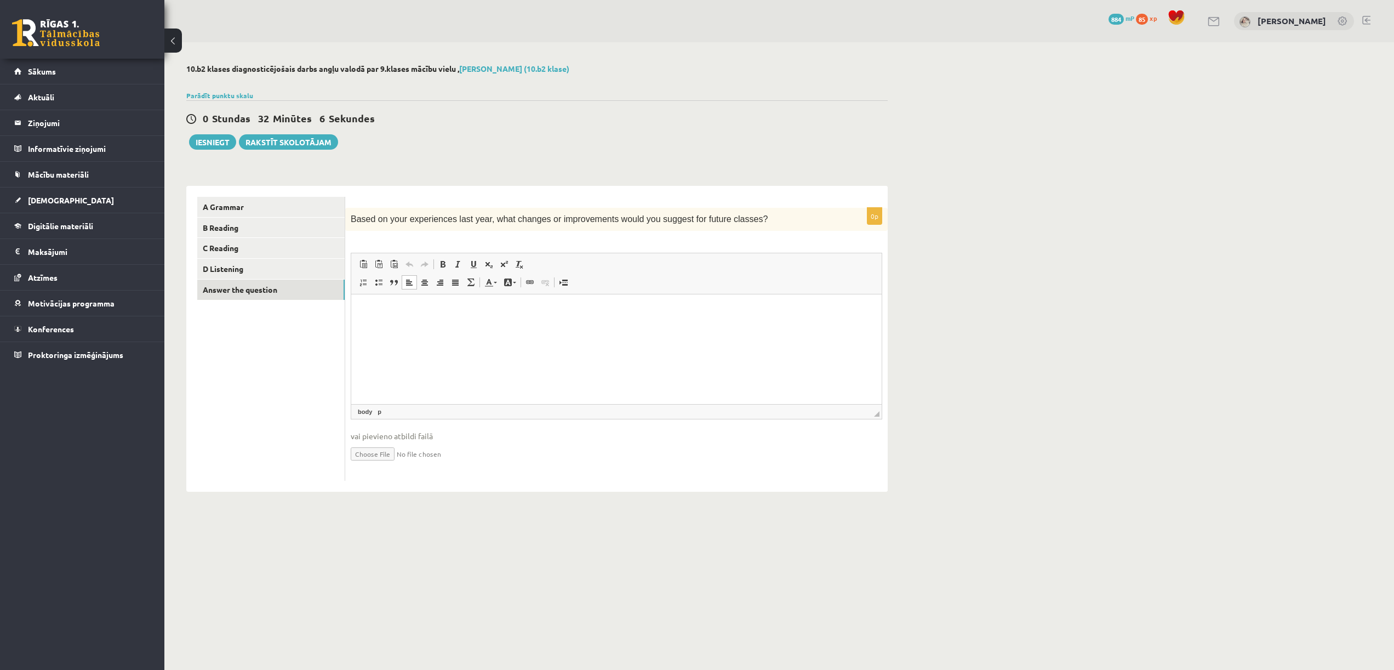
click at [512, 328] on html at bounding box center [616, 310] width 530 height 33
click at [225, 204] on link "A Grammar" at bounding box center [270, 207] width 147 height 20
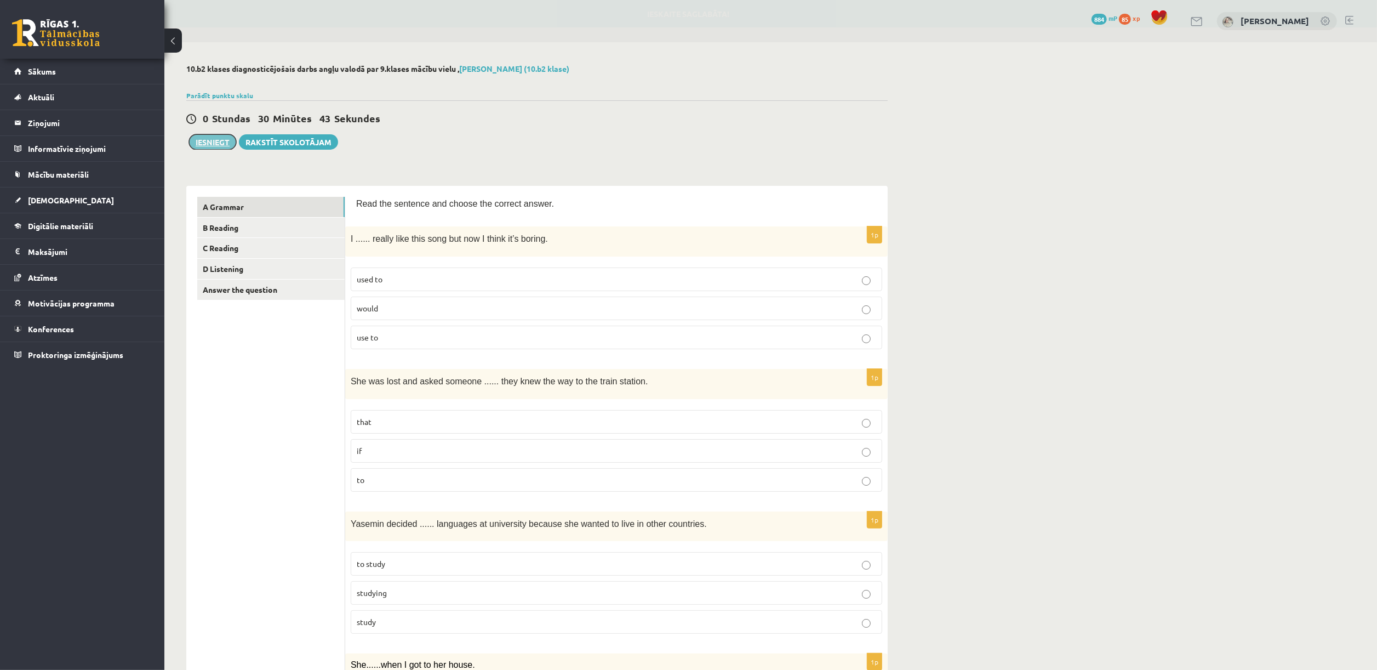
click at [229, 138] on button "Iesniegt" at bounding box center [212, 141] width 47 height 15
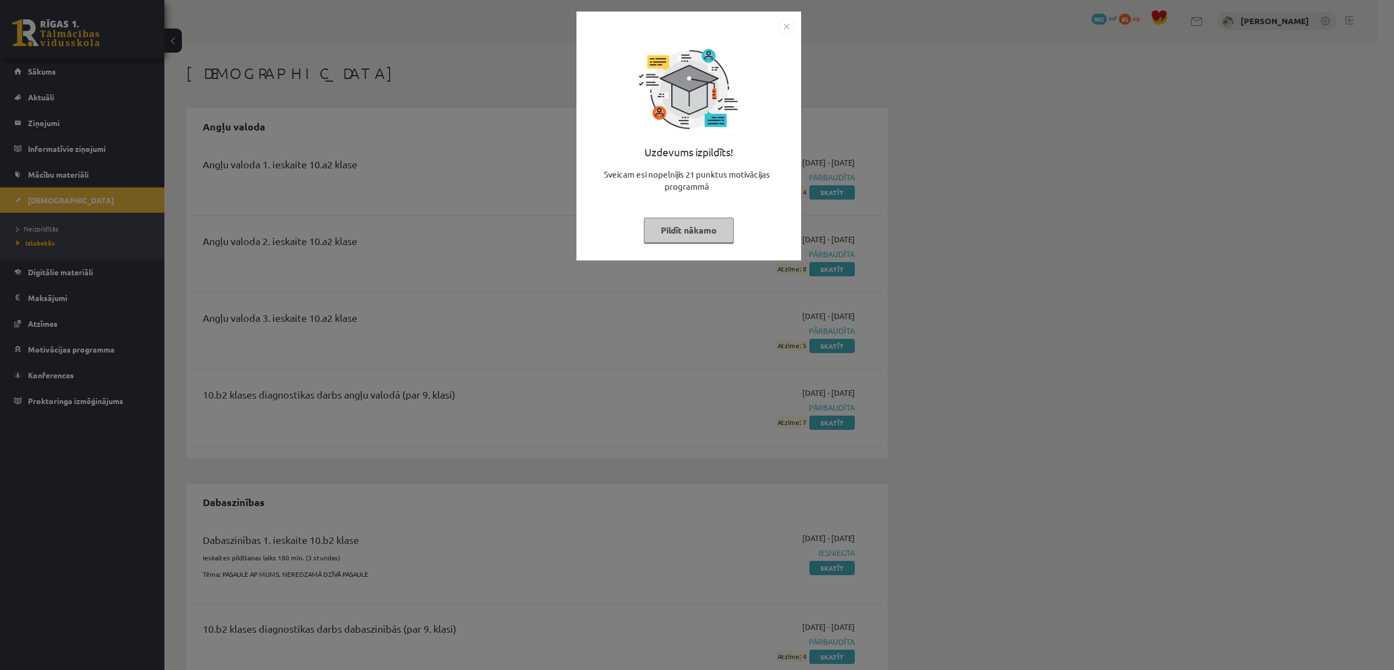
click at [719, 230] on button "Pildīt nākamo" at bounding box center [689, 230] width 90 height 25
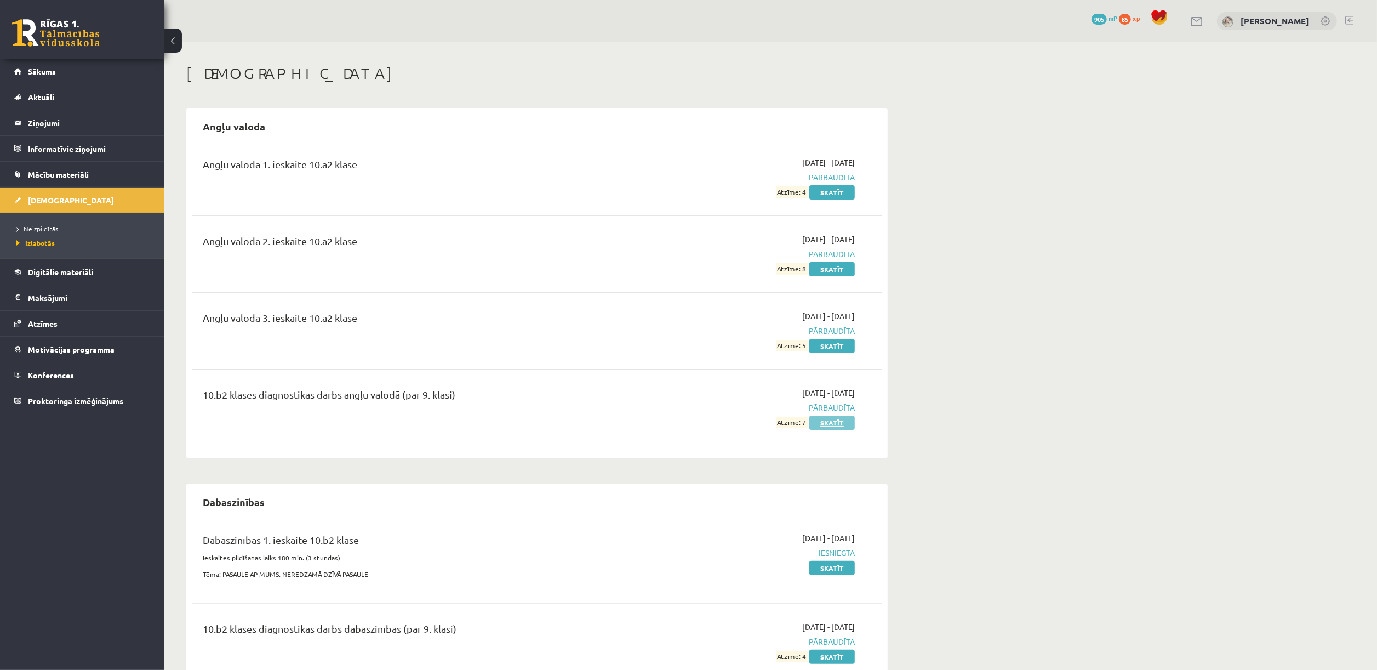
click at [829, 416] on link "Skatīt" at bounding box center [831, 422] width 45 height 14
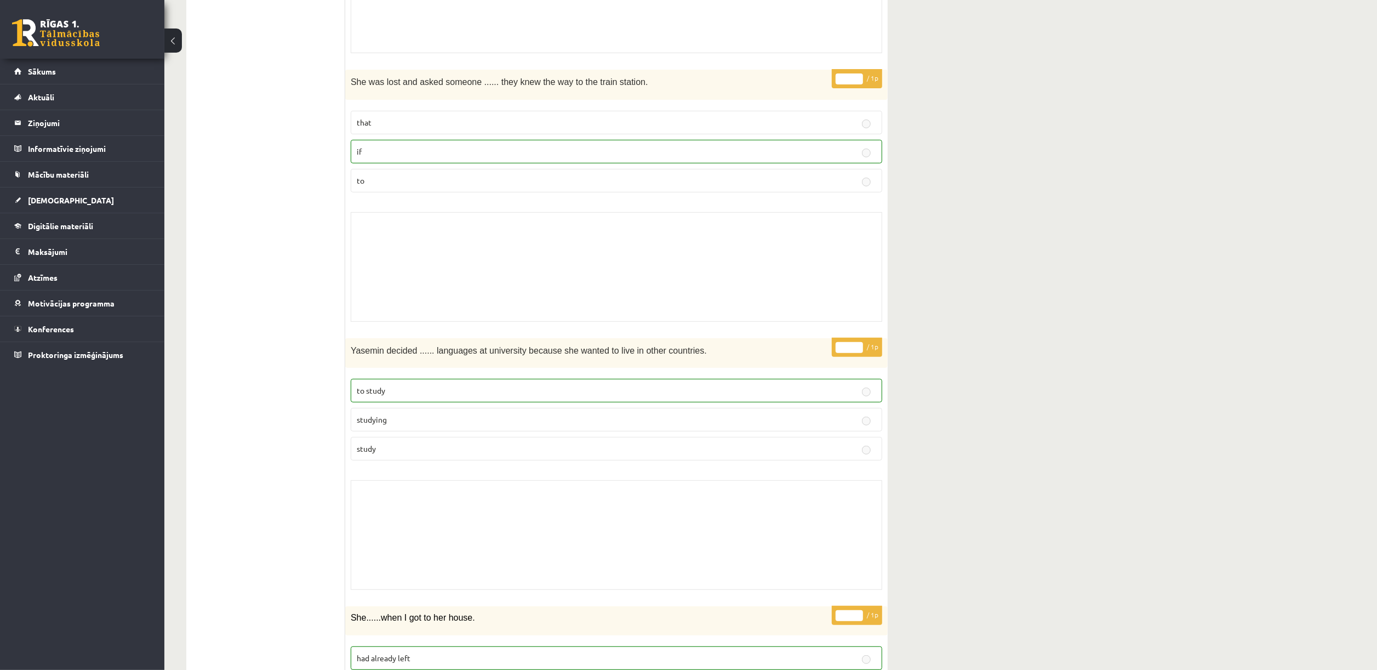
scroll to position [60, 0]
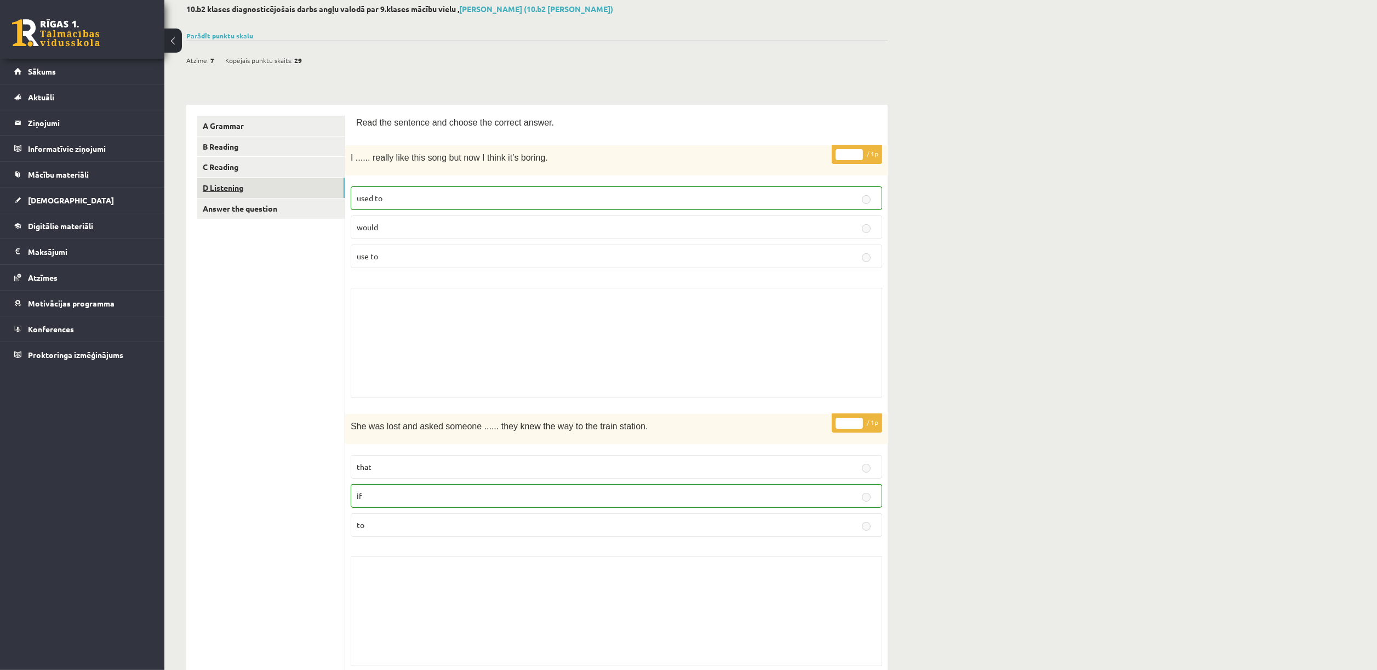
click at [261, 182] on link "D Listening" at bounding box center [270, 188] width 147 height 20
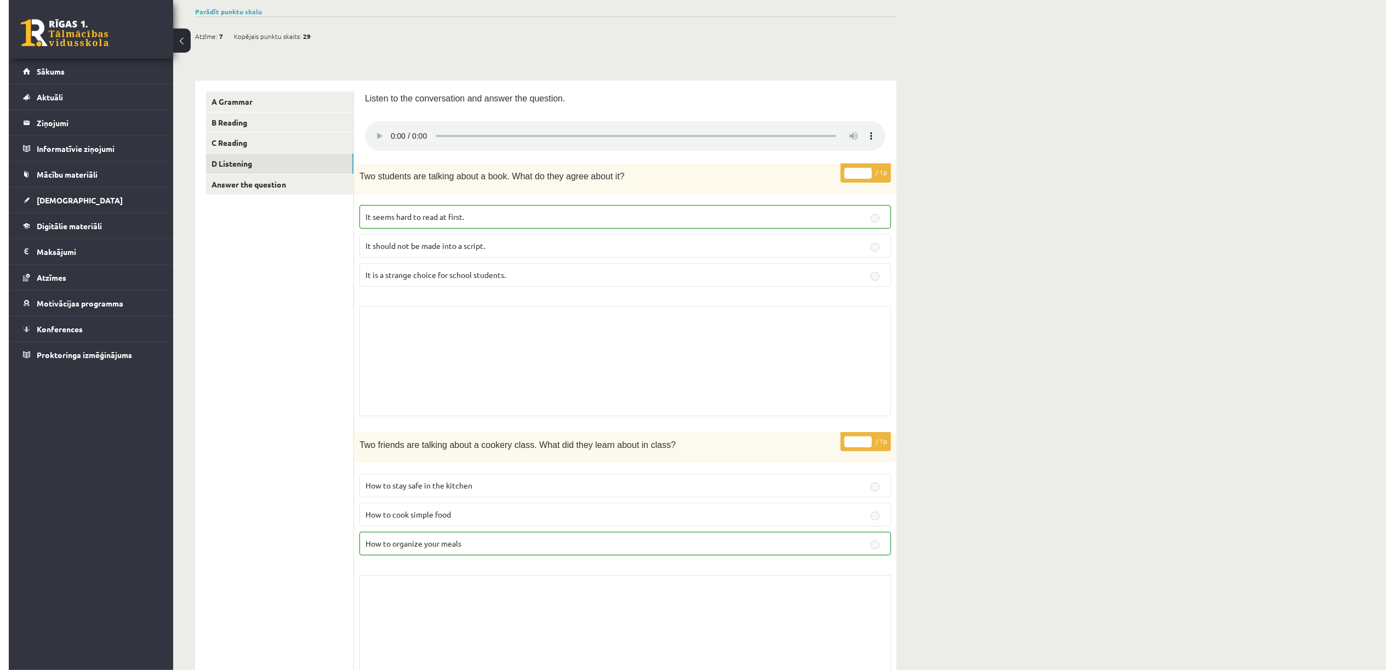
scroll to position [0, 0]
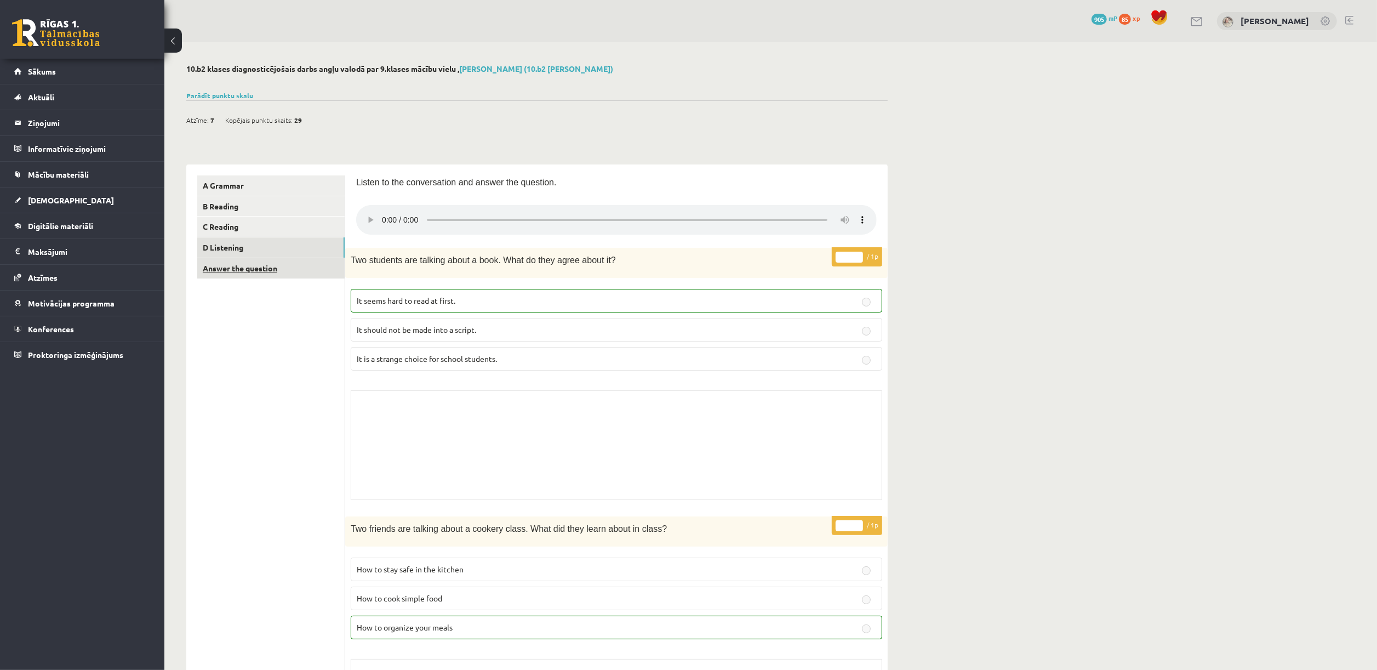
click at [255, 271] on link "Answer the question" at bounding box center [270, 268] width 147 height 20
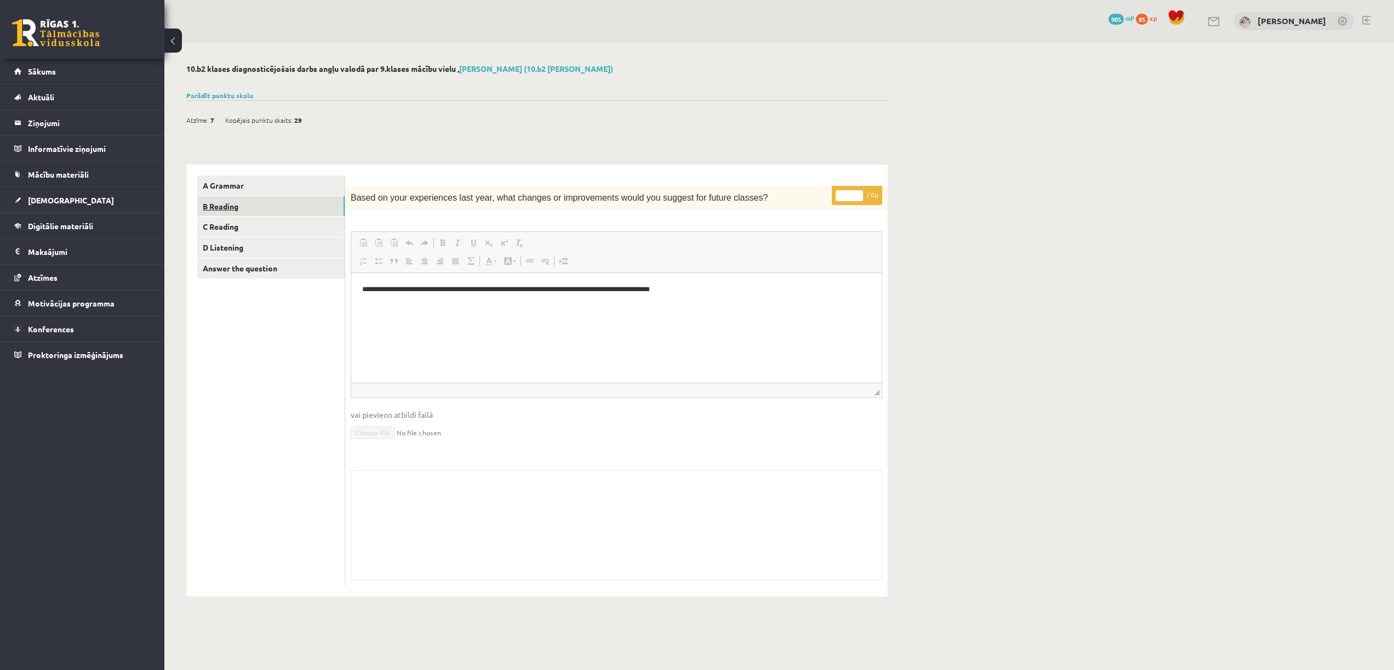
click at [259, 209] on link "B Reading" at bounding box center [270, 206] width 147 height 20
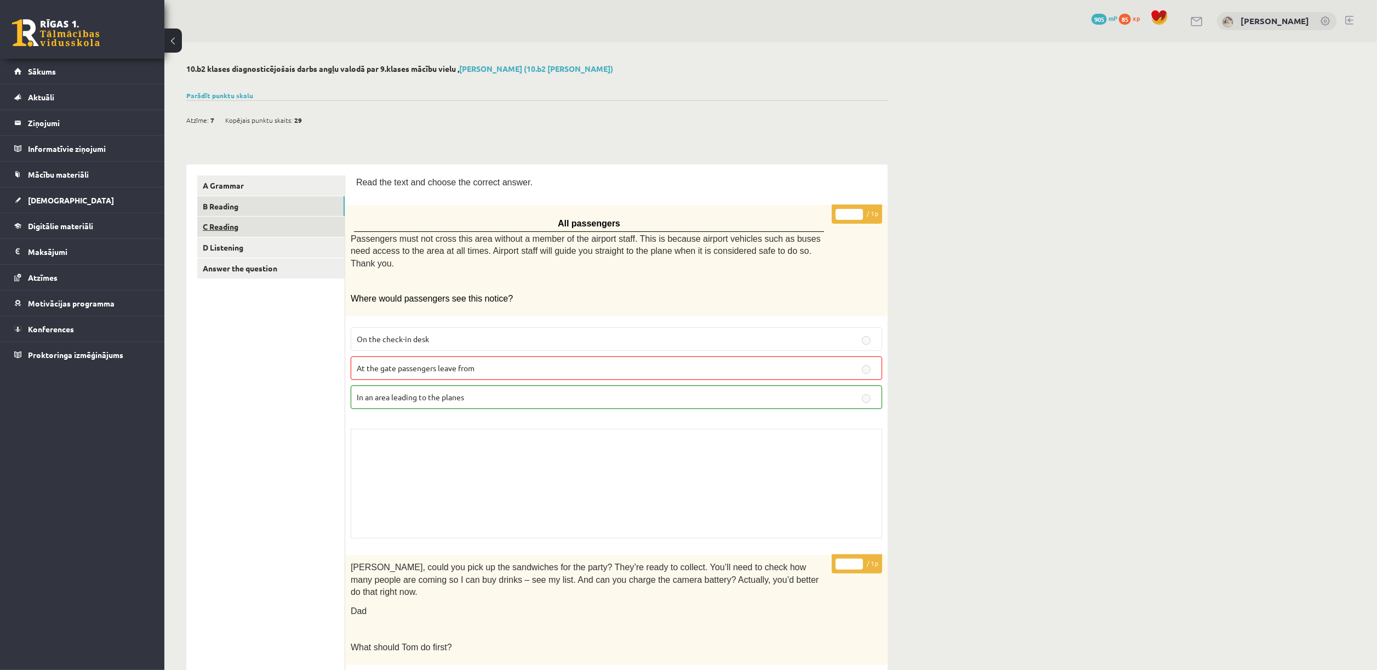
click at [319, 225] on link "C Reading" at bounding box center [270, 226] width 147 height 20
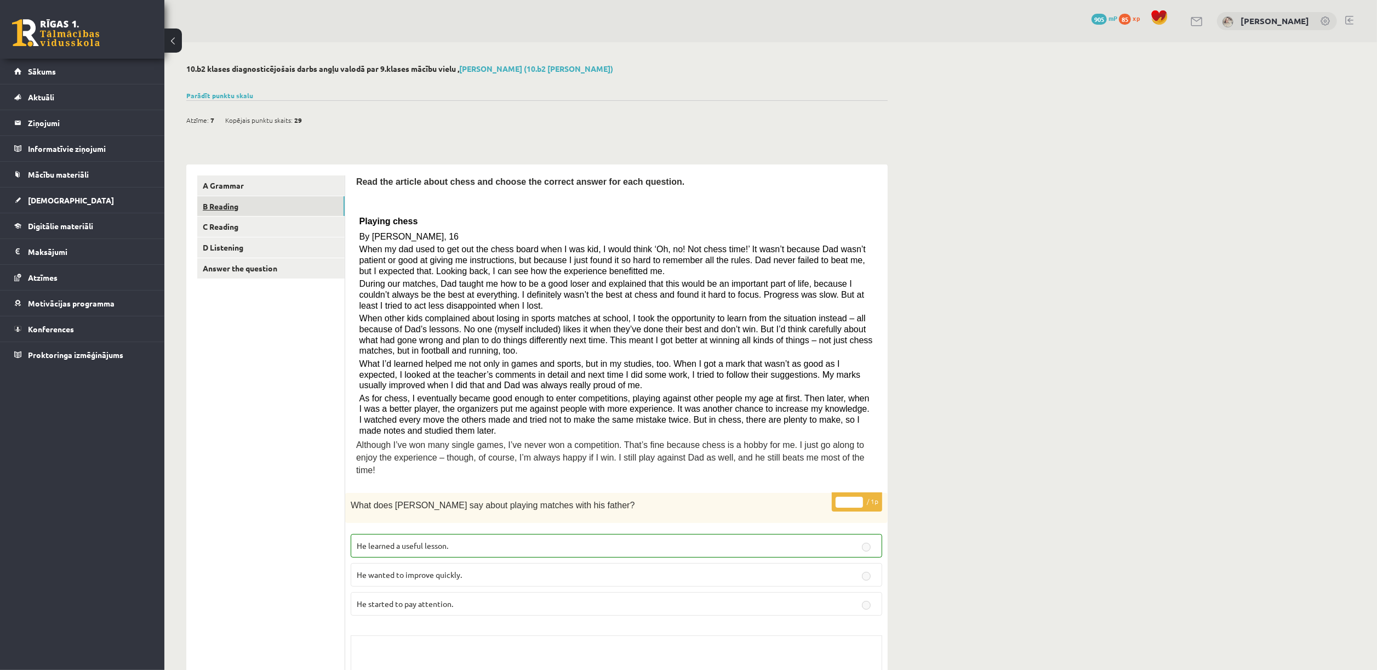
click at [239, 198] on link "B Reading" at bounding box center [270, 206] width 147 height 20
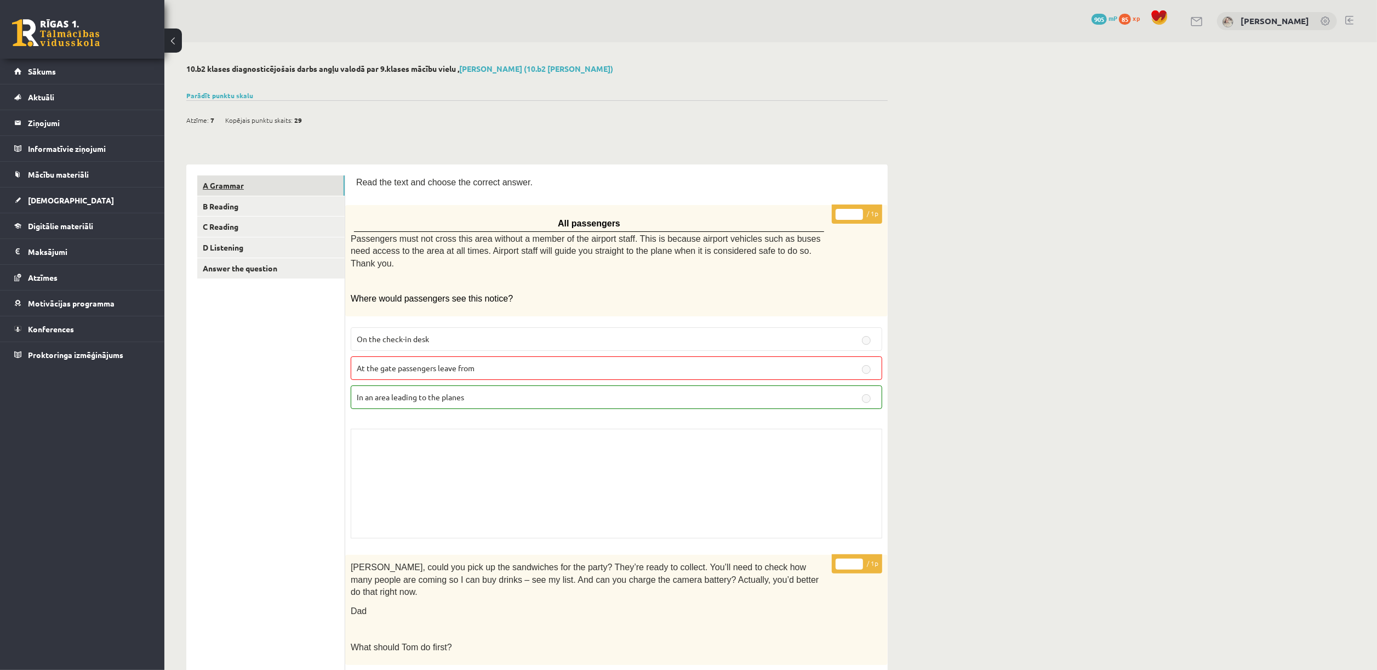
click at [231, 183] on link "A Grammar" at bounding box center [270, 185] width 147 height 20
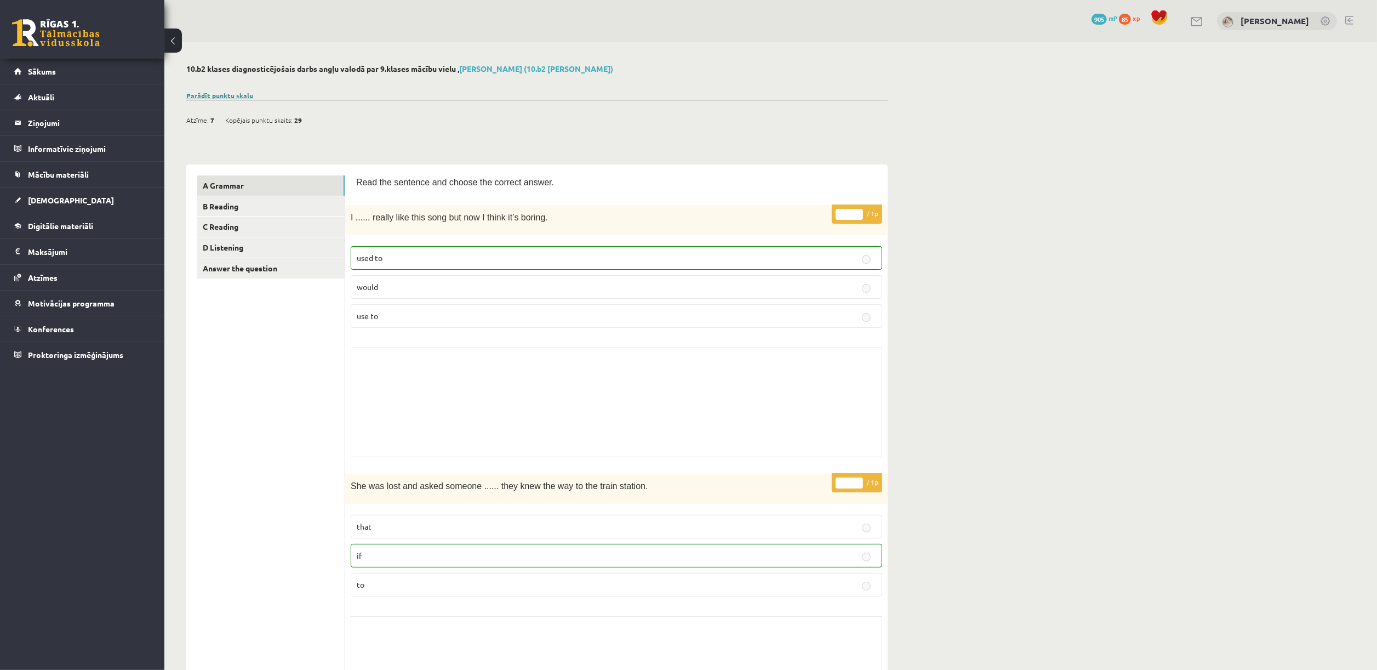
click at [233, 95] on link "Parādīt punktu skalu" at bounding box center [219, 95] width 67 height 9
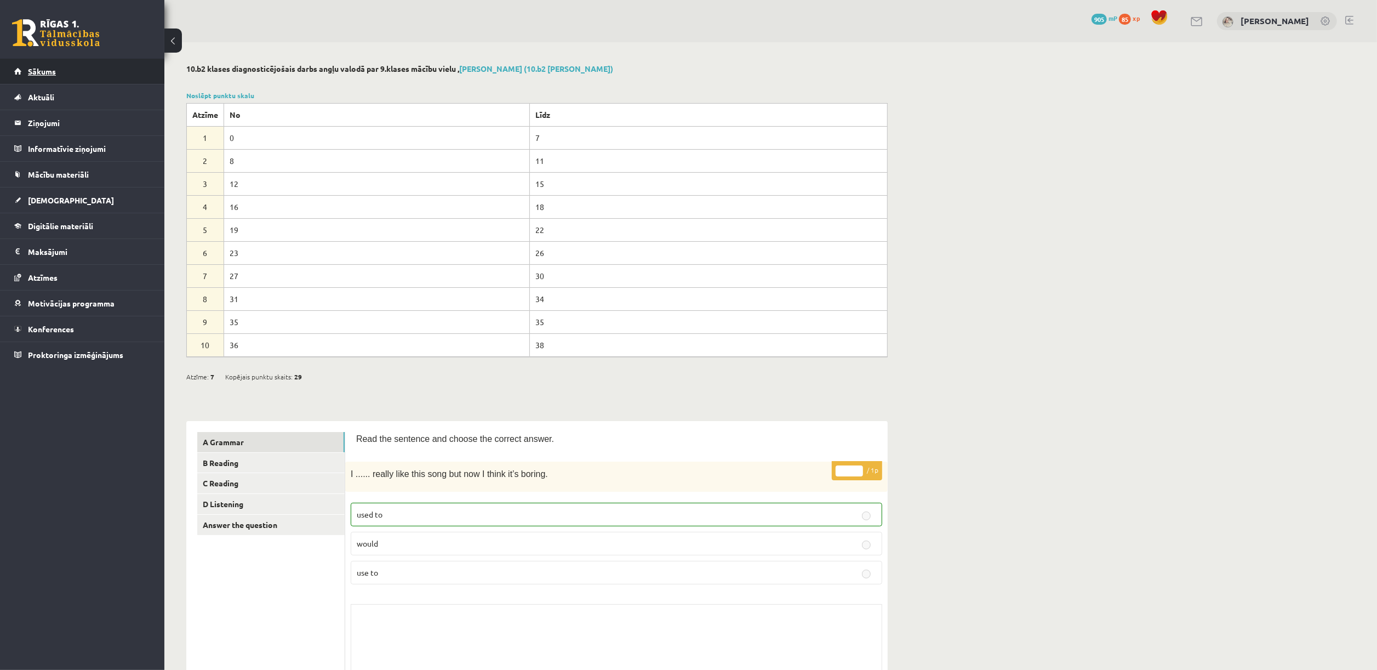
click at [69, 59] on link "Sākums" at bounding box center [82, 71] width 136 height 25
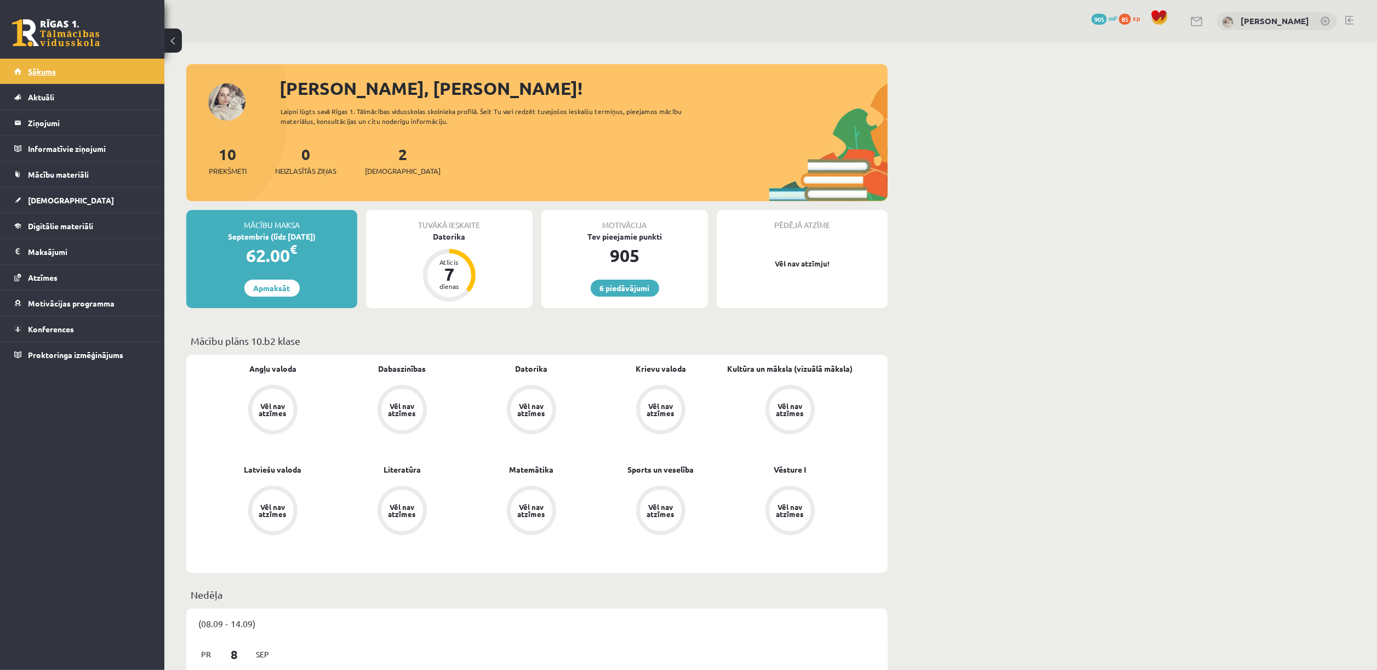
click at [65, 73] on link "Sākums" at bounding box center [82, 71] width 136 height 25
click at [384, 158] on link "2 Ieskaites" at bounding box center [403, 160] width 76 height 32
